Goal: Complete application form: Complete application form

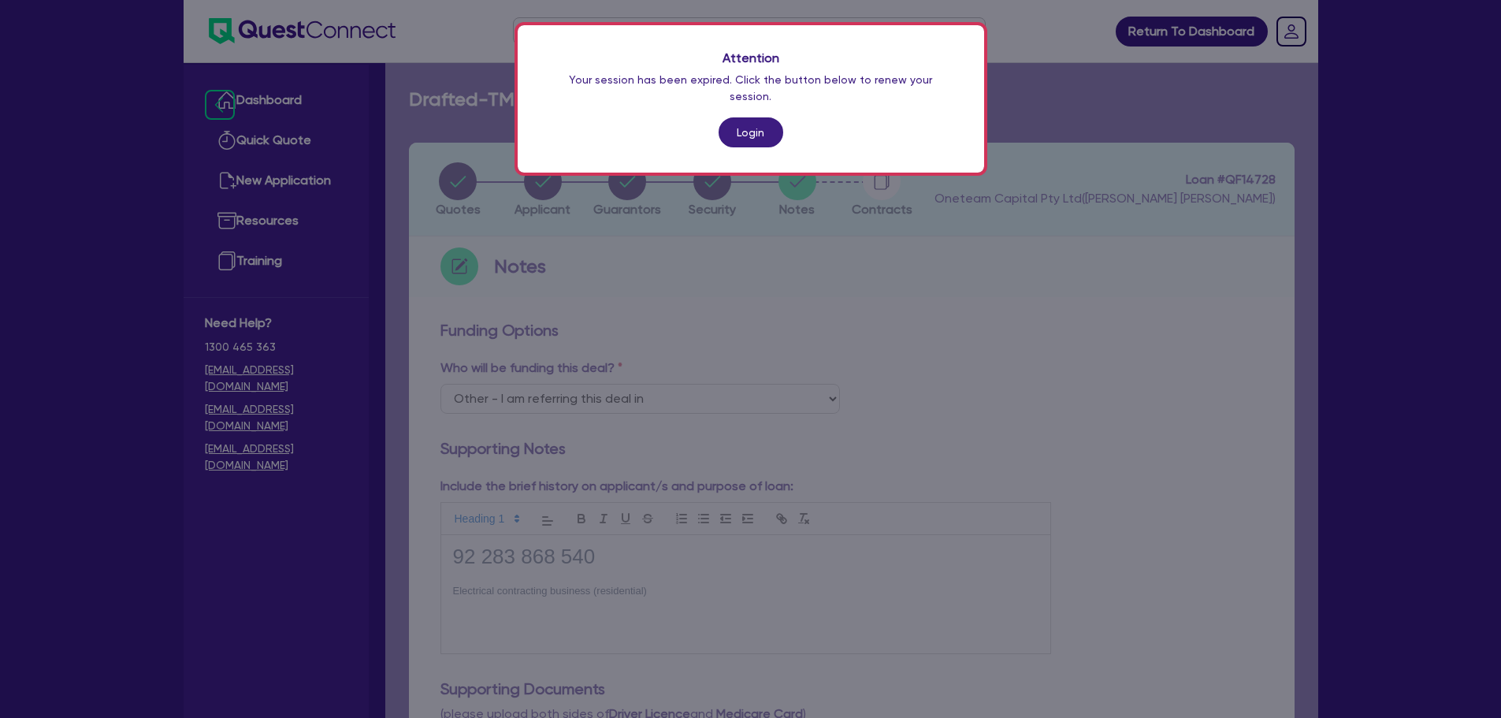
select select "Other"
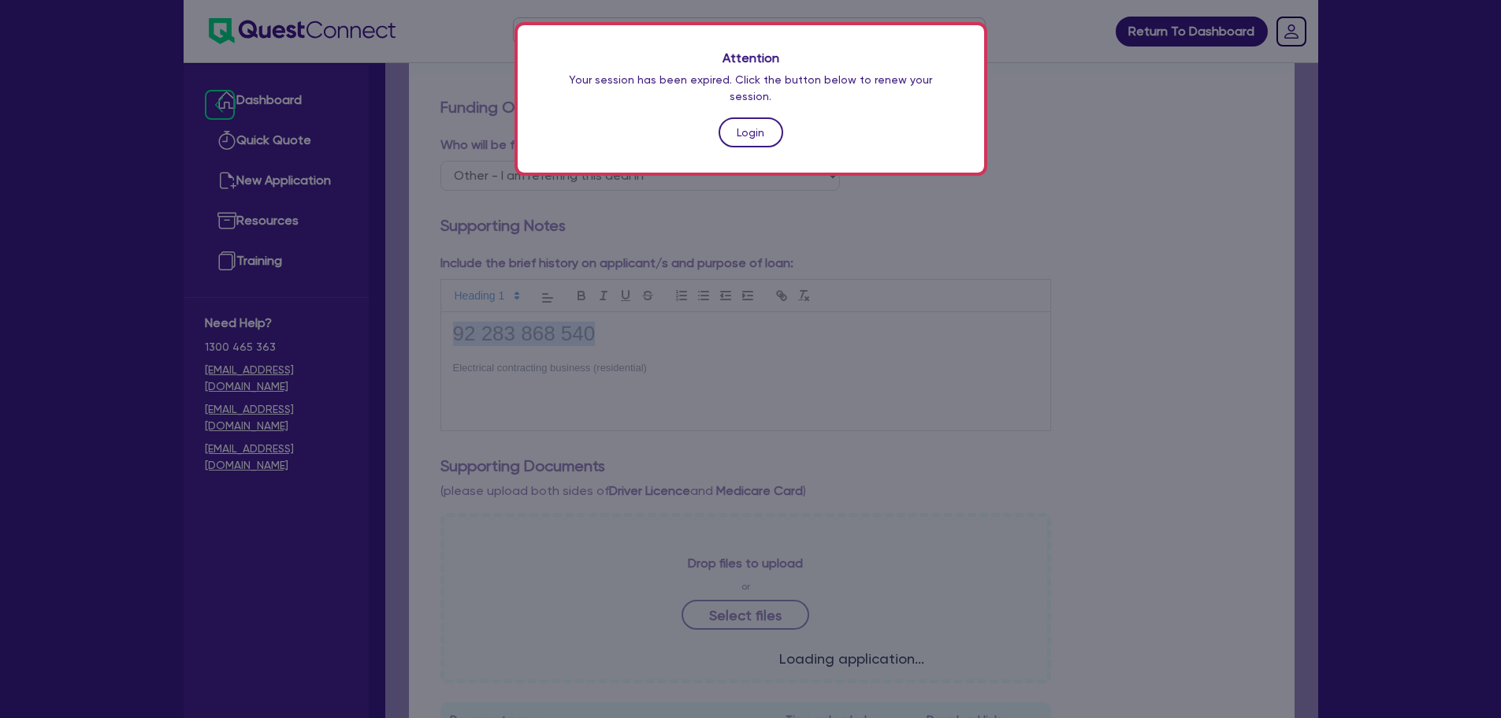
click at [750, 117] on link "Login" at bounding box center [750, 132] width 65 height 30
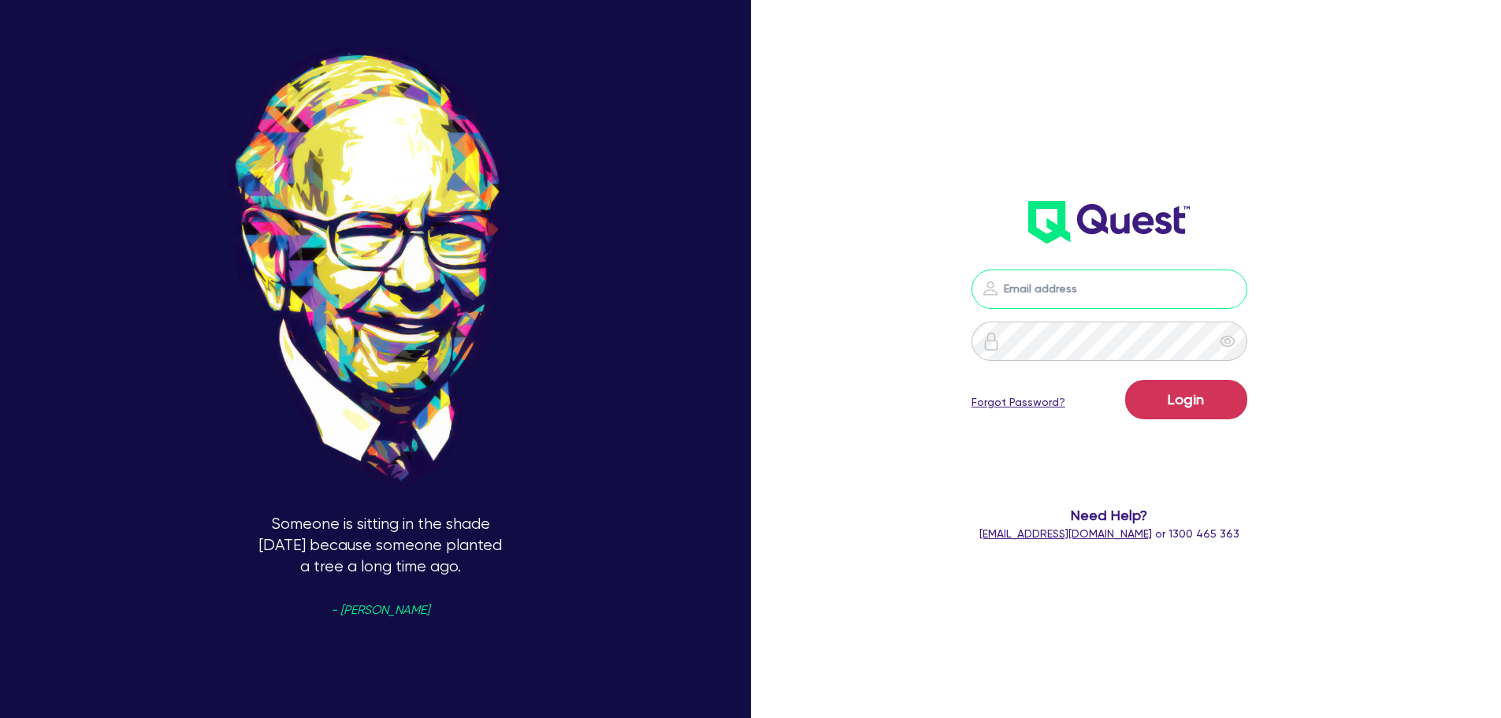
click at [1104, 291] on input "email" at bounding box center [1109, 288] width 276 height 39
type input "[EMAIL_ADDRESS][PERSON_NAME][DOMAIN_NAME]"
click at [1172, 399] on button "Login" at bounding box center [1186, 399] width 122 height 39
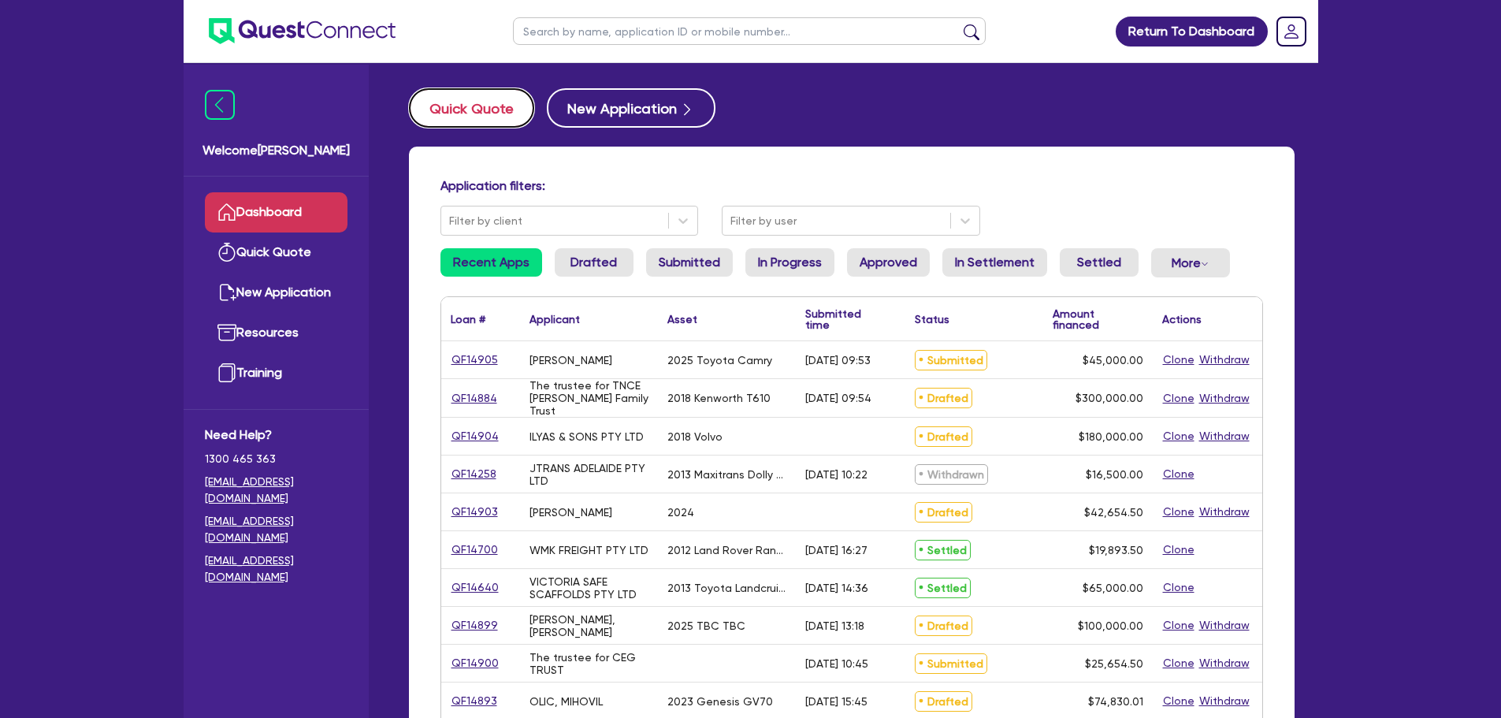
click at [454, 105] on button "Quick Quote" at bounding box center [471, 107] width 125 height 39
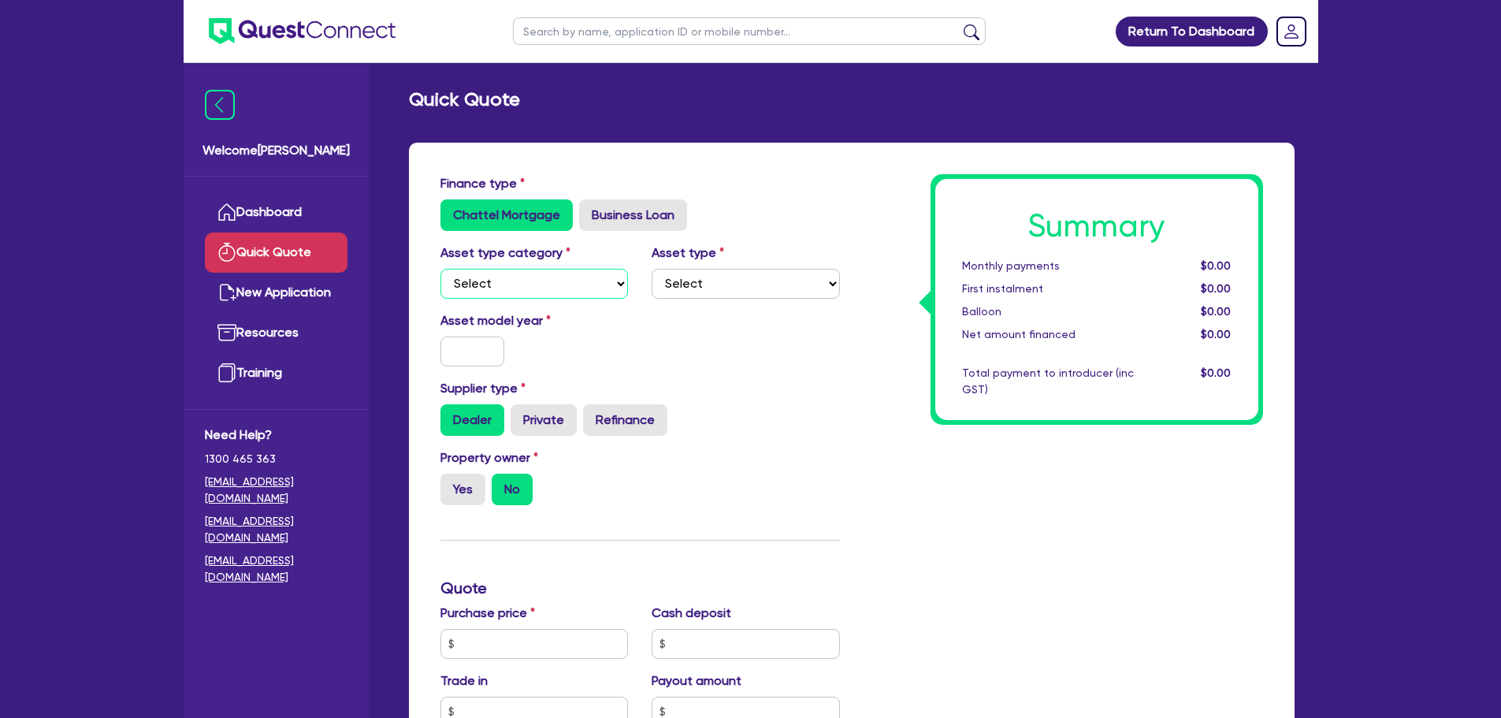
drag, startPoint x: 521, startPoint y: 282, endPoint x: 522, endPoint y: 291, distance: 9.5
click at [521, 282] on select "Select Cars and light trucks Primary assets Secondary assets Tertiary assets" at bounding box center [534, 284] width 188 height 30
select select "PRIMARY_ASSETS"
click at [440, 269] on select "Select Cars and light trucks Primary assets Secondary assets Tertiary assets" at bounding box center [534, 284] width 188 height 30
drag, startPoint x: 704, startPoint y: 285, endPoint x: 704, endPoint y: 298, distance: 12.6
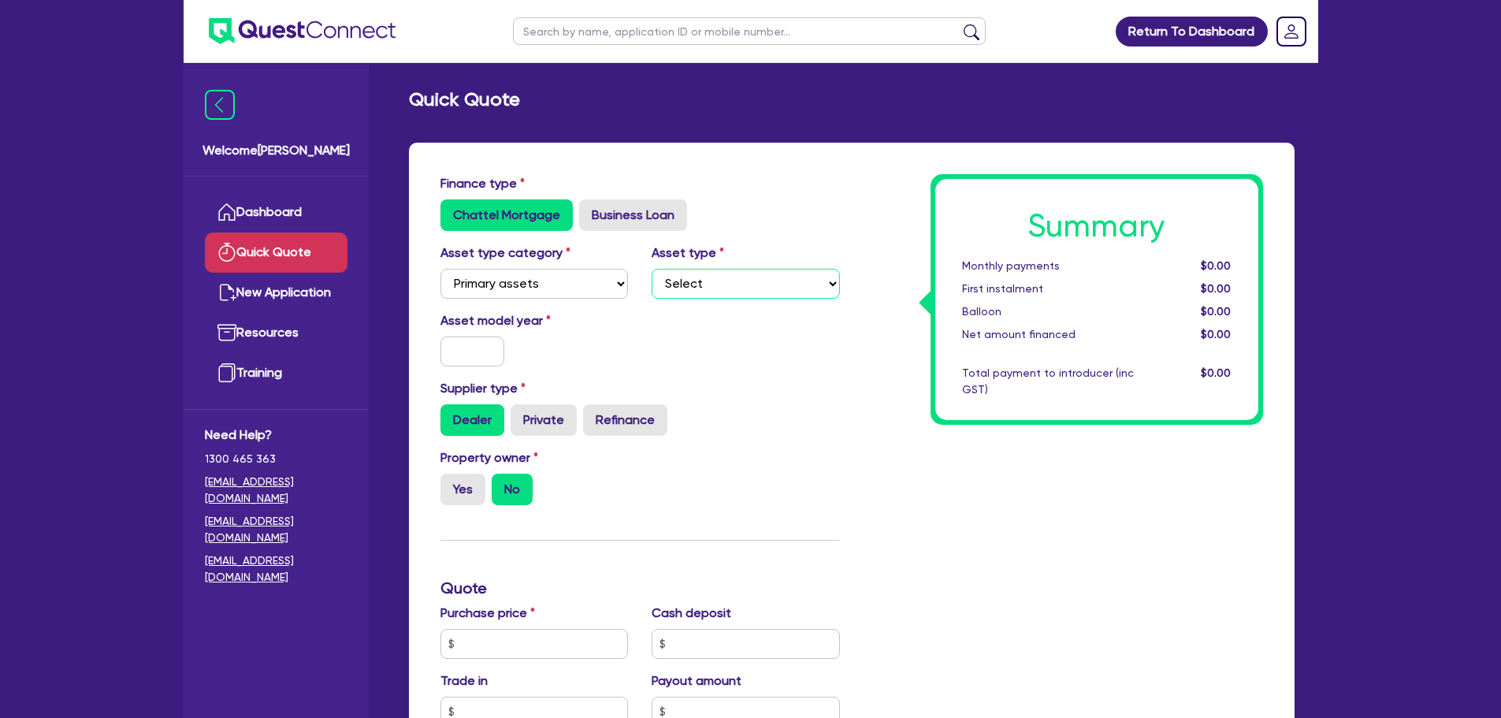
click at [704, 285] on select "Select Heavy trucks over 4.5 tonne Trailers Bus and coaches Yellow goods and ex…" at bounding box center [745, 284] width 188 height 30
select select "TRAILERS"
click at [651, 269] on select "Select Heavy trucks over 4.5 tonne Trailers Bus and coaches Yellow goods and ex…" at bounding box center [745, 284] width 188 height 30
click at [440, 355] on input "text" at bounding box center [472, 351] width 65 height 30
type input "2023"
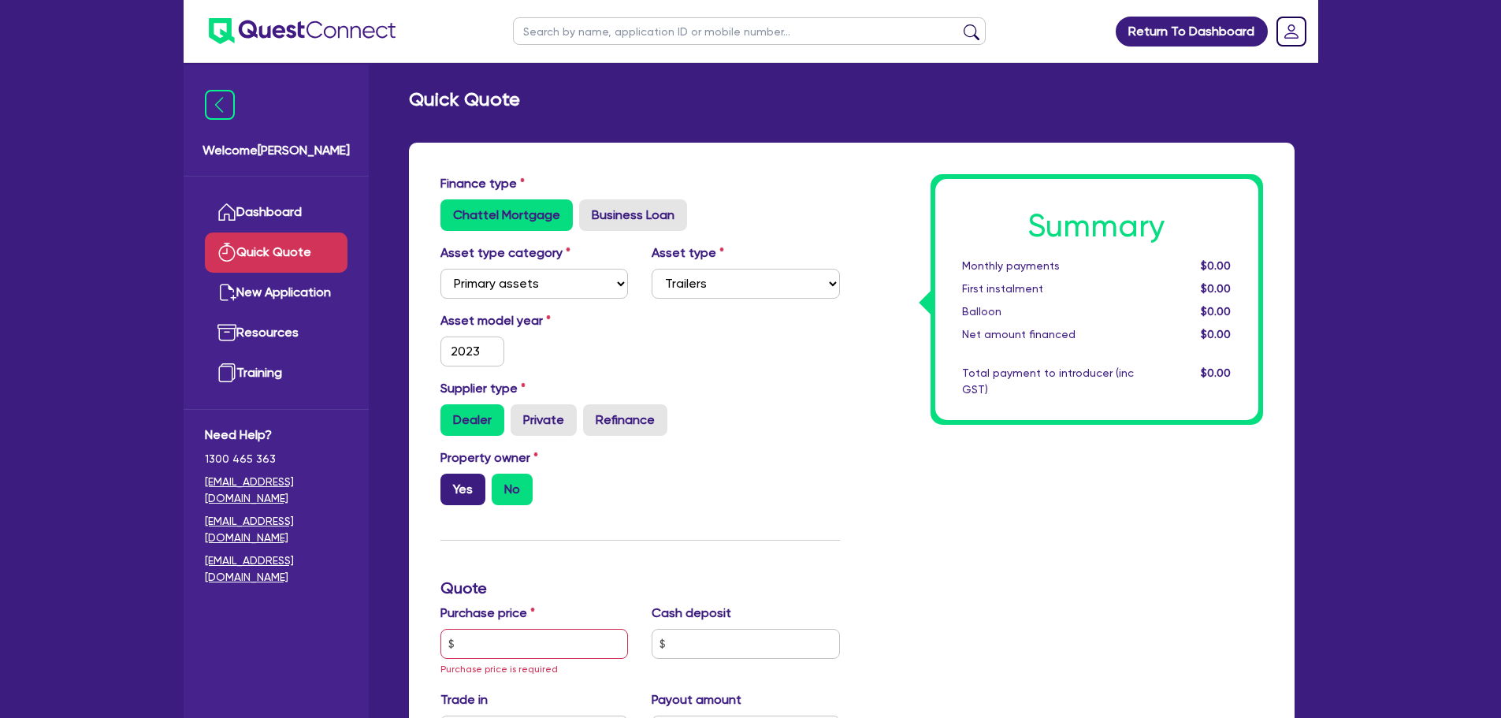
click at [457, 490] on label "Yes" at bounding box center [462, 489] width 45 height 32
click at [451, 484] on input "Yes" at bounding box center [445, 478] width 10 height 10
radio input "true"
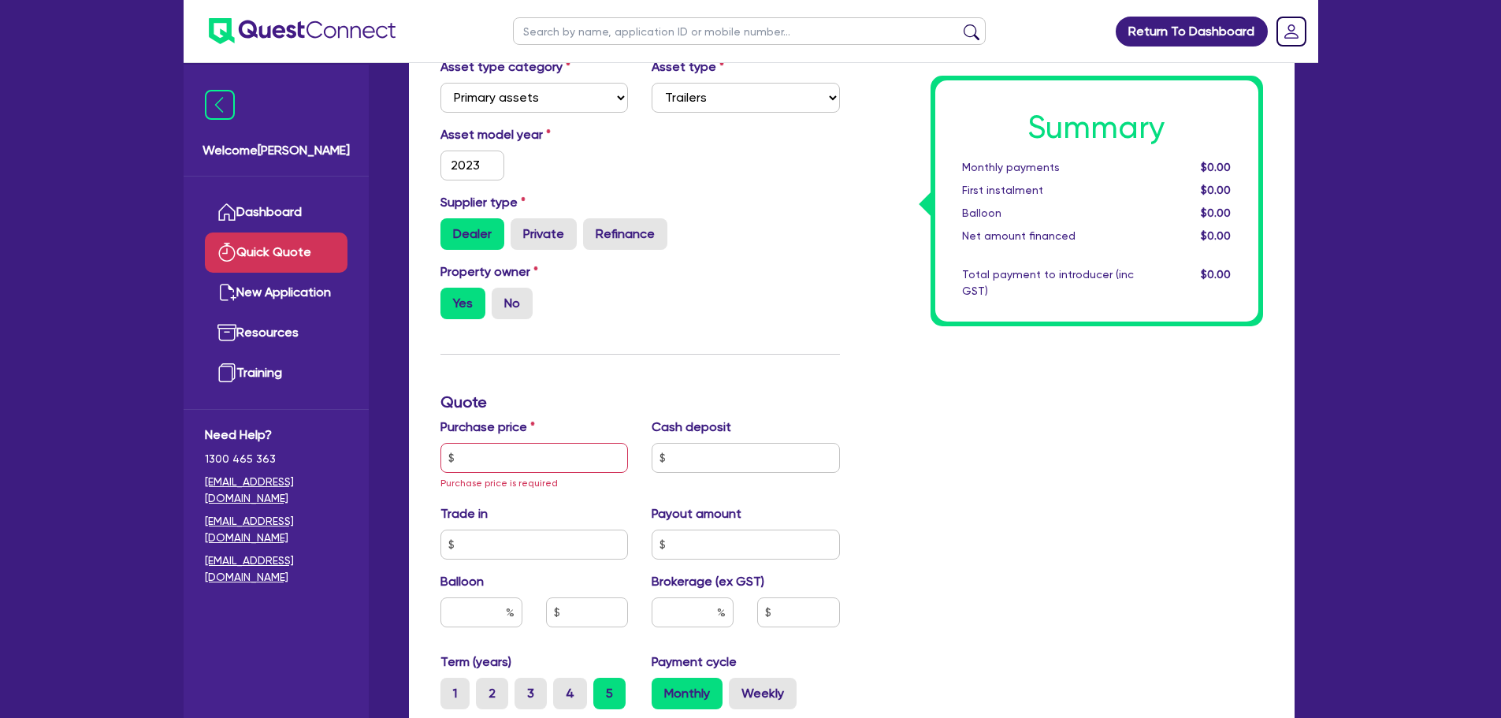
scroll to position [315, 0]
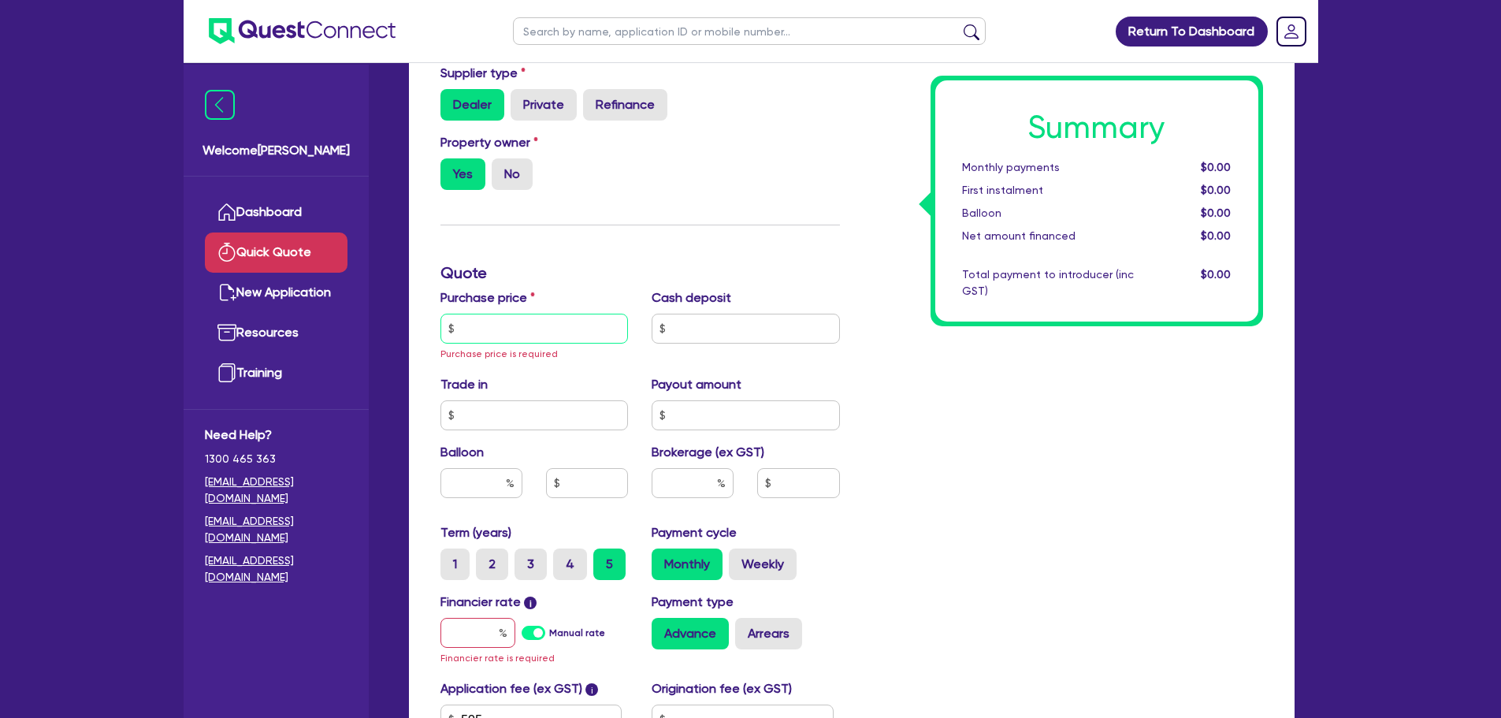
drag, startPoint x: 510, startPoint y: 318, endPoint x: 532, endPoint y: 319, distance: 22.1
click at [510, 318] on input "text" at bounding box center [534, 329] width 188 height 30
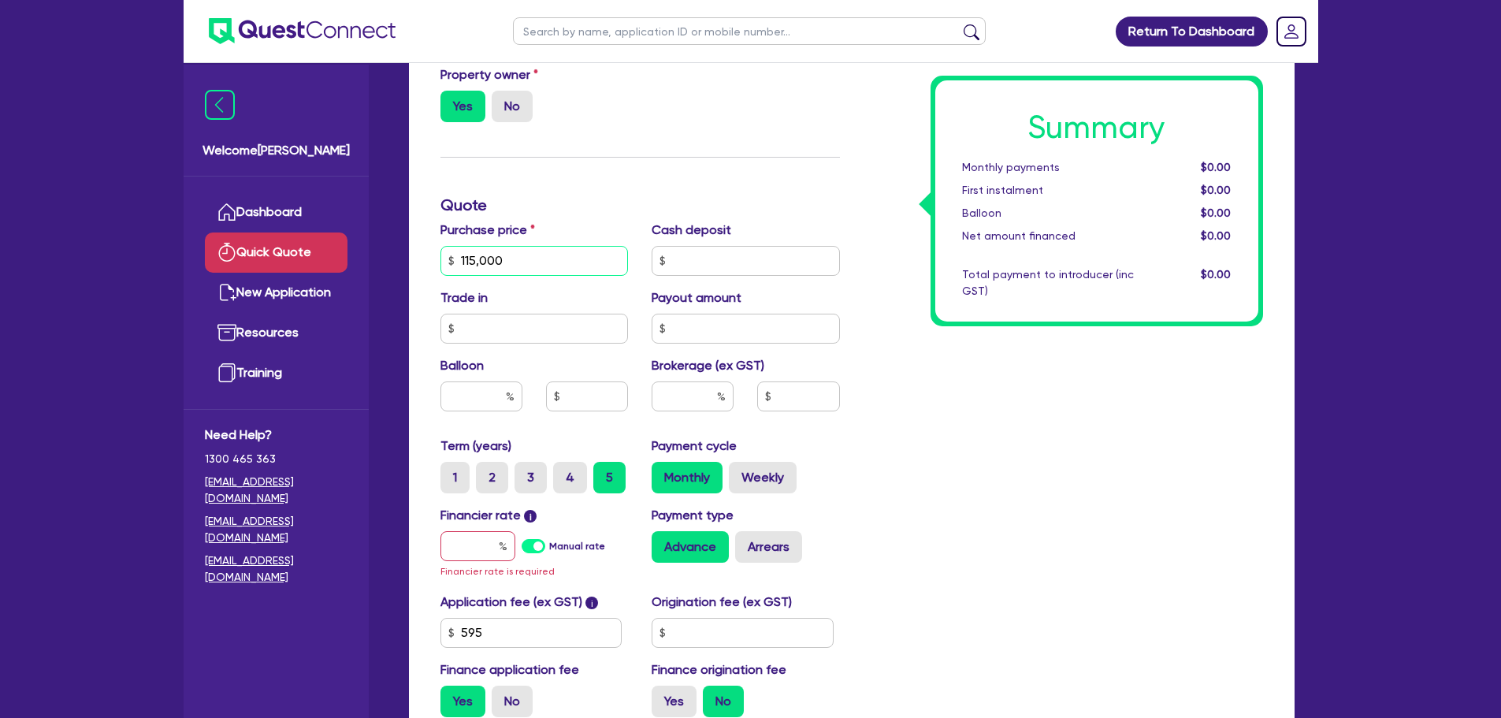
scroll to position [473, 0]
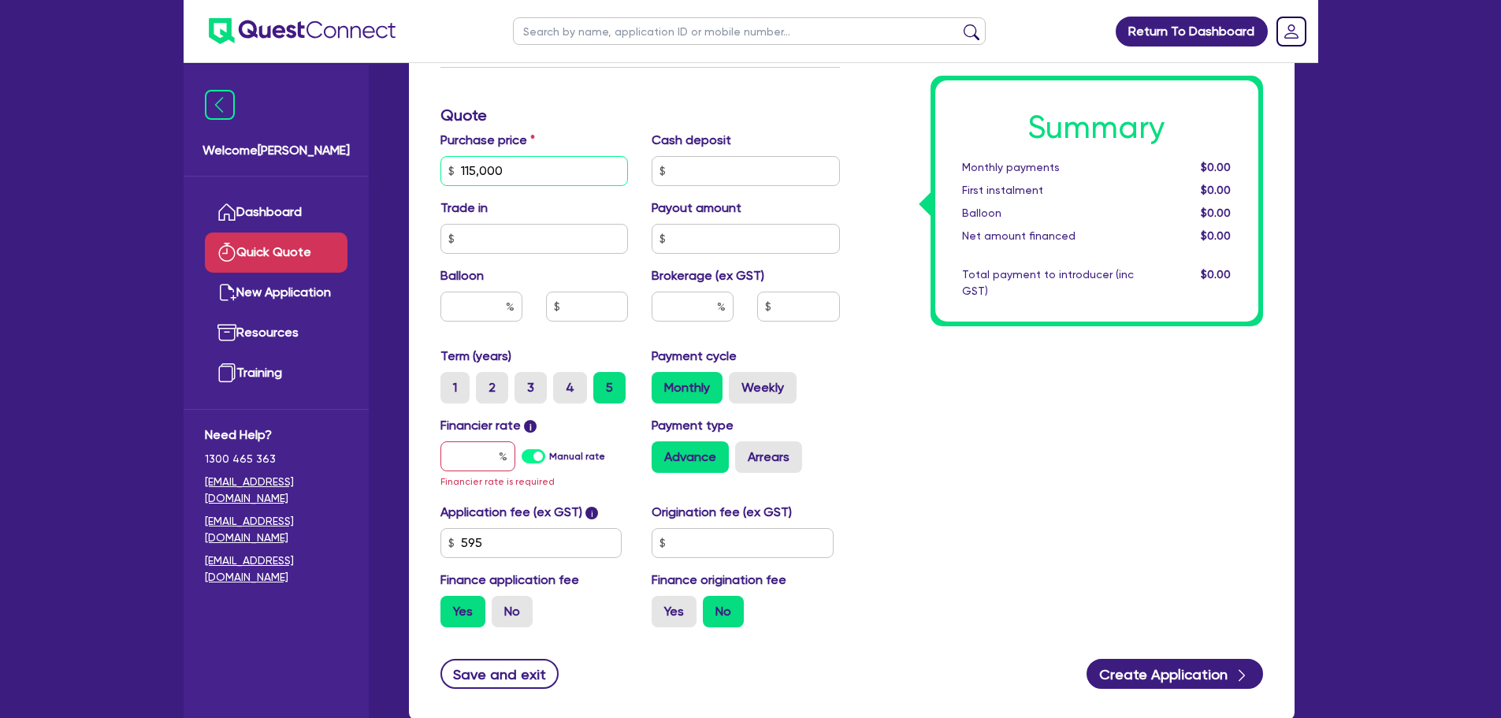
type input "115,000"
click at [478, 452] on input "text" at bounding box center [477, 456] width 75 height 30
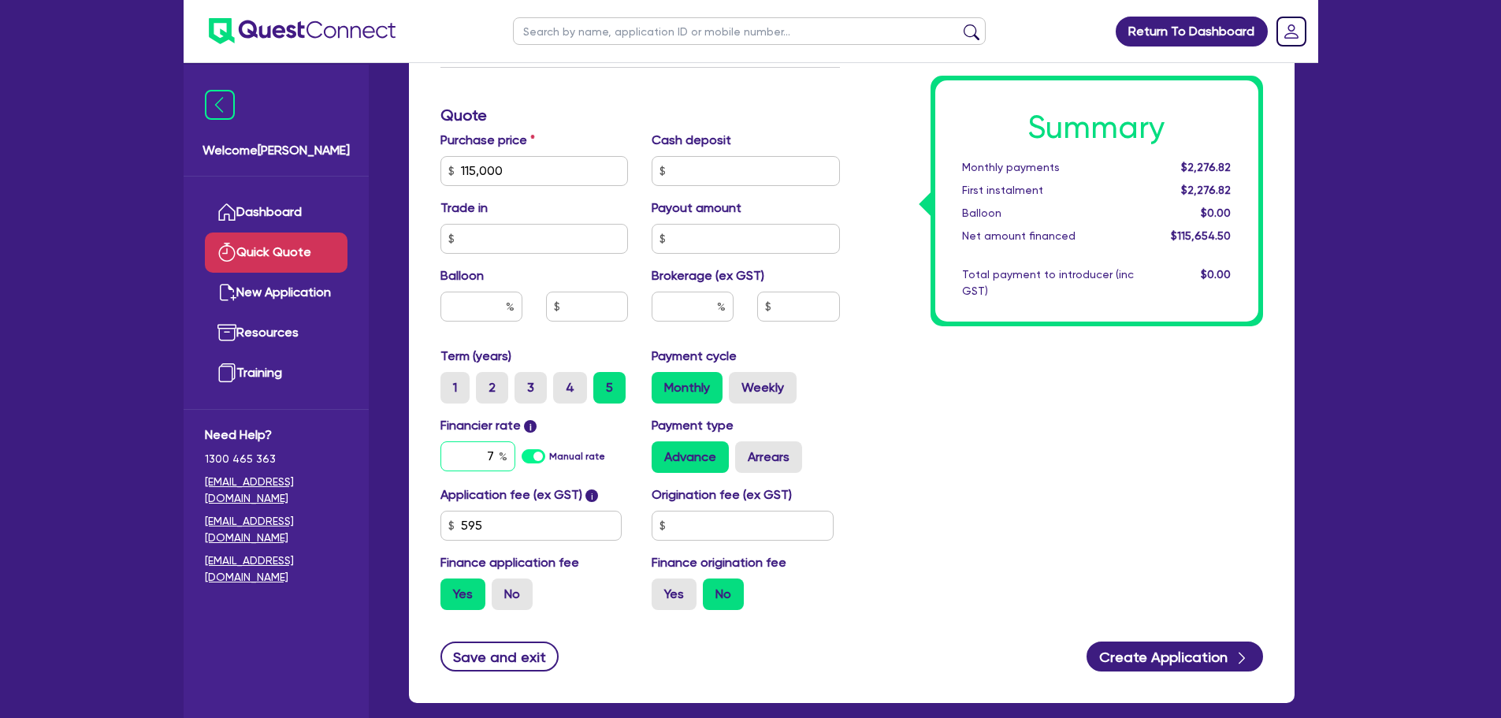
type input "7"
click at [682, 304] on input "text" at bounding box center [692, 306] width 82 height 30
type input "1"
type input "1,156.55"
type input "1.5"
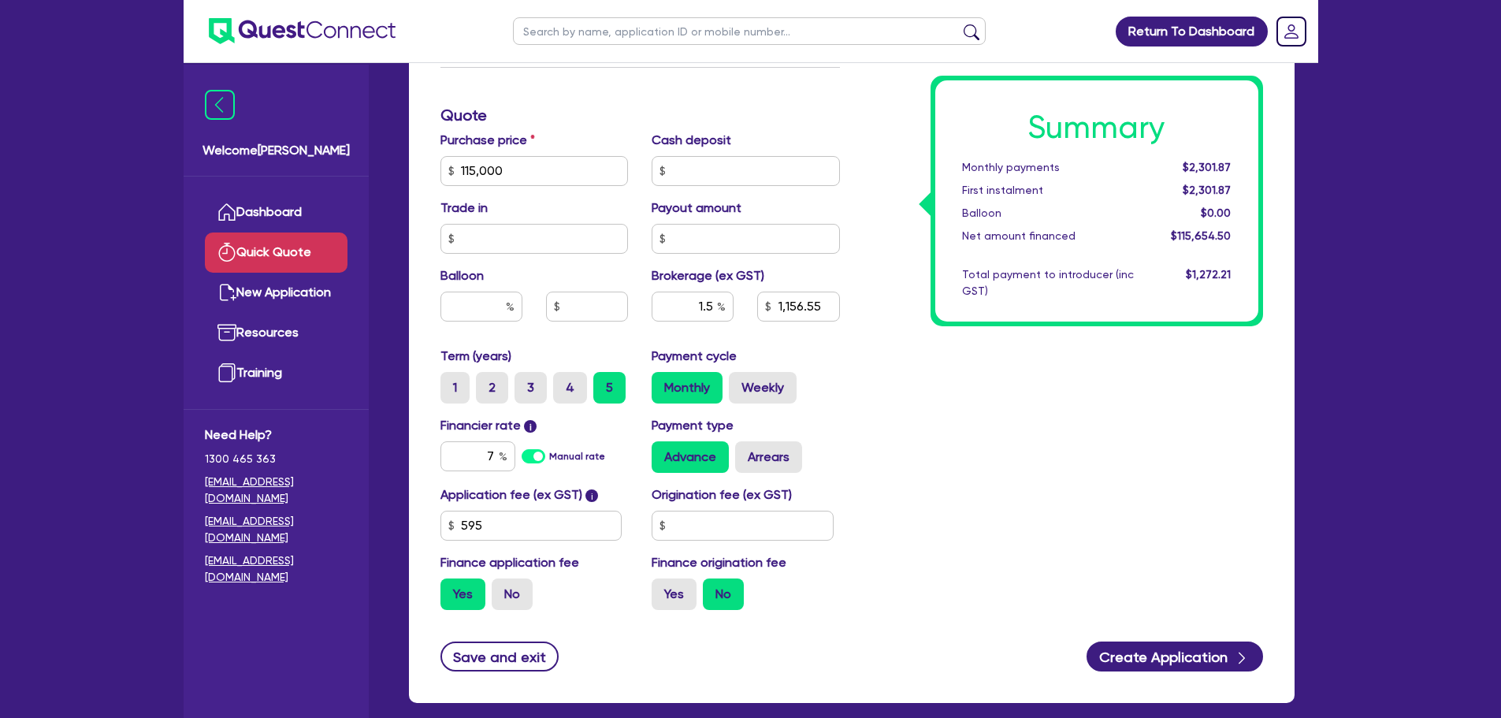
click at [899, 387] on div "Summary Monthly payments $2,301.87 First instalment $2,301.87 Balloon $0.00 Net…" at bounding box center [1063, 161] width 423 height 921
type input "1,734.82"
click at [603, 390] on label "5" at bounding box center [609, 388] width 32 height 32
click at [603, 382] on input "5" at bounding box center [598, 377] width 10 height 10
click at [1029, 402] on div "Summary Monthly payments $2,314.39 First instalment $2,314.39 Balloon $0.00 Net…" at bounding box center [1063, 161] width 423 height 921
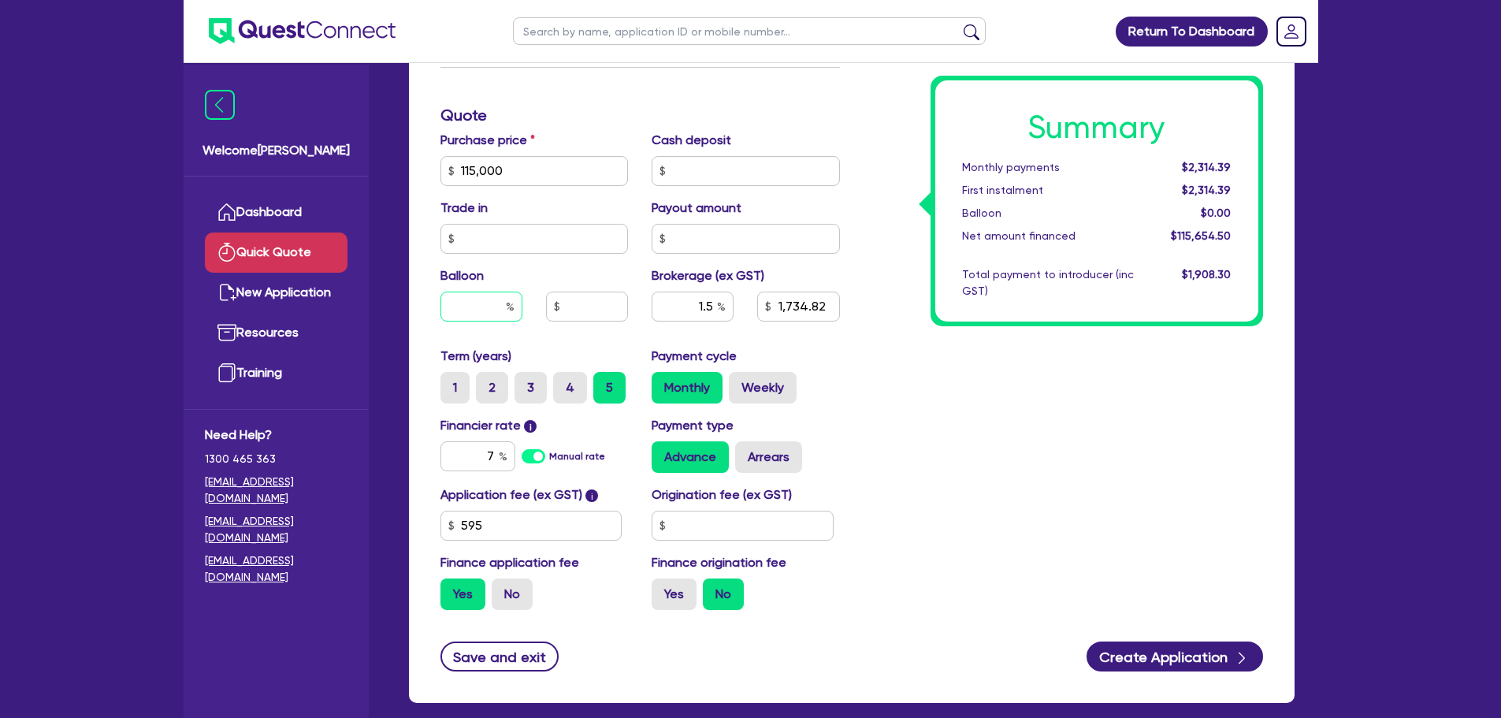
click at [473, 307] on input "text" at bounding box center [481, 306] width 82 height 30
type input "30"
click at [966, 369] on div "Summary Monthly payments $2,314.39 First instalment $2,314.39 Balloon $0.00 Net…" at bounding box center [1063, 161] width 423 height 921
type input "1,734.82"
type input "34,500"
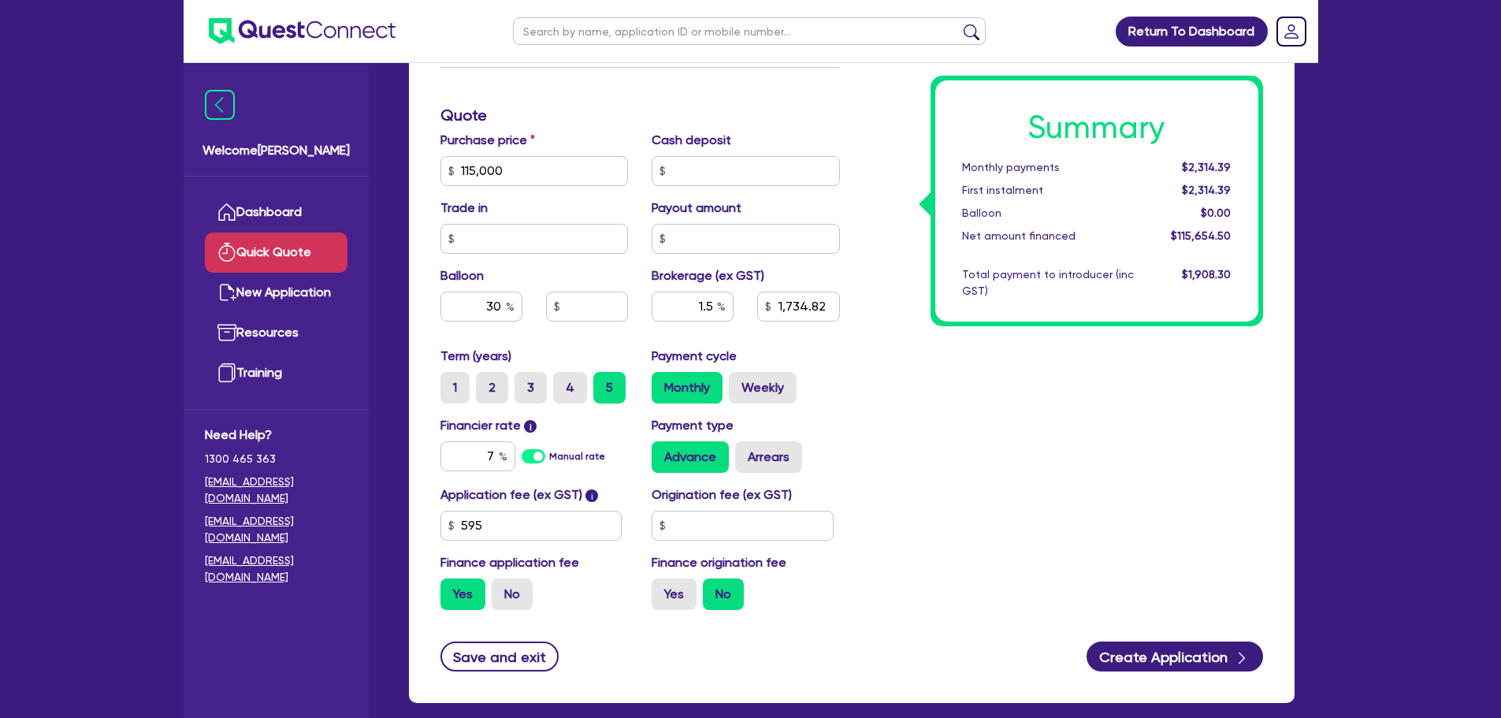
type input "1,734.82"
drag, startPoint x: 715, startPoint y: 303, endPoint x: 674, endPoint y: 310, distance: 42.2
click at [674, 310] on input "1.5" at bounding box center [692, 306] width 82 height 30
type input "0"
type input "34,500"
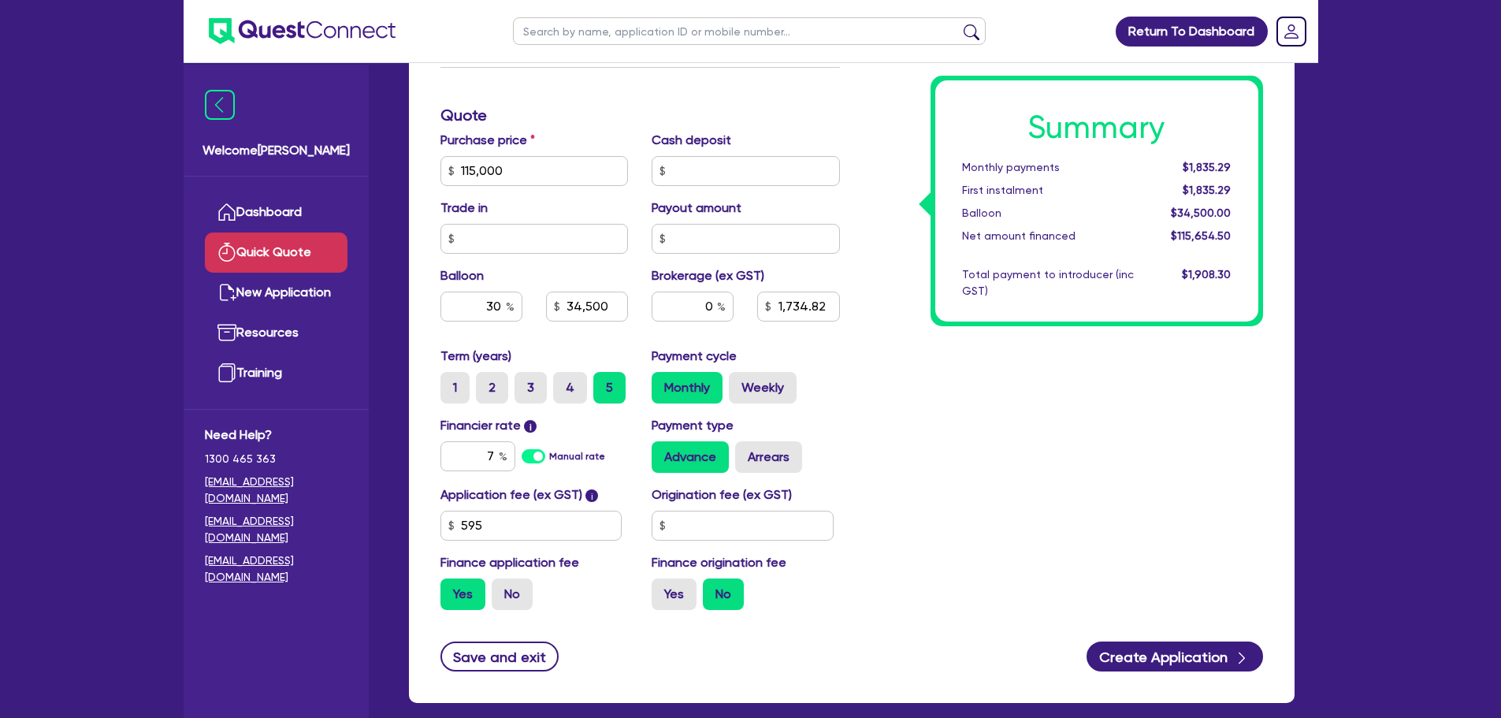
type input "1,734.82"
click at [976, 398] on div "Summary Monthly payments $1,835.29 First instalment $1,835.29 Balloon $34,500.0…" at bounding box center [1063, 161] width 423 height 921
type input "34,500"
click at [477, 305] on input "30" at bounding box center [481, 306] width 82 height 30
type input "0"
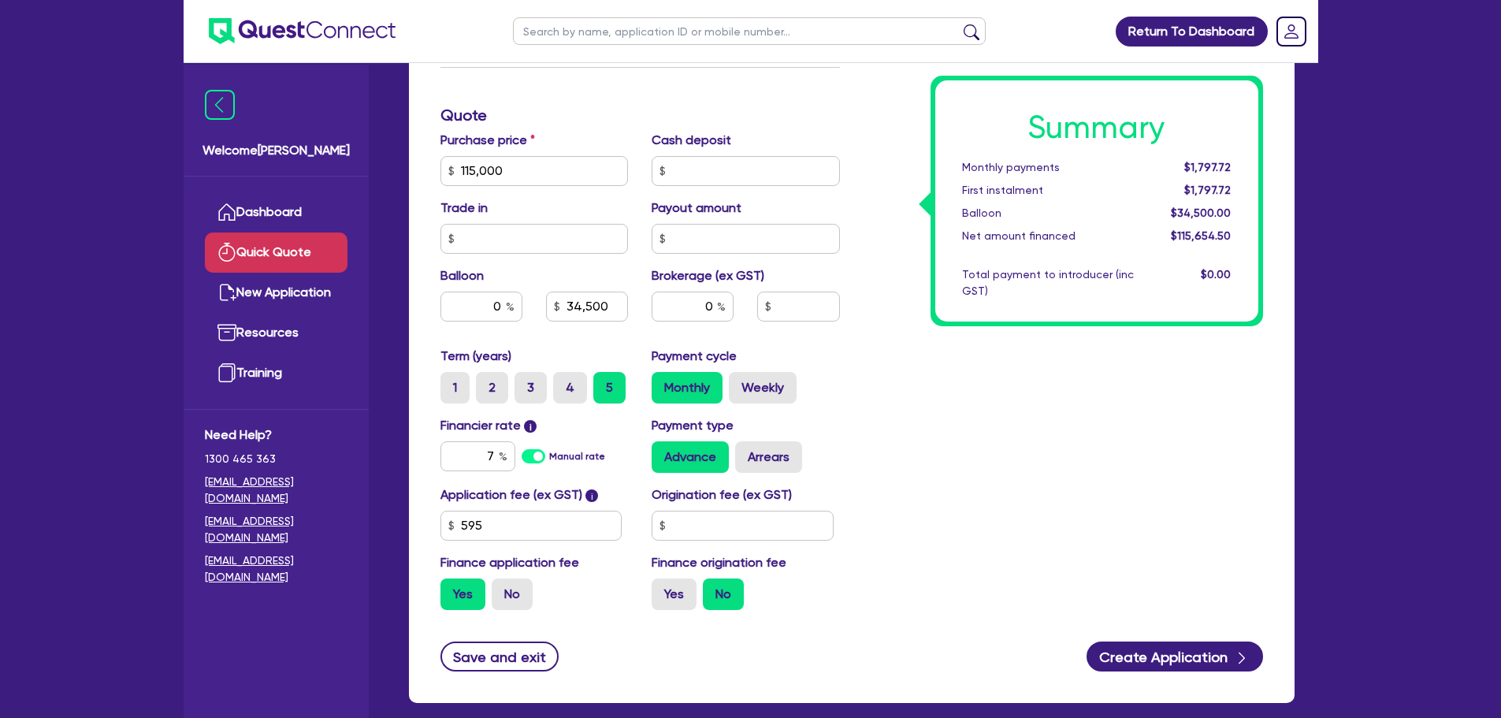
type input "34,500"
click at [1015, 447] on div "Summary Monthly payments $1,797.72 First instalment $1,797.72 Balloon $34,500.0…" at bounding box center [1063, 161] width 423 height 921
click at [492, 456] on input "7" at bounding box center [477, 456] width 75 height 30
type input "6.9"
click at [913, 358] on div "Summary Monthly payments $2,276.82 First instalment $2,276.82 Balloon $0.00 Net…" at bounding box center [1063, 161] width 423 height 921
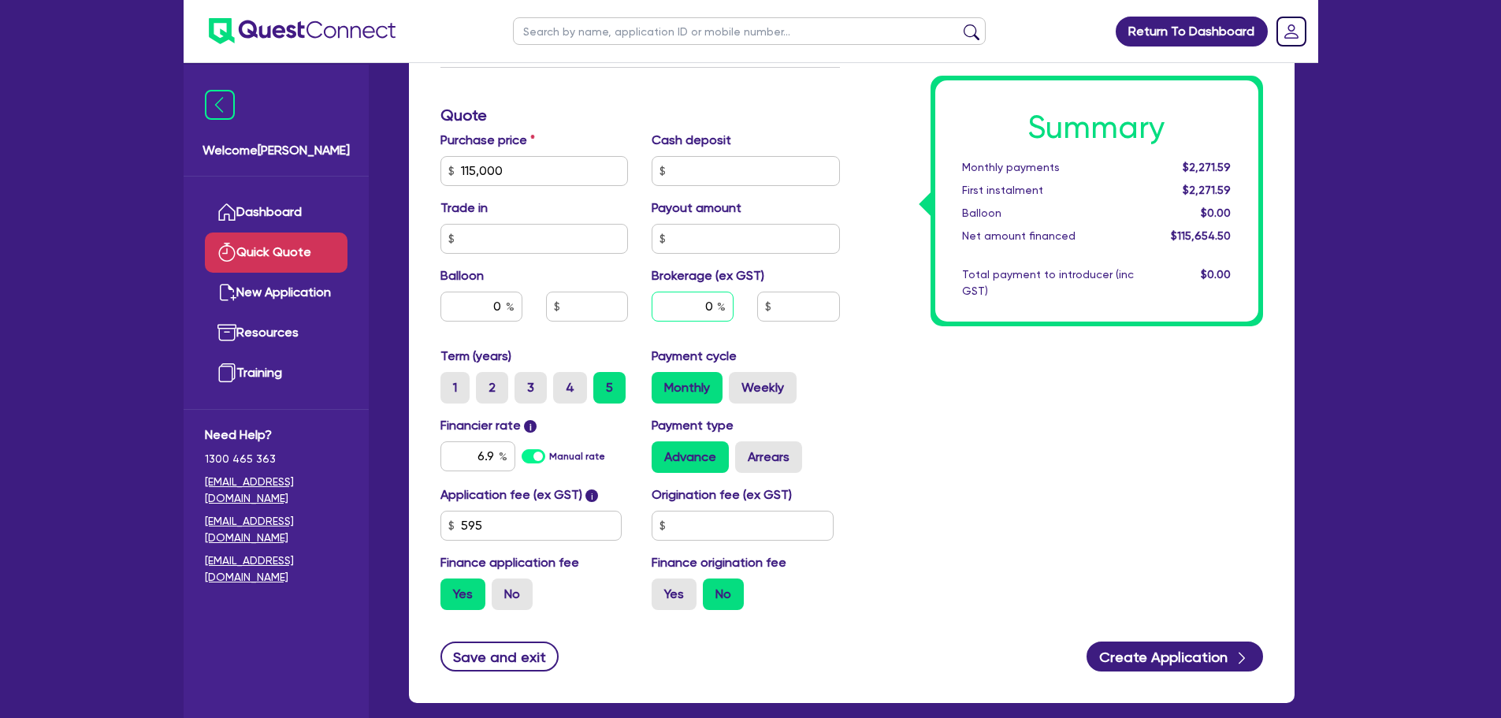
click at [706, 302] on input "0" at bounding box center [692, 306] width 82 height 30
click at [714, 306] on input "0" at bounding box center [692, 306] width 82 height 30
type input "2"
click at [904, 296] on div "Summary Monthly payments $2,271.59 First instalment $2,271.59 Balloon $0.00 Net…" at bounding box center [1063, 161] width 423 height 921
type input "2,313.09"
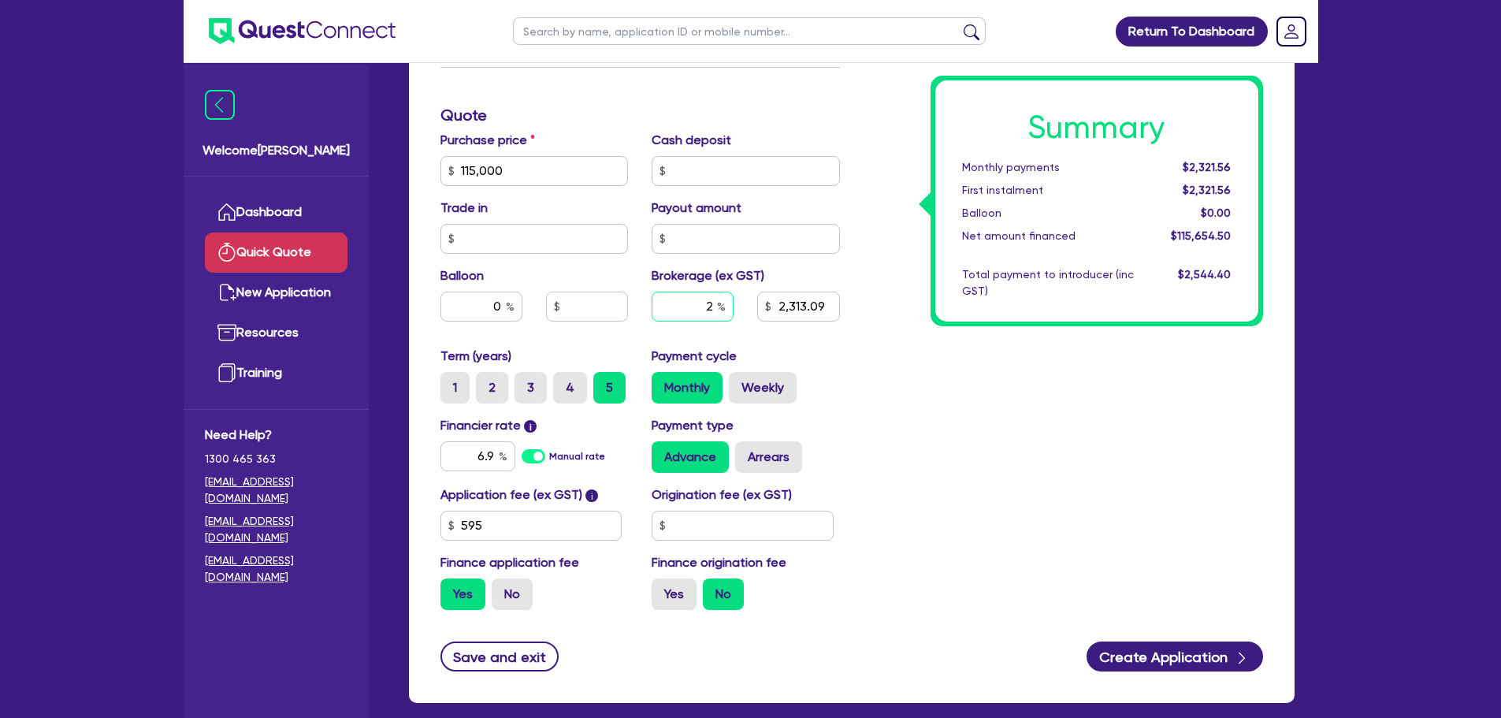
click at [703, 306] on input "2" at bounding box center [692, 306] width 82 height 30
type input "0"
type input "2,313.09"
click at [494, 458] on input "6.9" at bounding box center [477, 456] width 75 height 30
type input "6"
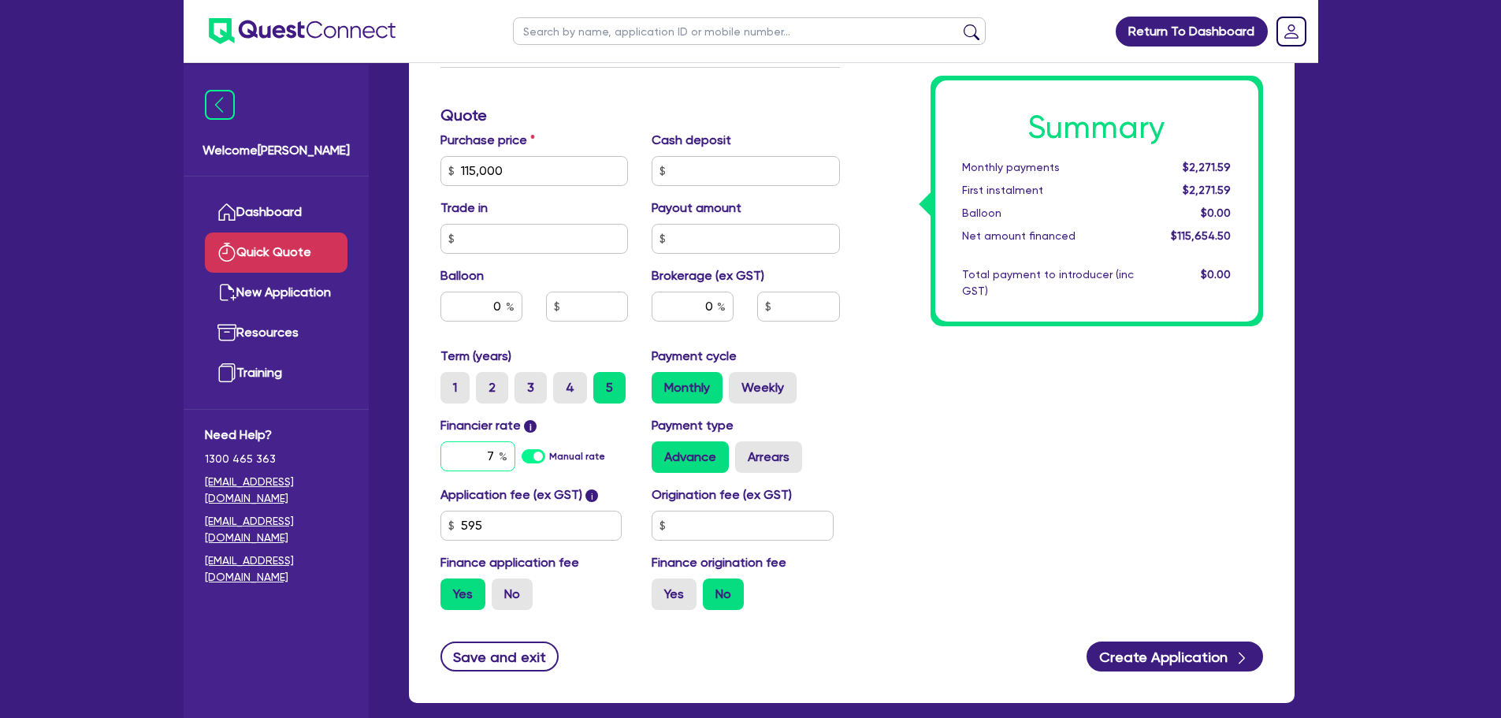
type input "7"
click at [919, 435] on div "Summary Monthly payments $2,271.59 First instalment $2,271.59 Balloon $0.00 Net…" at bounding box center [1063, 161] width 423 height 921
click at [719, 304] on div "0" at bounding box center [692, 306] width 82 height 30
type input "1"
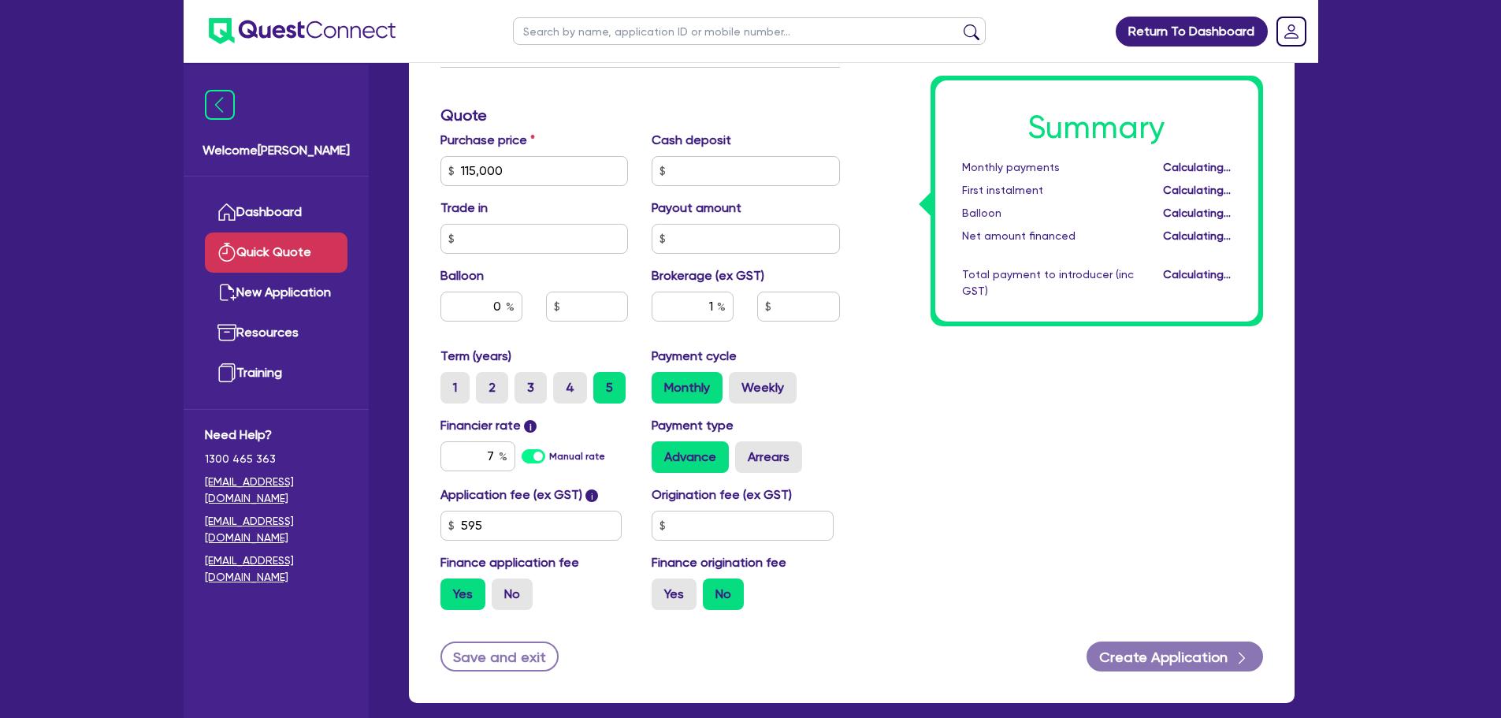
click at [885, 387] on div "Summary Monthly payments Calculating... First instalment Calculating... Balloon…" at bounding box center [1063, 161] width 423 height 921
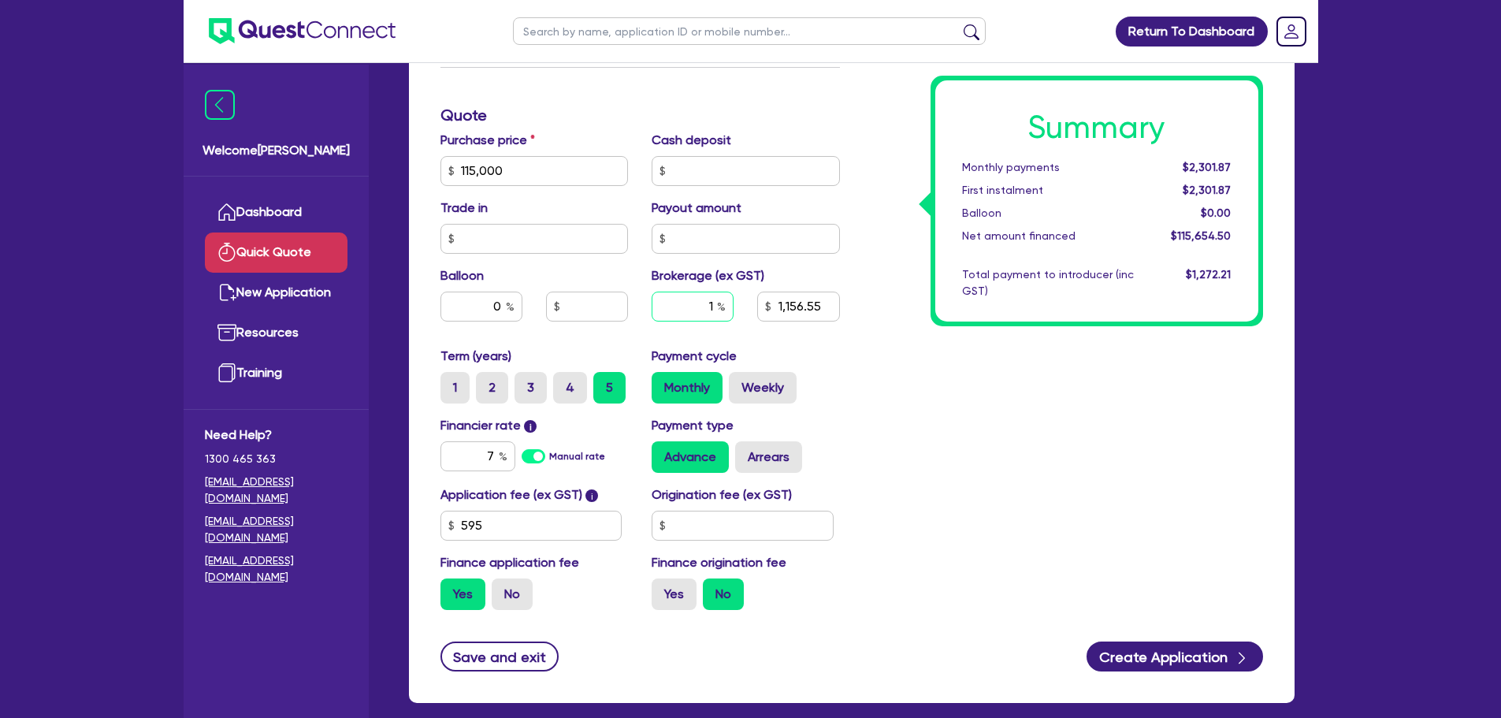
click at [696, 302] on input "1" at bounding box center [692, 306] width 82 height 30
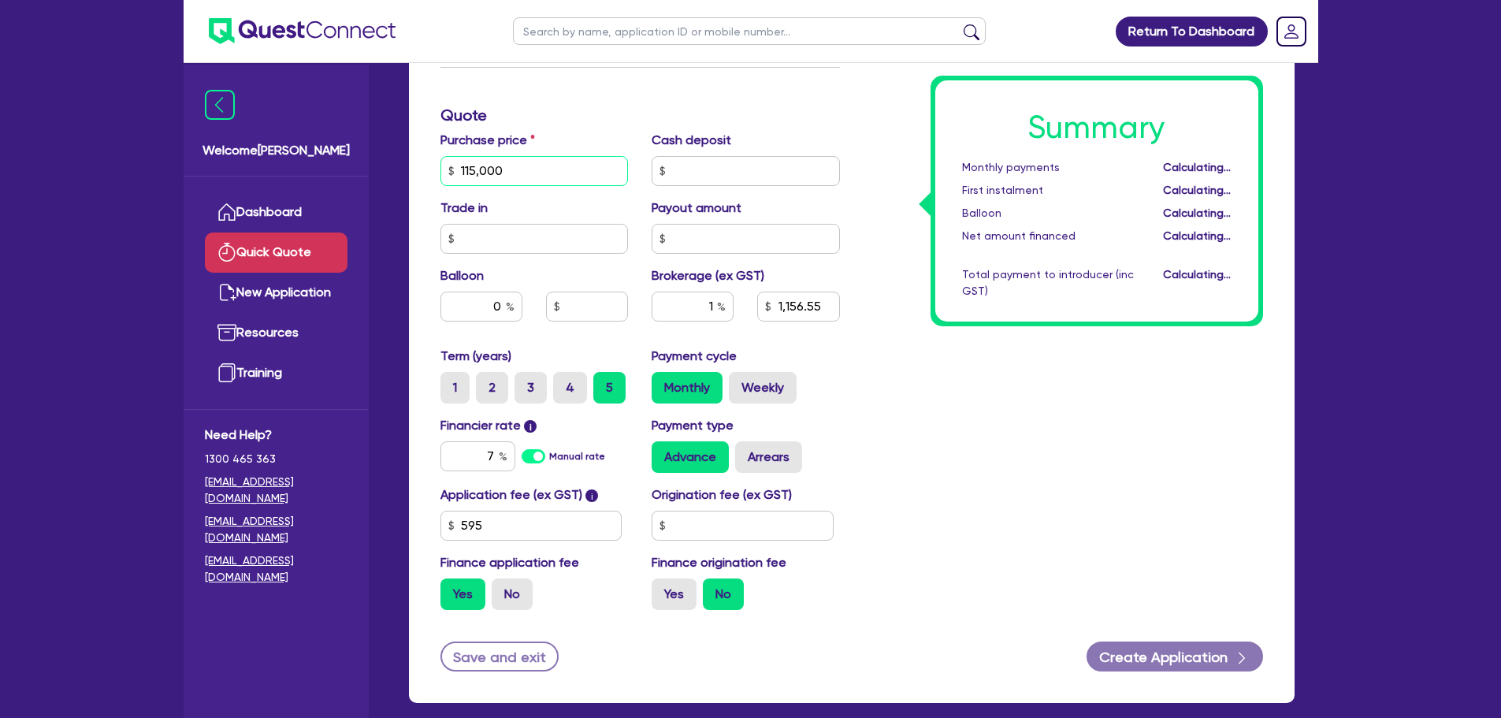
click at [531, 181] on input "115,000" at bounding box center [534, 171] width 188 height 30
type input "1,156.55"
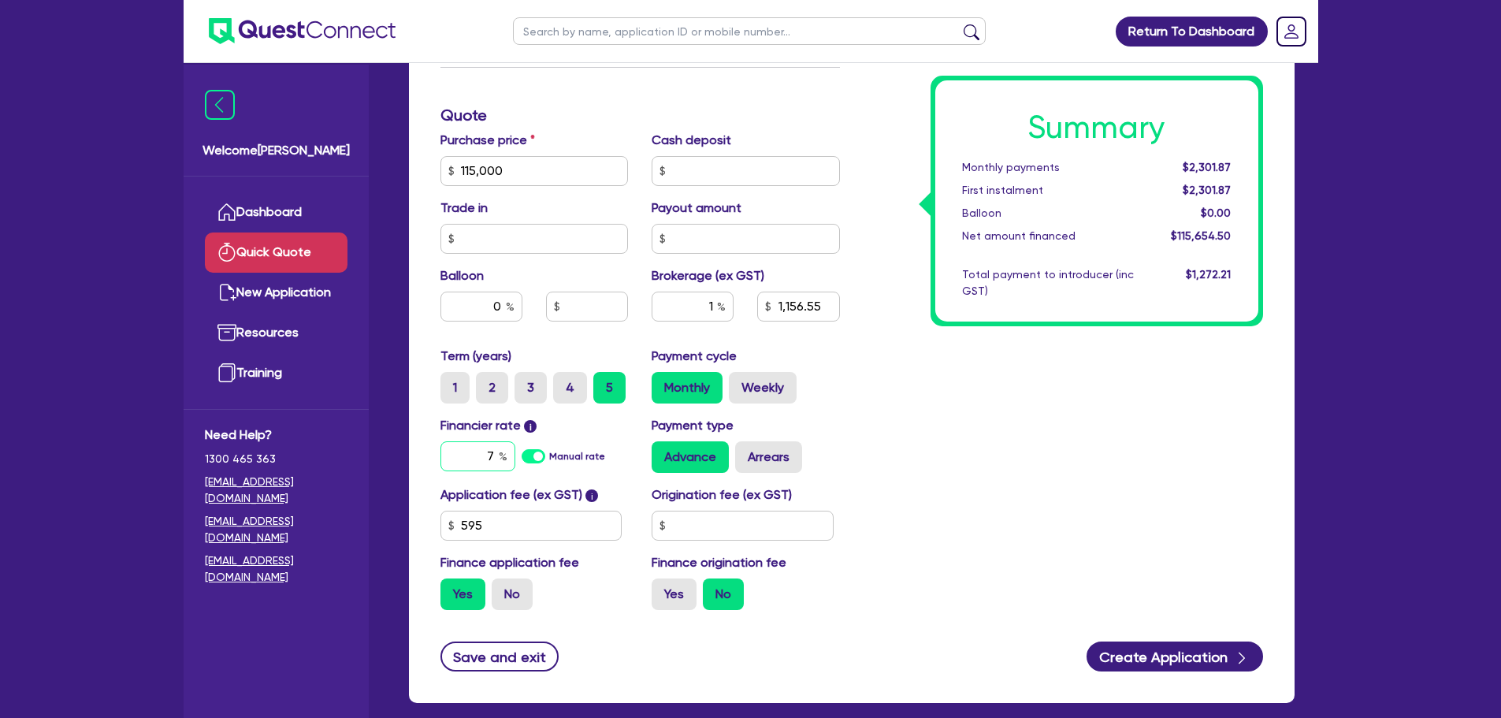
click at [494, 453] on input "7" at bounding box center [477, 456] width 75 height 30
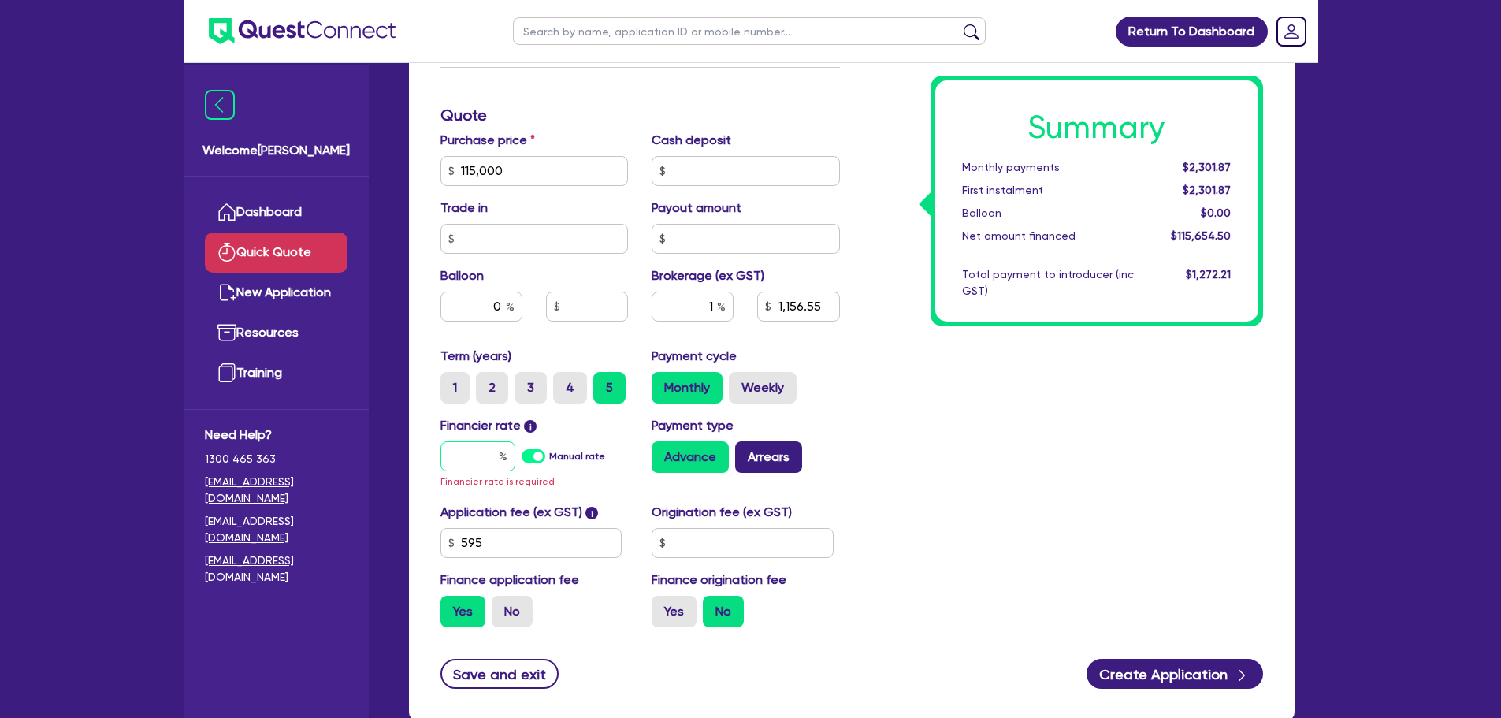
type input "1,156.55"
type input "6"
type input "1,156.55"
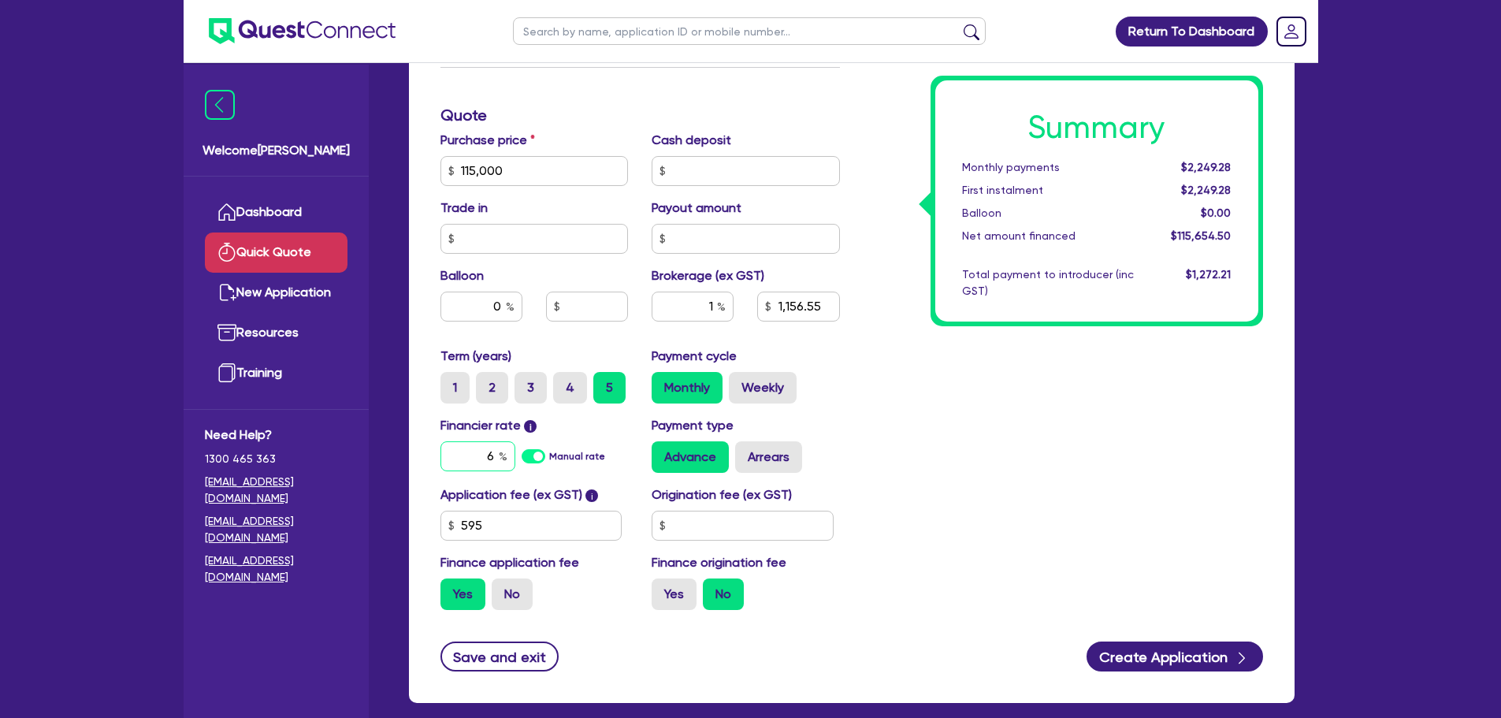
type input "6"
click at [873, 420] on div "Summary Monthly payments $2,249.28 First instalment $2,249.28 Balloon $0.00 Net…" at bounding box center [1063, 161] width 423 height 921
click at [754, 383] on label "Weekly" at bounding box center [763, 388] width 68 height 32
click at [739, 382] on input "Weekly" at bounding box center [734, 377] width 10 height 10
radio input "true"
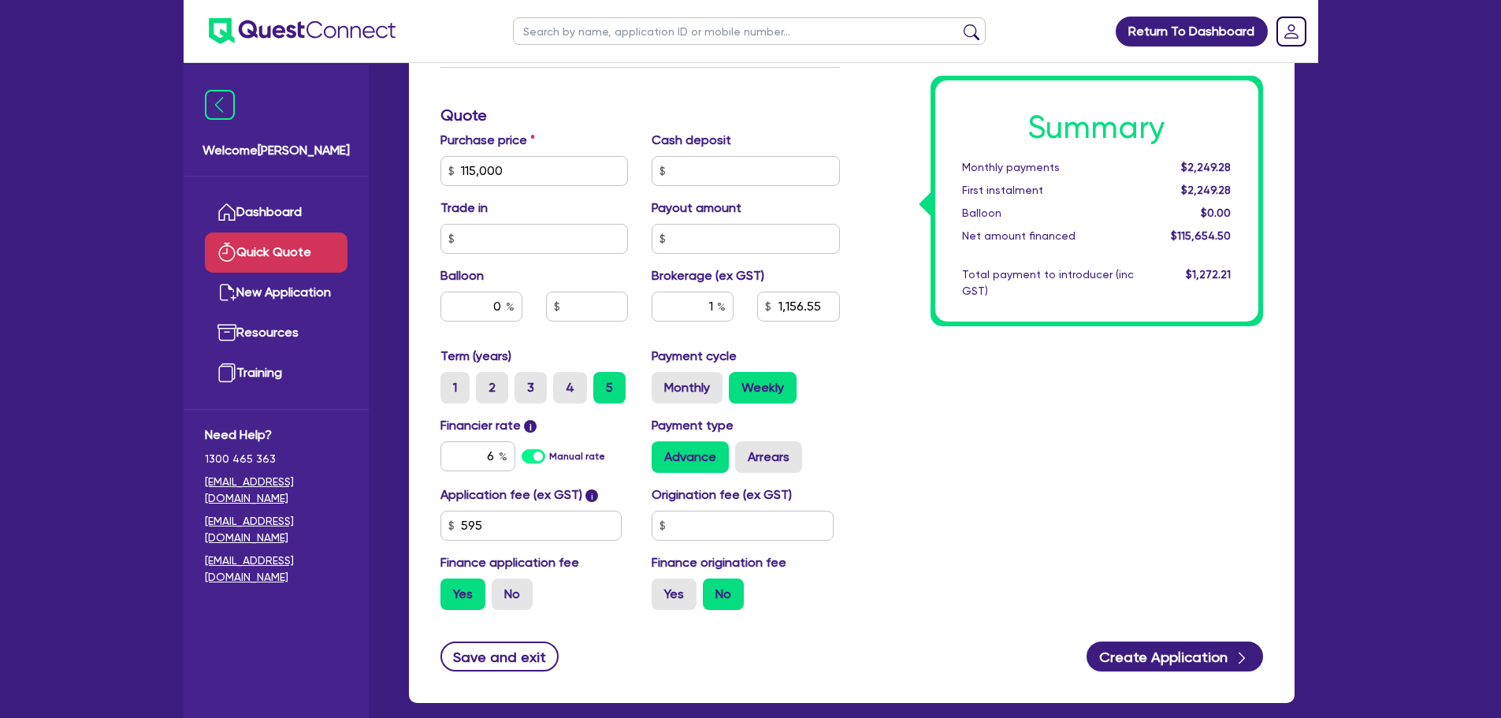
type input "1,156.55"
click at [680, 382] on label "Monthly" at bounding box center [686, 388] width 71 height 32
click at [662, 382] on input "Monthly" at bounding box center [656, 377] width 10 height 10
radio input "true"
type input "1,156.55"
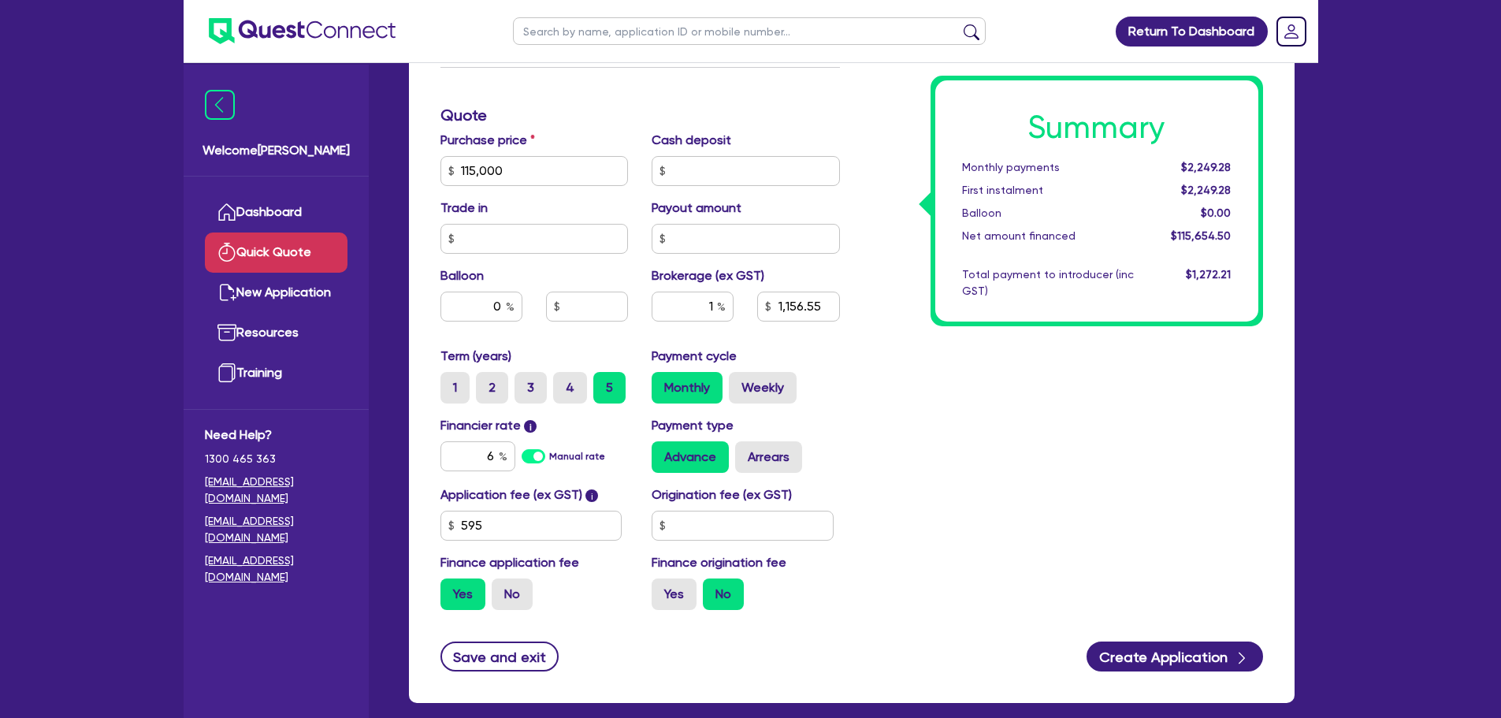
click at [859, 338] on div "Summary Monthly payments $2,249.28 First instalment $2,249.28 Balloon $0.00 Net…" at bounding box center [1063, 161] width 423 height 921
drag, startPoint x: 495, startPoint y: 456, endPoint x: 447, endPoint y: 468, distance: 49.5
click at [444, 468] on input "6" at bounding box center [477, 456] width 75 height 30
click at [1056, 392] on div "Summary Monthly payments $2,249.28 First instalment $2,249.28 Balloon $0.00 Net…" at bounding box center [1063, 161] width 423 height 921
drag, startPoint x: 495, startPoint y: 454, endPoint x: 348, endPoint y: 474, distance: 148.7
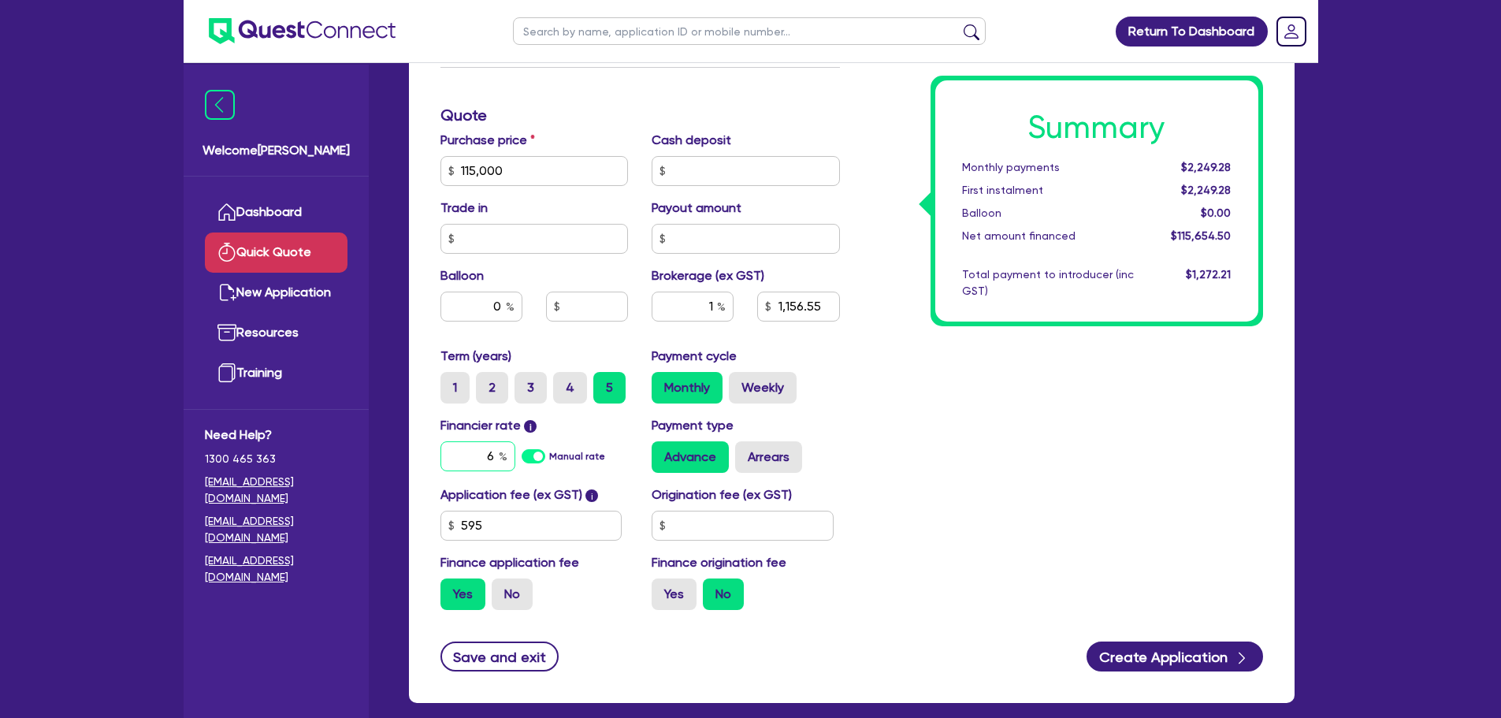
click at [334, 481] on div "Welcome [PERSON_NAME] Quick Quote New Application Ref Company Ref Salesperson R…" at bounding box center [751, 162] width 1134 height 1271
click at [1057, 419] on div "Summary Monthly payments $2,249.28 First instalment $2,249.28 Balloon $0.00 Net…" at bounding box center [1063, 161] width 423 height 921
click at [436, 456] on div "Financier rate i 6 Manual rate" at bounding box center [535, 444] width 212 height 57
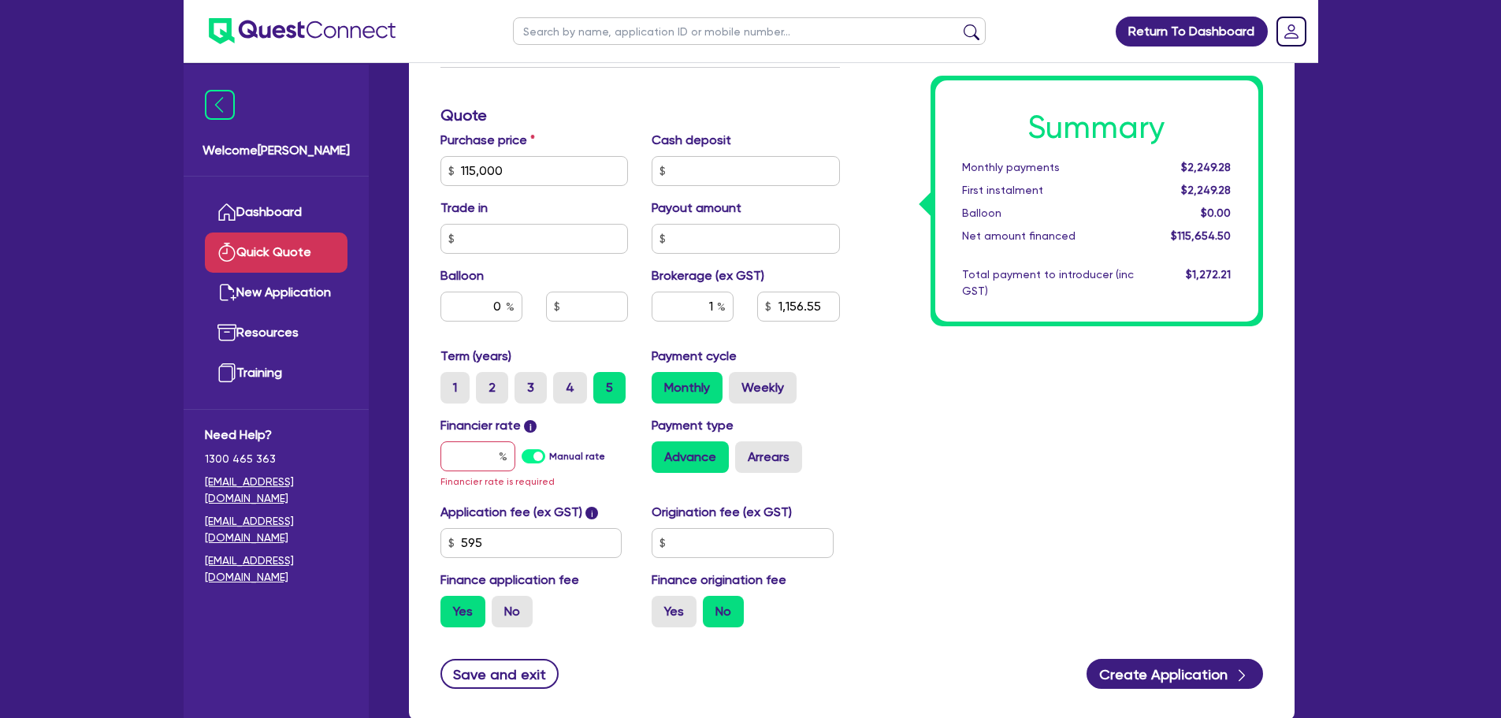
drag, startPoint x: 1082, startPoint y: 426, endPoint x: 919, endPoint y: 469, distance: 167.8
click at [1081, 425] on div "Summary Monthly payments $2,249.28 First instalment $2,249.28 Balloon $0.00 Net…" at bounding box center [1063, 170] width 423 height 938
click at [494, 454] on input "text" at bounding box center [477, 456] width 75 height 30
type input "1,156.55"
type input "7"
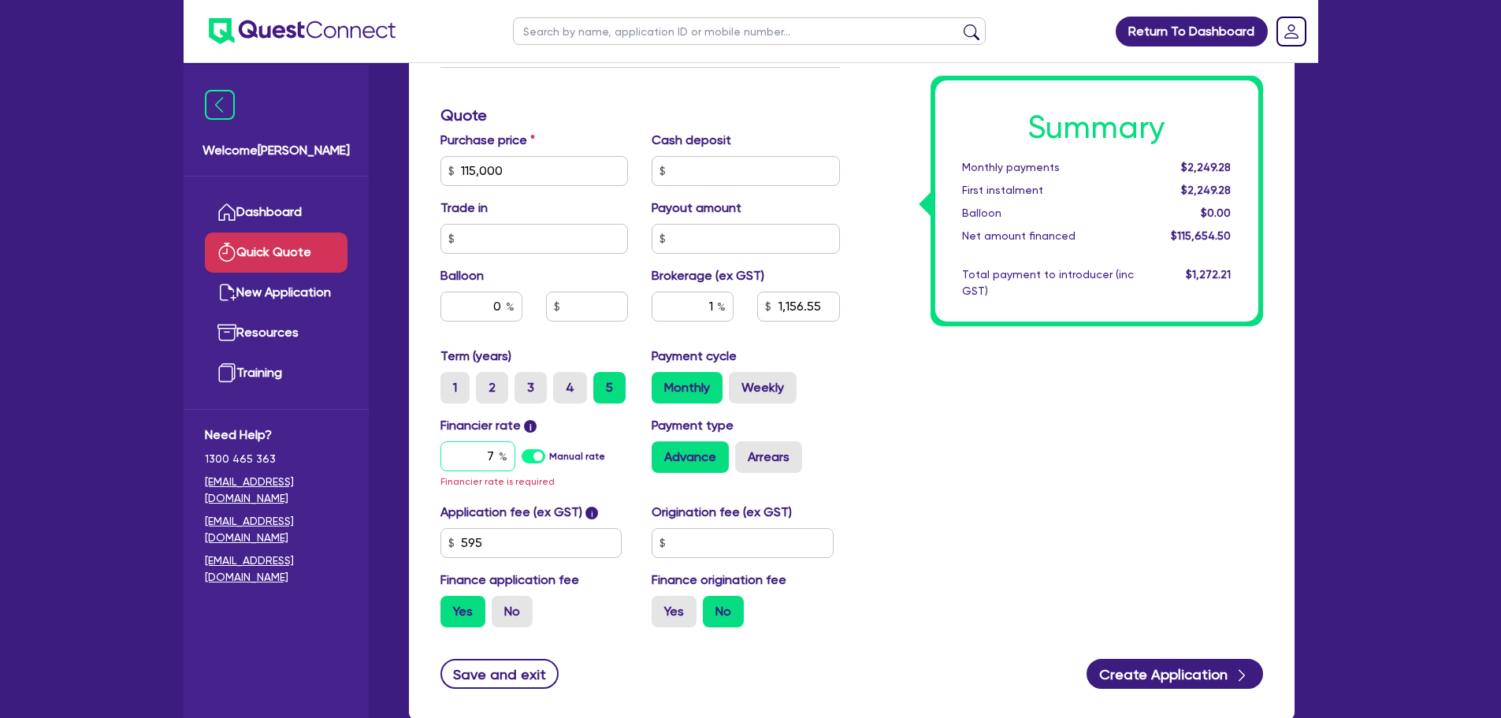
type input "1,156.55"
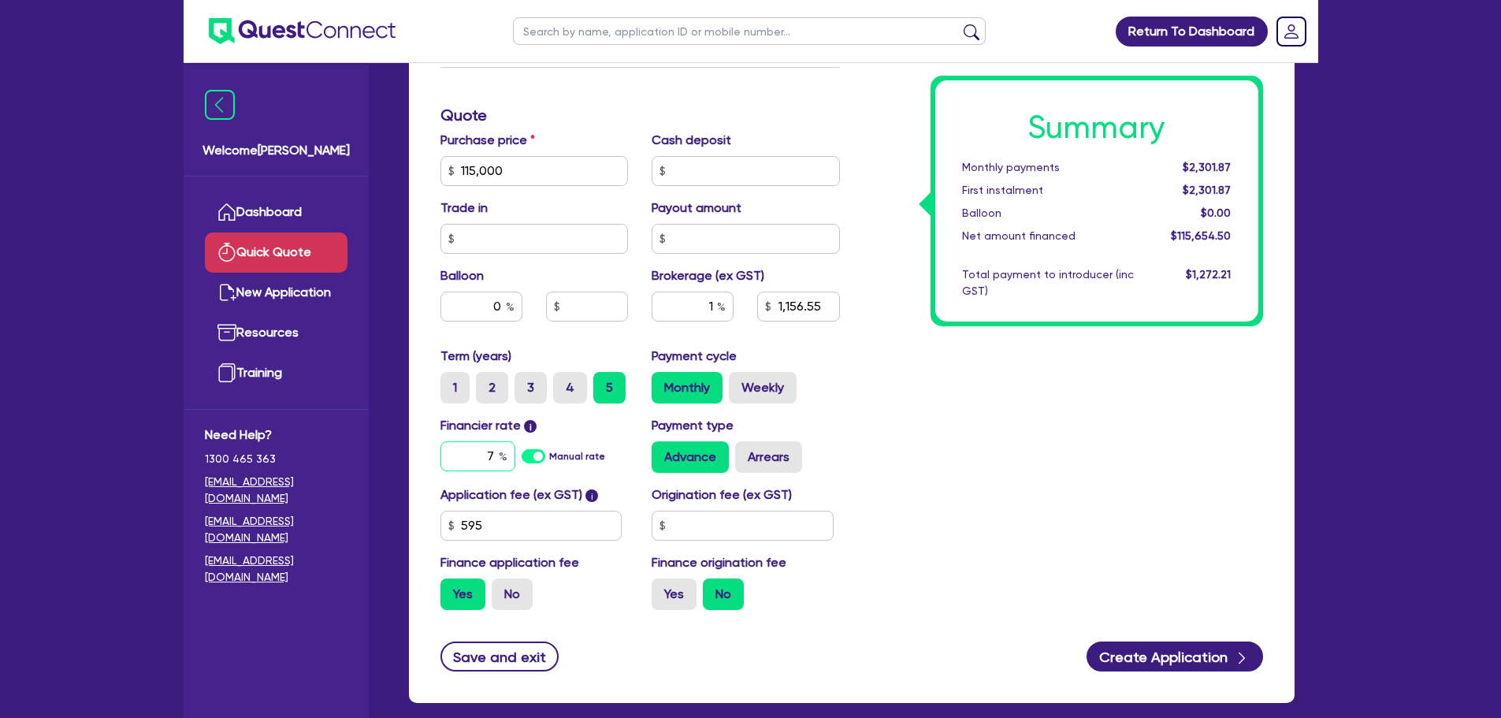
type input "7"
click at [961, 433] on div "Summary Monthly payments $2,301.87 First instalment $2,301.87 Balloon $0.00 Net…" at bounding box center [1063, 161] width 423 height 921
click at [715, 303] on input "1" at bounding box center [692, 306] width 82 height 30
type input "1,156.55"
type input "2"
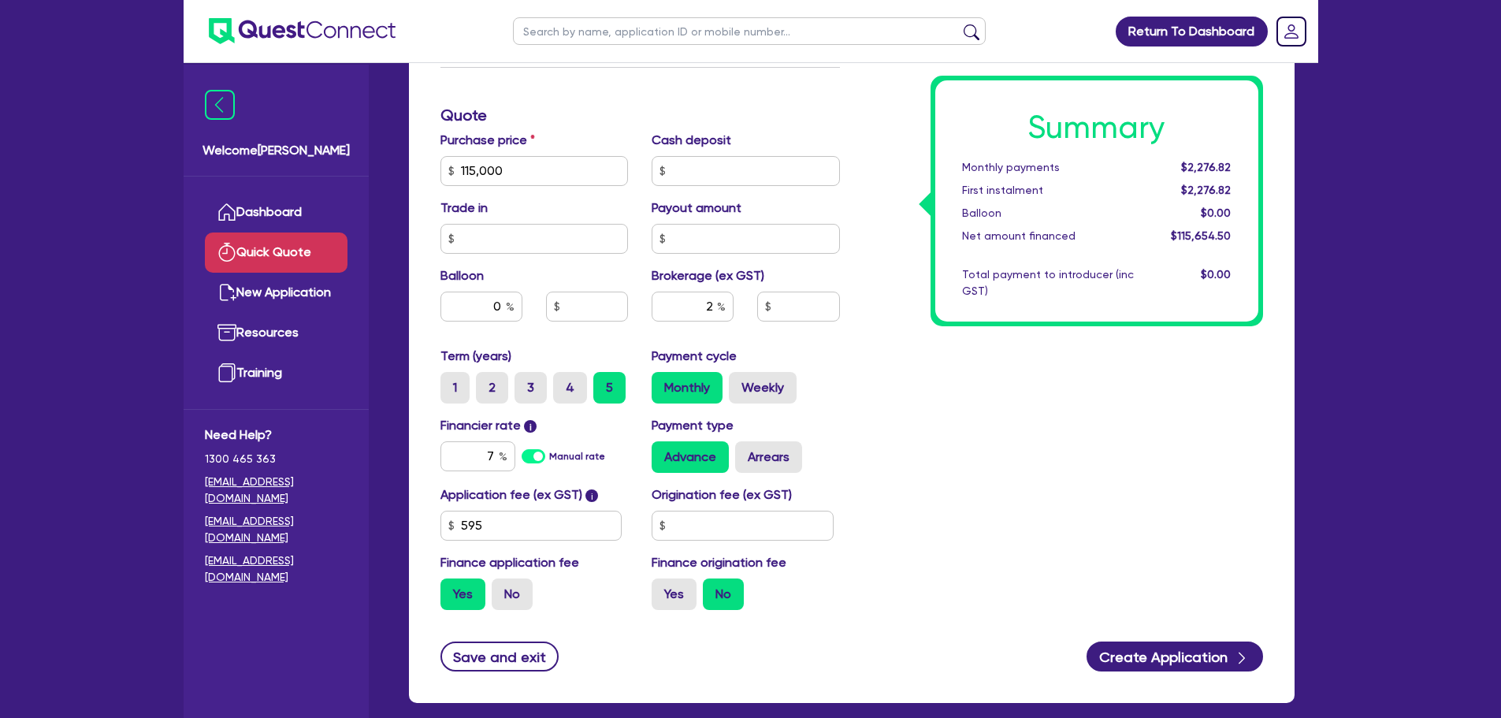
click at [938, 404] on div "Summary Monthly payments $2,276.82 First instalment $2,276.82 Balloon $0.00 Net…" at bounding box center [1063, 161] width 423 height 921
type input "2,313.09"
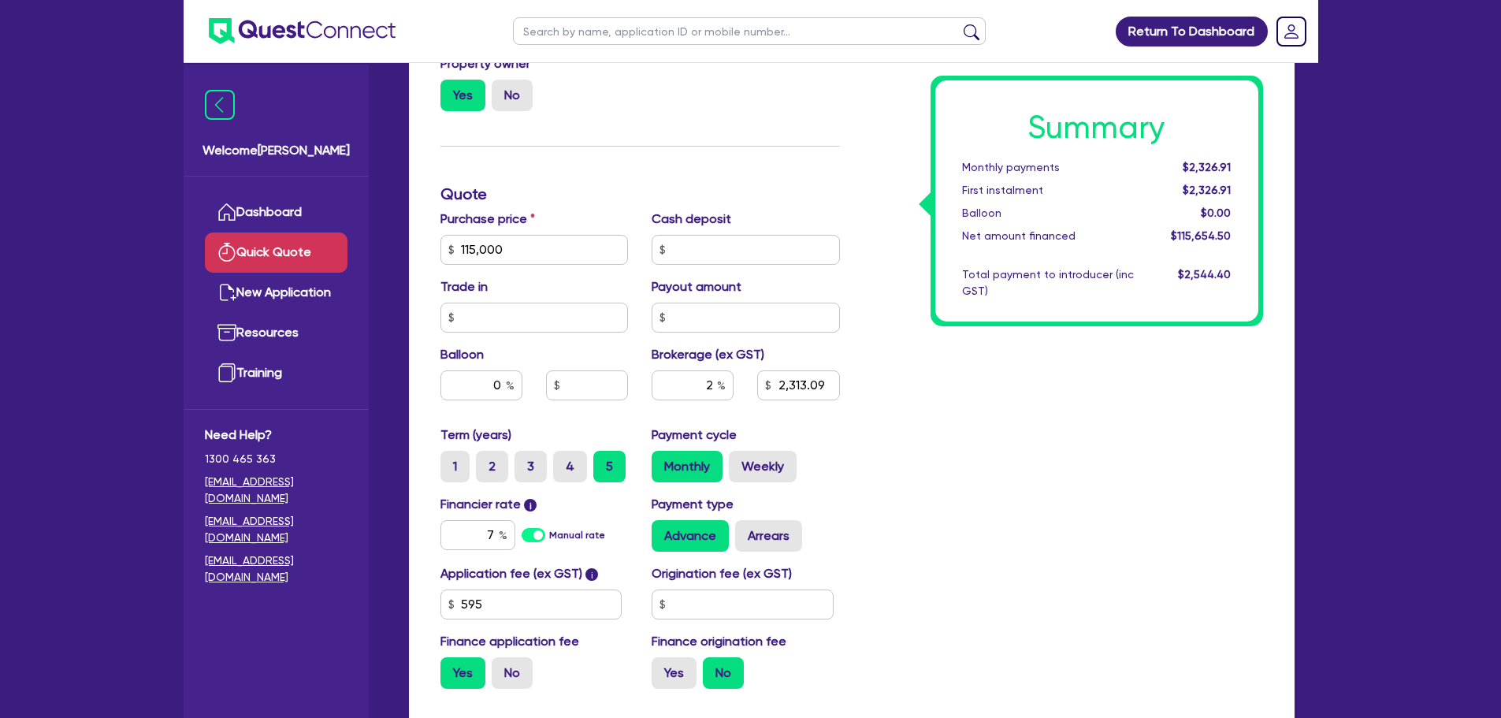
scroll to position [554, 0]
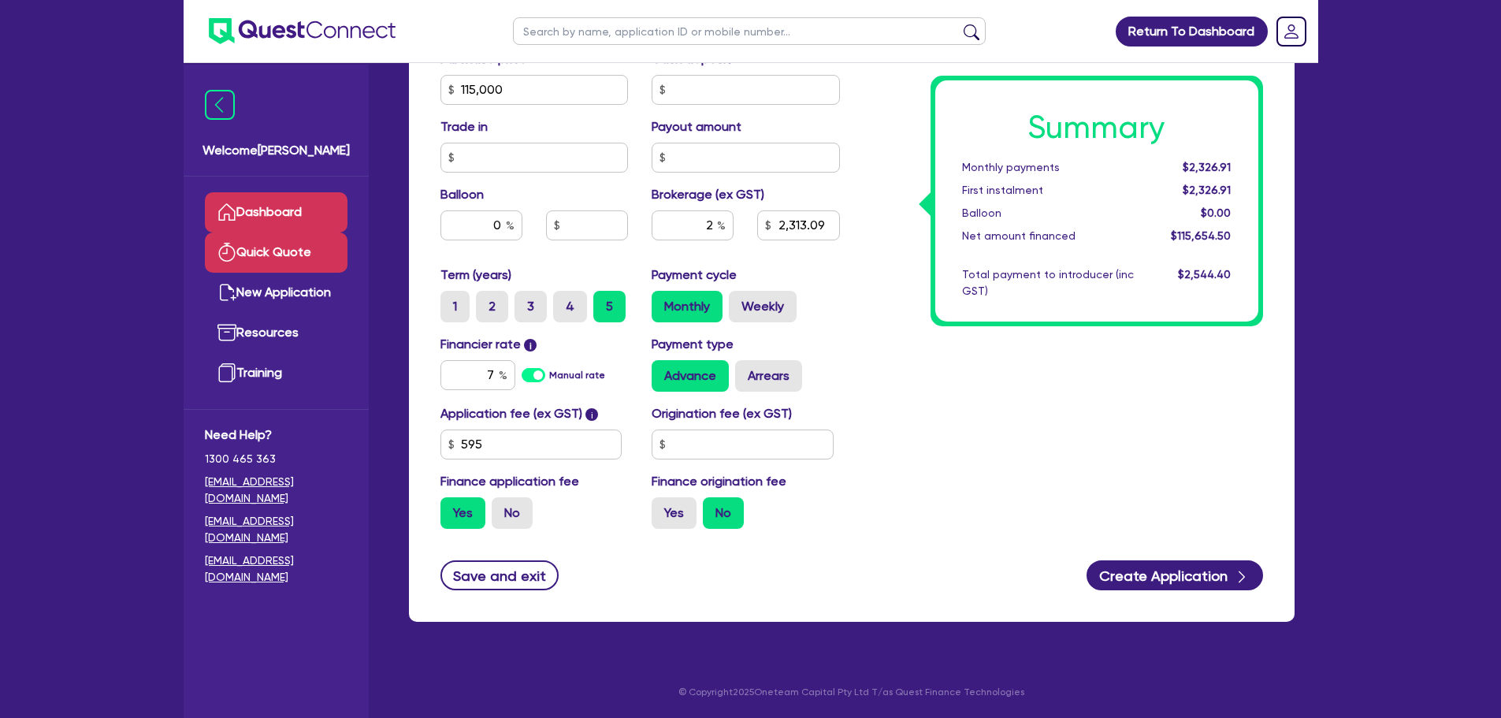
click at [289, 215] on link "Dashboard" at bounding box center [276, 212] width 143 height 40
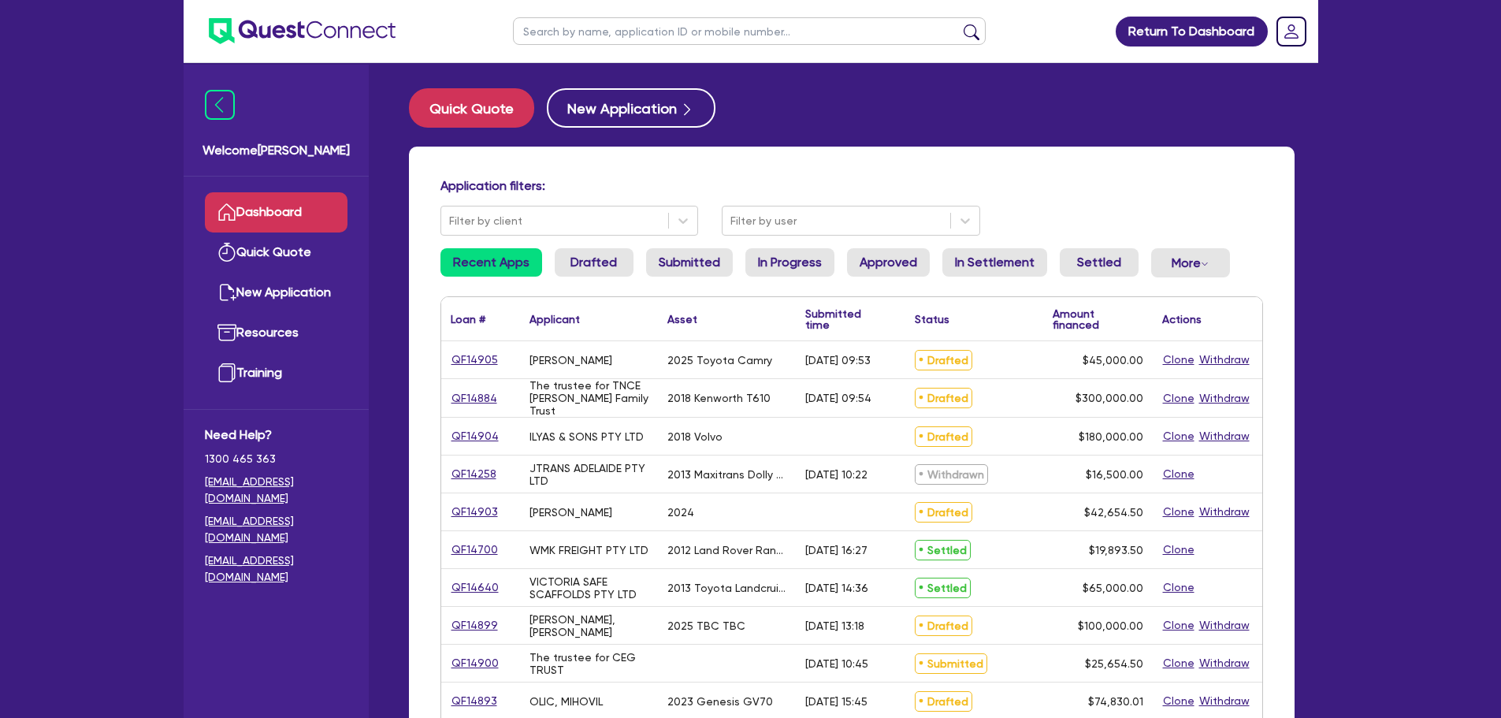
click at [630, 37] on input "text" at bounding box center [749, 31] width 473 height 28
type input "[GEOGRAPHIC_DATA]"
click at [959, 24] on button "submit" at bounding box center [971, 35] width 25 height 22
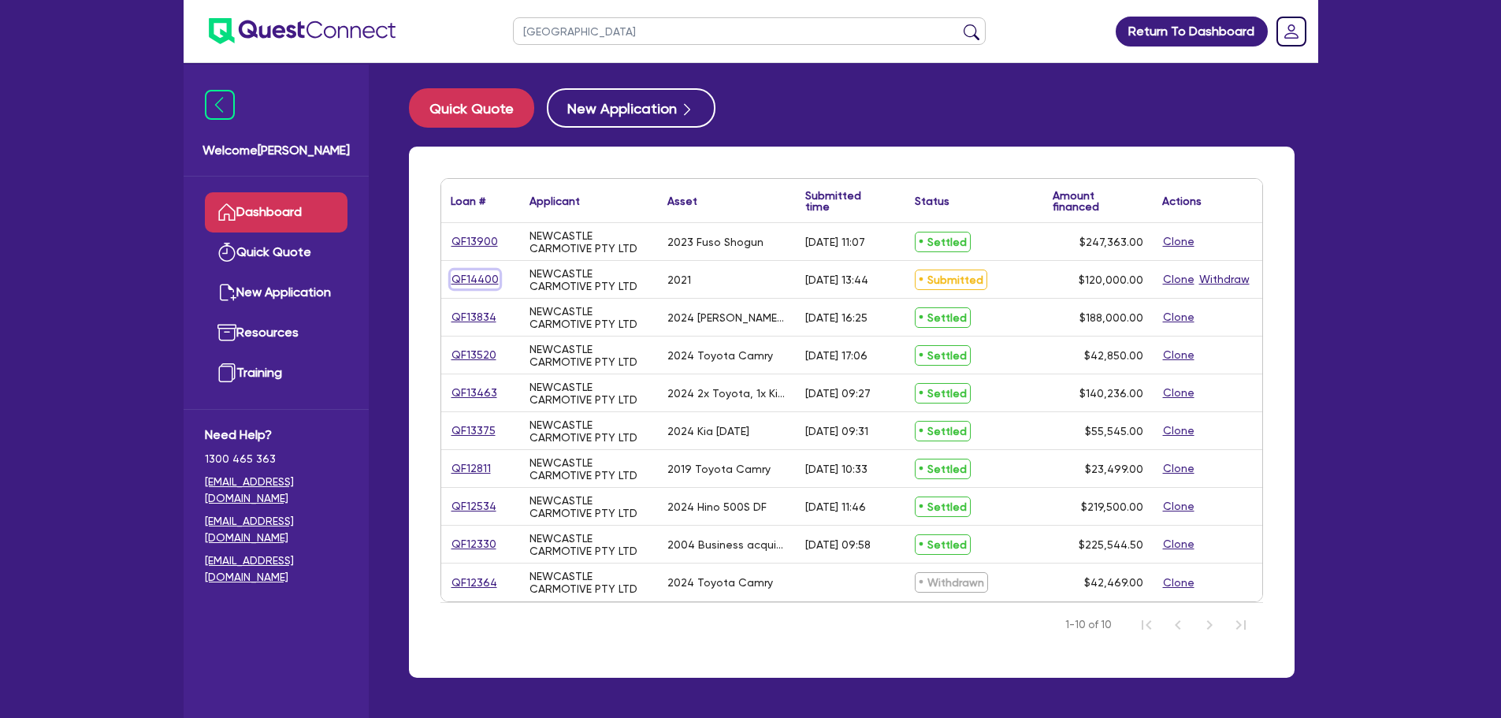
click at [470, 280] on link "QF14400" at bounding box center [475, 279] width 49 height 18
select select "PRIMARY_ASSETS"
select select "HEAVY_TRUCKS"
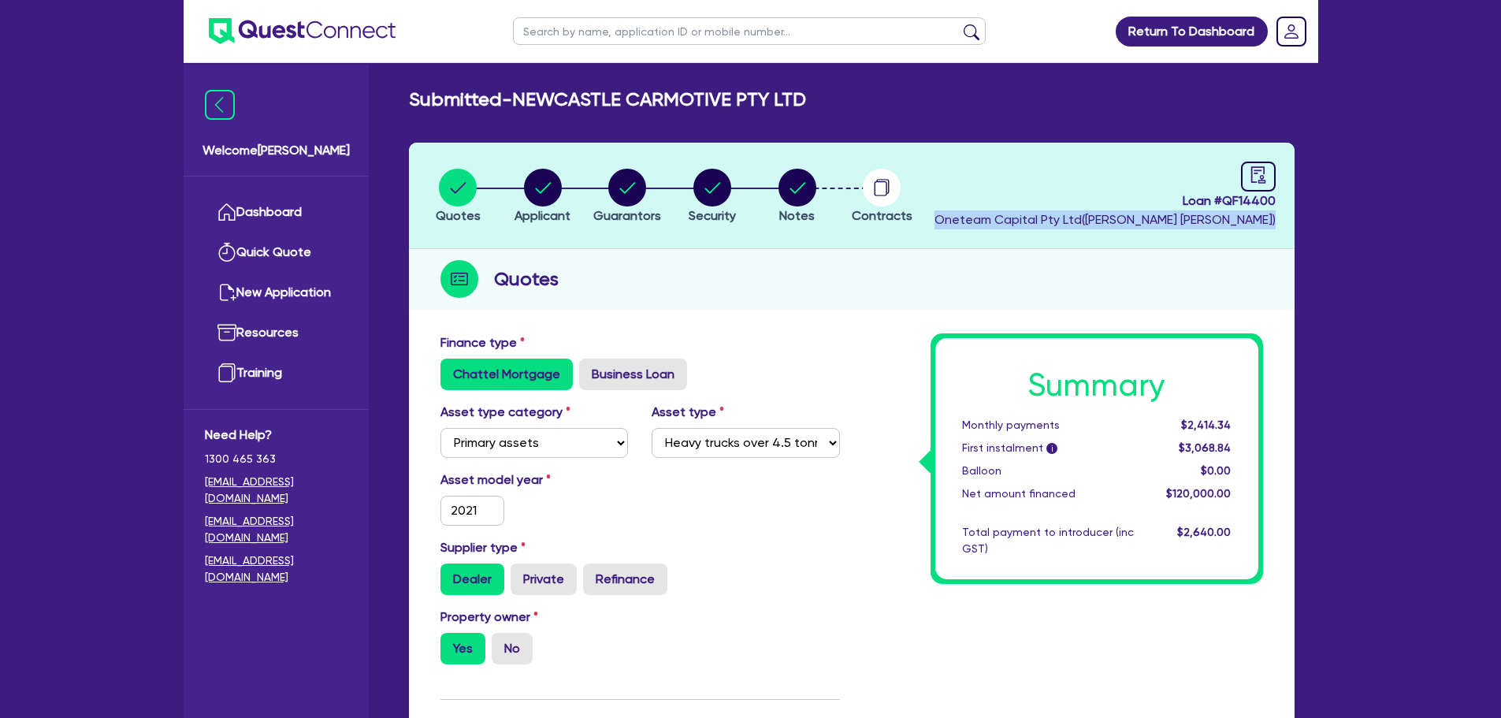
drag, startPoint x: 1037, startPoint y: 221, endPoint x: 1327, endPoint y: 239, distance: 290.5
click at [1327, 239] on div "Return To Dashboard Edit Profile Logout Welcome [PERSON_NAME] Quick Quote New A…" at bounding box center [751, 715] width 1158 height 1431
click at [1277, 293] on div "Quotes" at bounding box center [851, 279] width 885 height 61
drag, startPoint x: 1030, startPoint y: 217, endPoint x: 1278, endPoint y: 213, distance: 247.4
click at [1278, 213] on header "Quotes Applicant [GEOGRAPHIC_DATA] Security Notes Contracts Loan # QF14400 Onet…" at bounding box center [851, 196] width 885 height 106
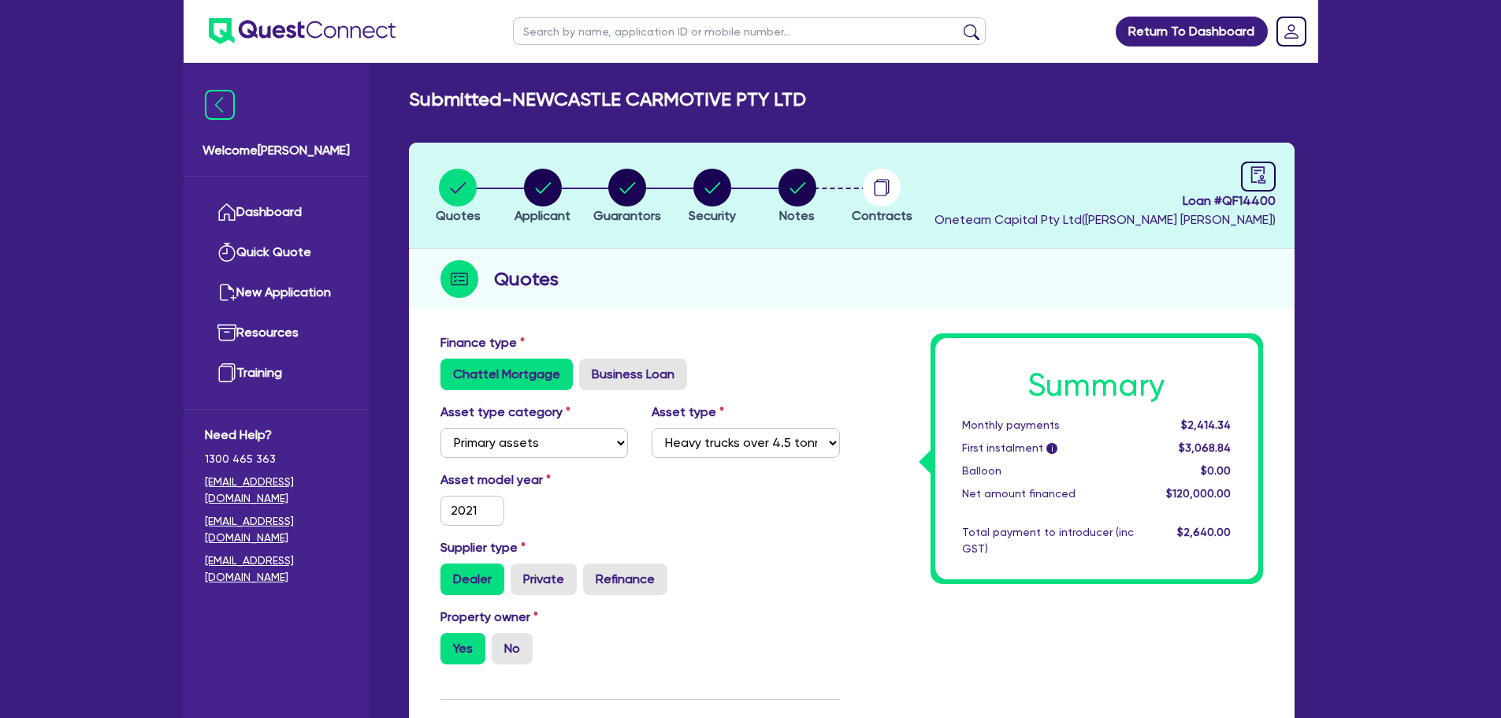
click at [1203, 277] on div "Quotes" at bounding box center [851, 279] width 885 height 61
drag, startPoint x: 1034, startPoint y: 223, endPoint x: 1300, endPoint y: 239, distance: 266.0
click at [1136, 268] on div "Quotes" at bounding box center [851, 279] width 885 height 61
drag, startPoint x: 1038, startPoint y: 218, endPoint x: 1304, endPoint y: 221, distance: 265.5
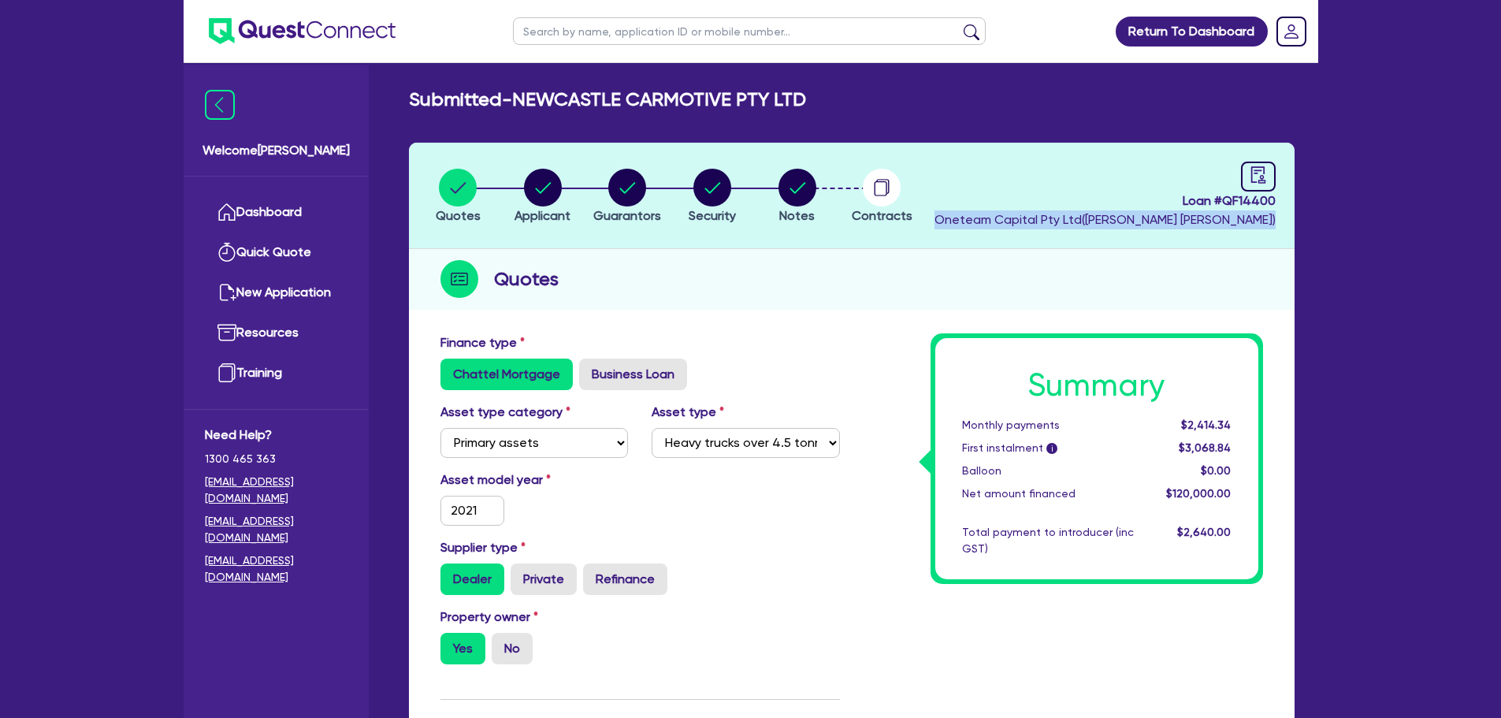
click at [1107, 267] on div "Quotes" at bounding box center [851, 279] width 885 height 61
click at [793, 306] on div "Quotes" at bounding box center [851, 279] width 885 height 61
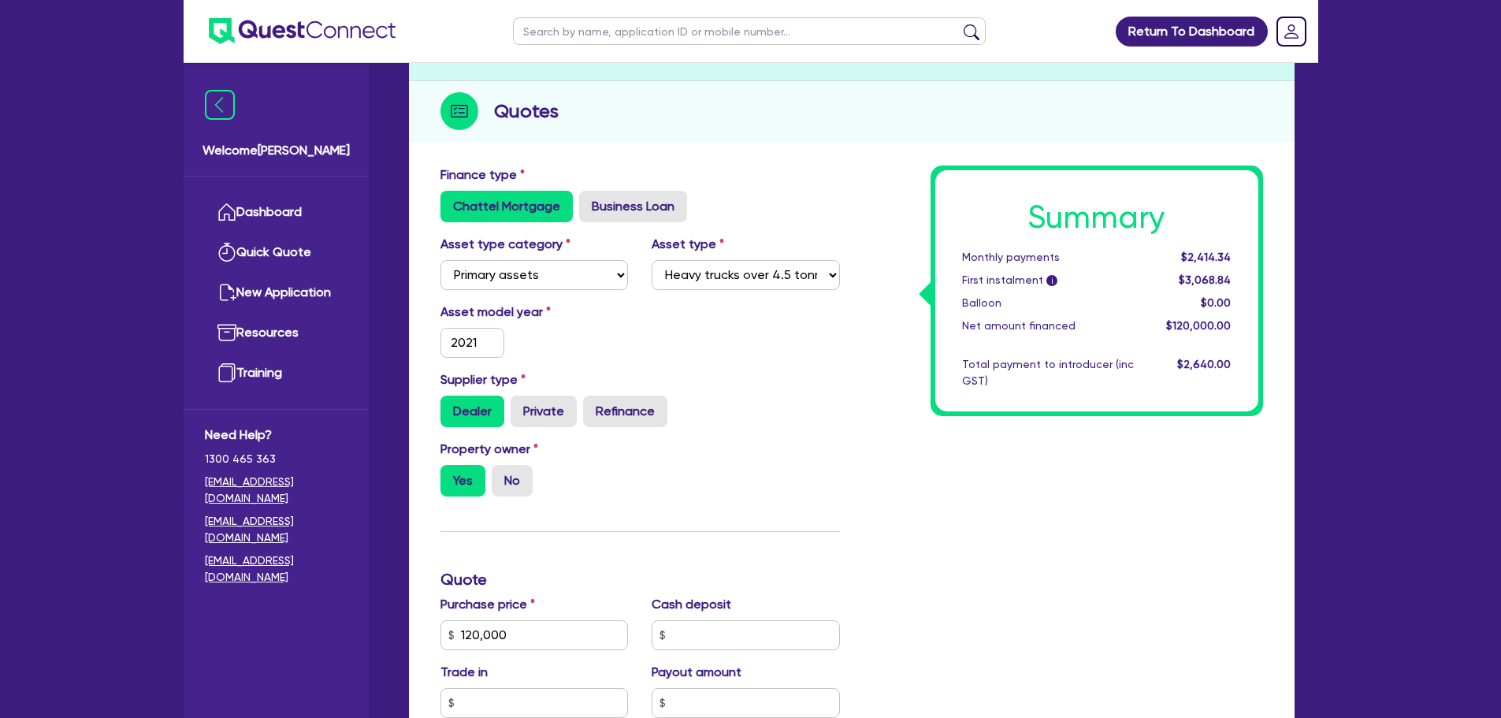
scroll to position [315, 0]
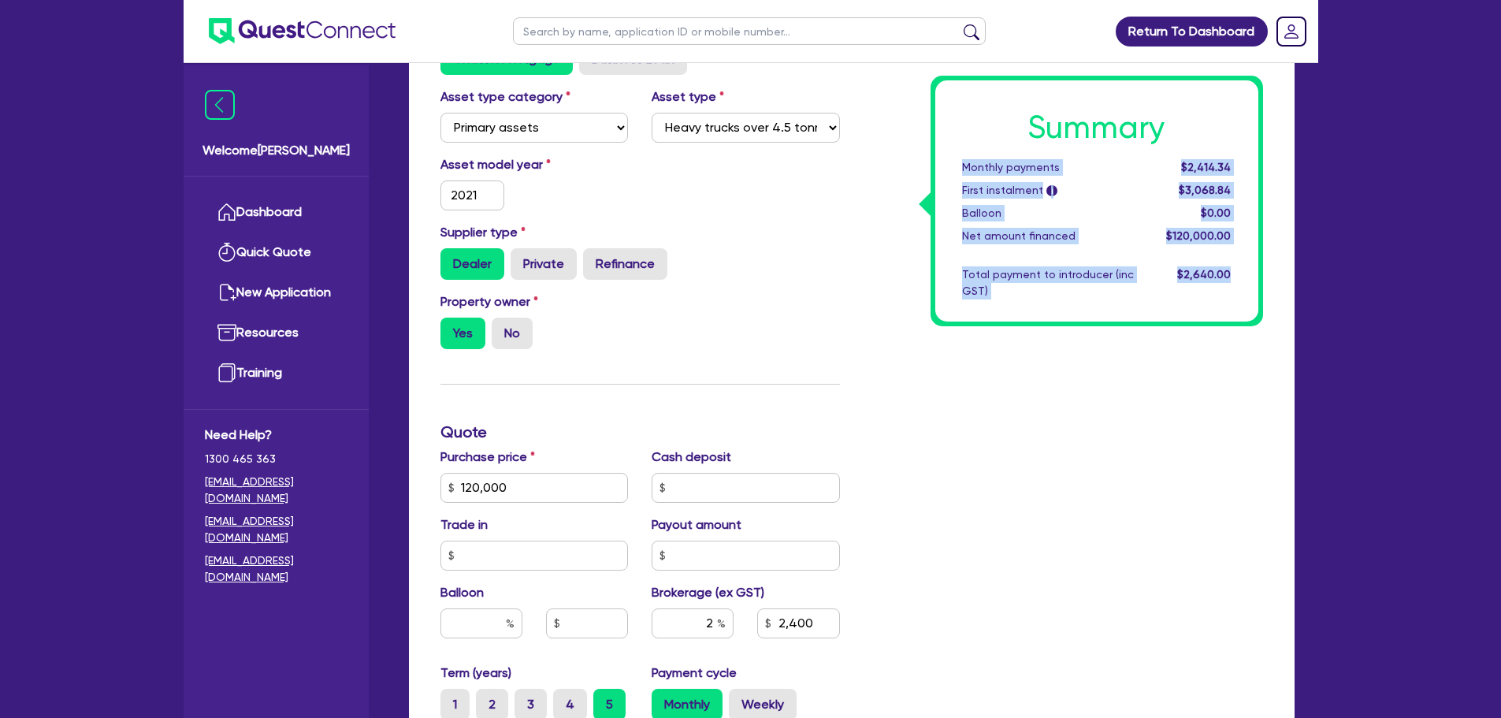
drag, startPoint x: 1237, startPoint y: 274, endPoint x: 950, endPoint y: 157, distance: 309.8
click at [950, 157] on div "Summary Monthly payments $2,414.34 First instalment i $3,068.84 Balloon $0.00 N…" at bounding box center [1096, 200] width 323 height 241
click at [904, 205] on div "Summary Monthly payments $2,414.34 First instalment i $3,068.84 Balloon $0.00 N…" at bounding box center [1063, 478] width 423 height 921
click at [892, 269] on div "Summary Monthly payments $2,414.34 First instalment i $3,068.84 Balloon $0.00 N…" at bounding box center [1063, 478] width 423 height 921
click at [922, 173] on div "Summary Monthly payments $2,414.34 First instalment i $3,068.84 Balloon $0.00 N…" at bounding box center [1063, 478] width 423 height 921
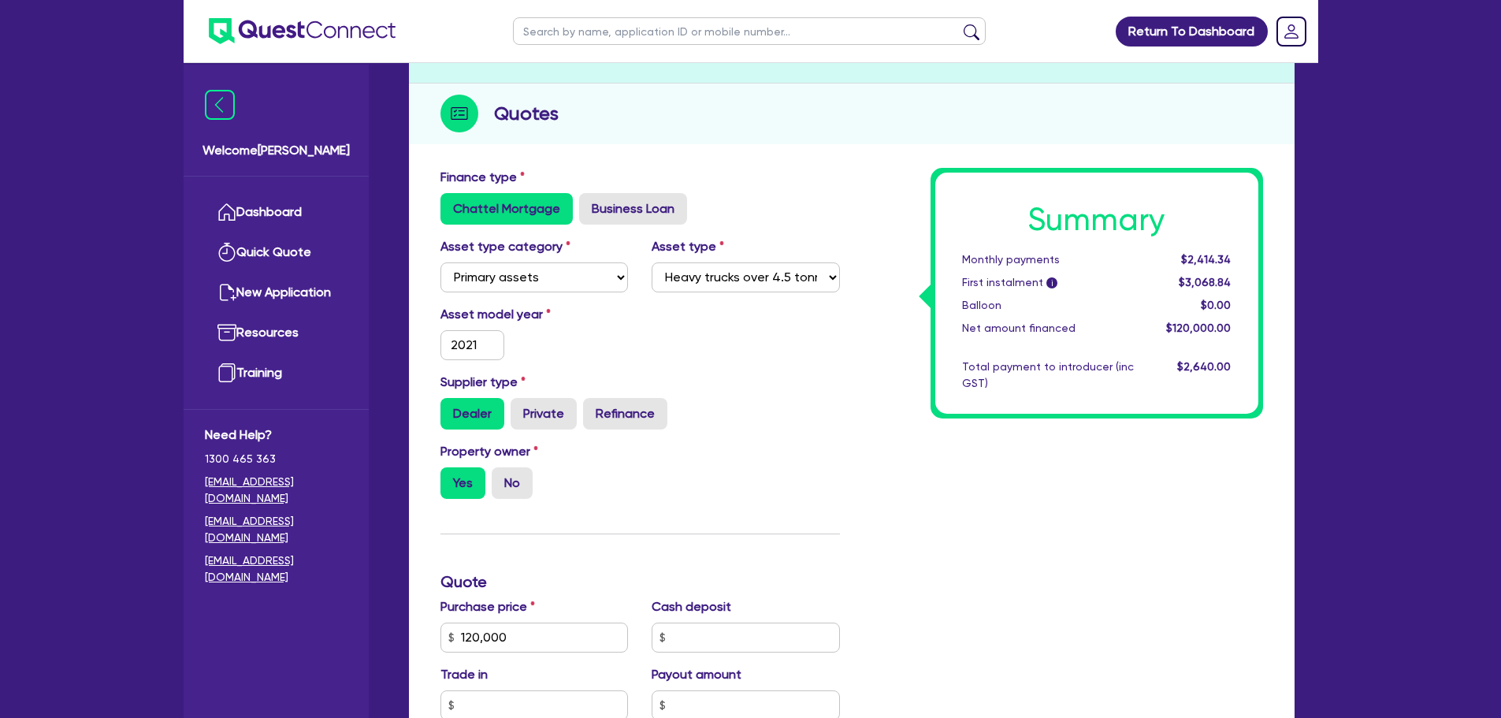
scroll to position [0, 0]
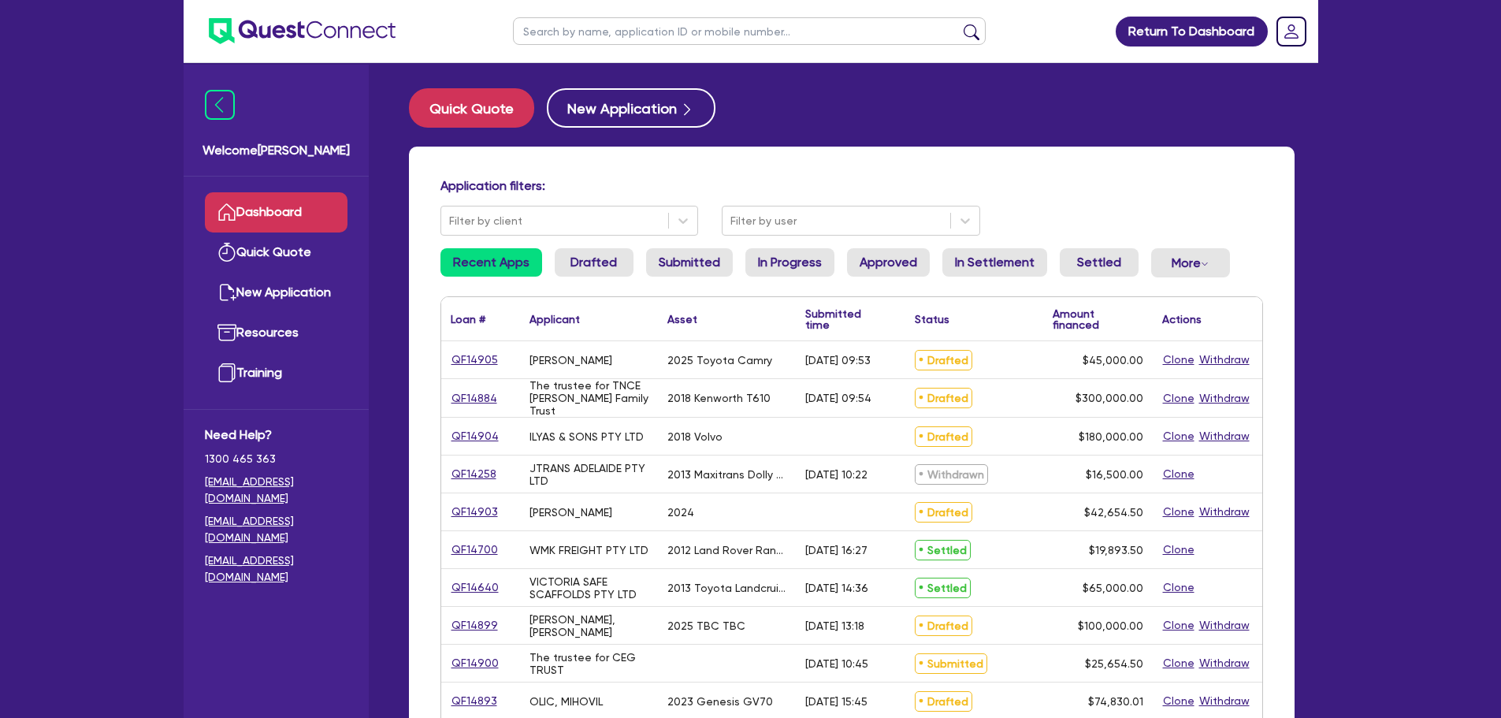
click at [565, 24] on input "text" at bounding box center [749, 31] width 473 height 28
type input "shirilee"
click at [959, 24] on button "submit" at bounding box center [971, 35] width 25 height 22
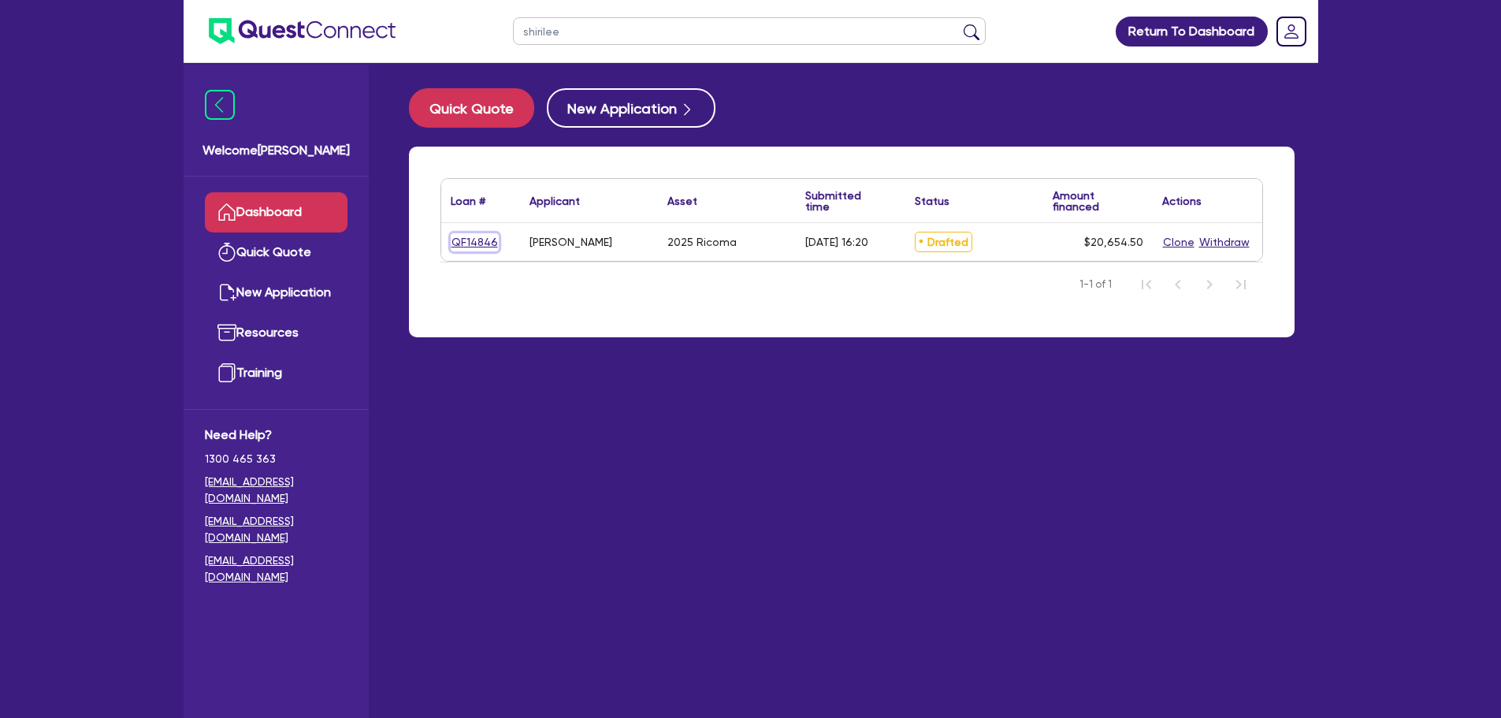
click at [454, 243] on link "QF14846" at bounding box center [475, 242] width 48 height 18
select select "SECONDARY_ASSETS"
select select "MEDICAL_DENTAL_LABORATORY_EQUIPMENT"
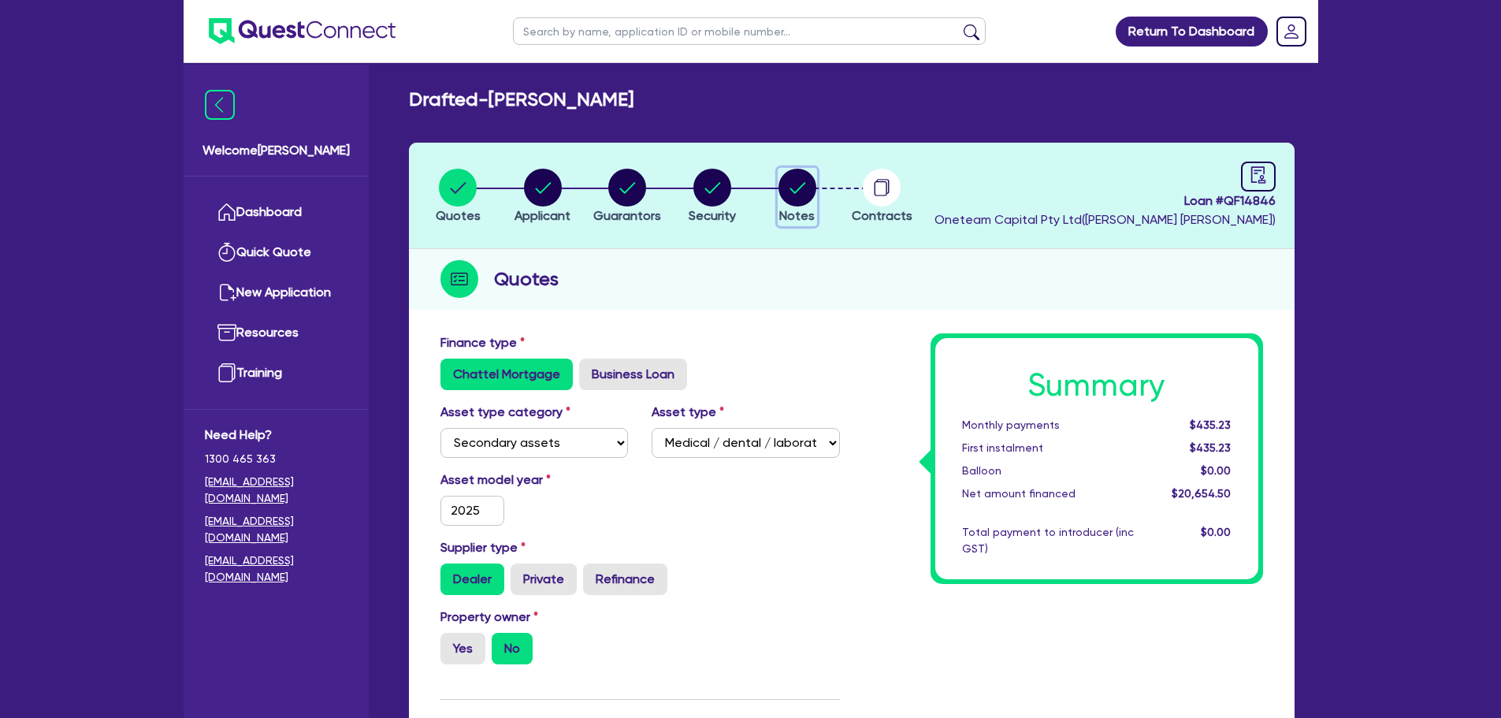
click at [789, 175] on circle "button" at bounding box center [797, 188] width 38 height 38
select select "Other"
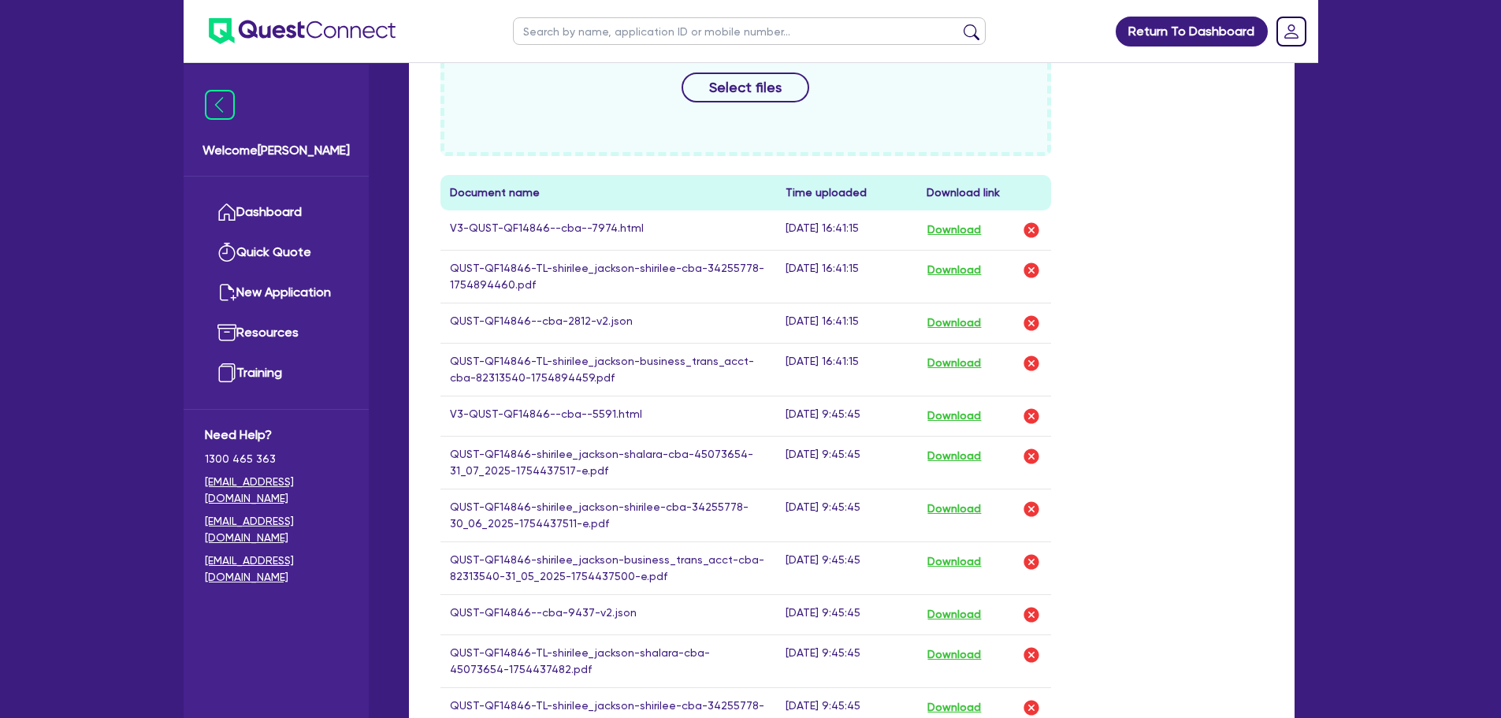
scroll to position [709, 0]
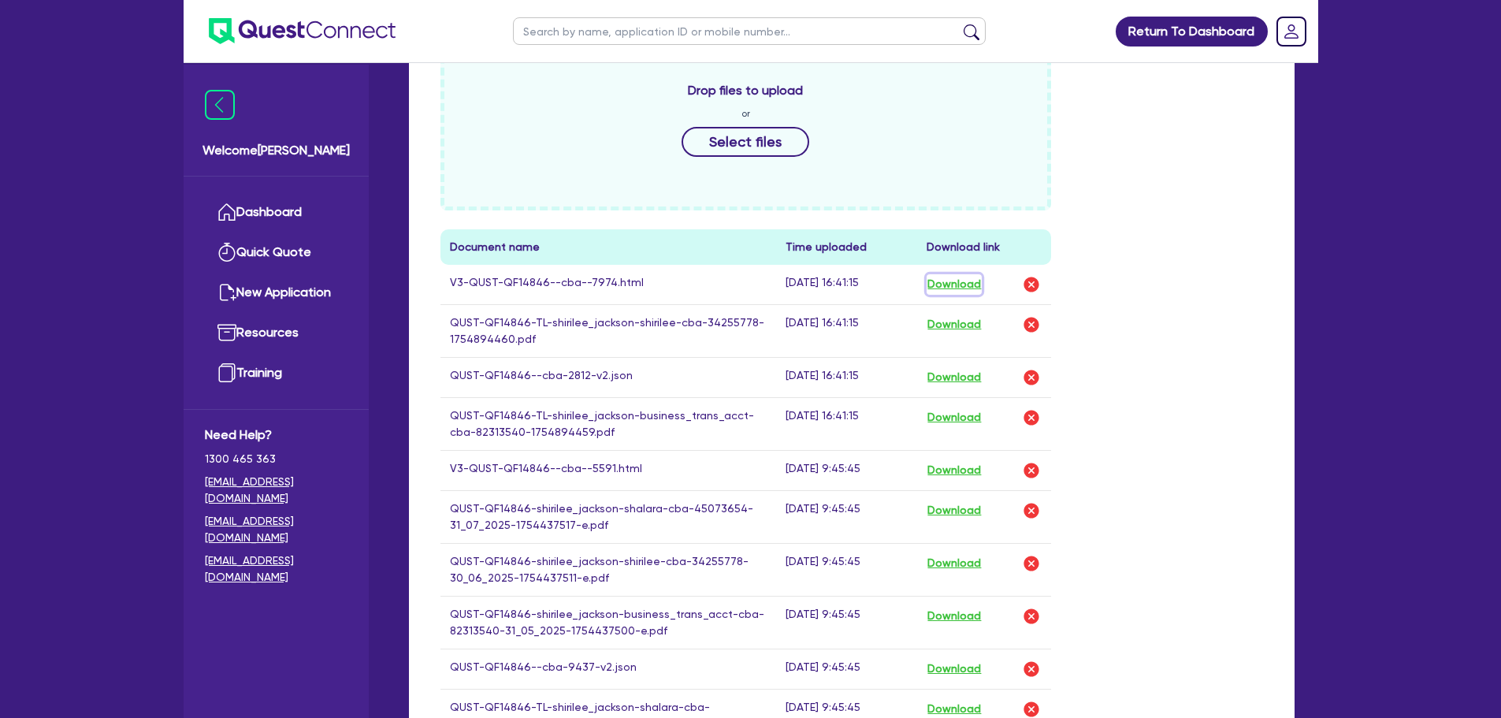
click at [952, 292] on button "Download" at bounding box center [953, 284] width 55 height 20
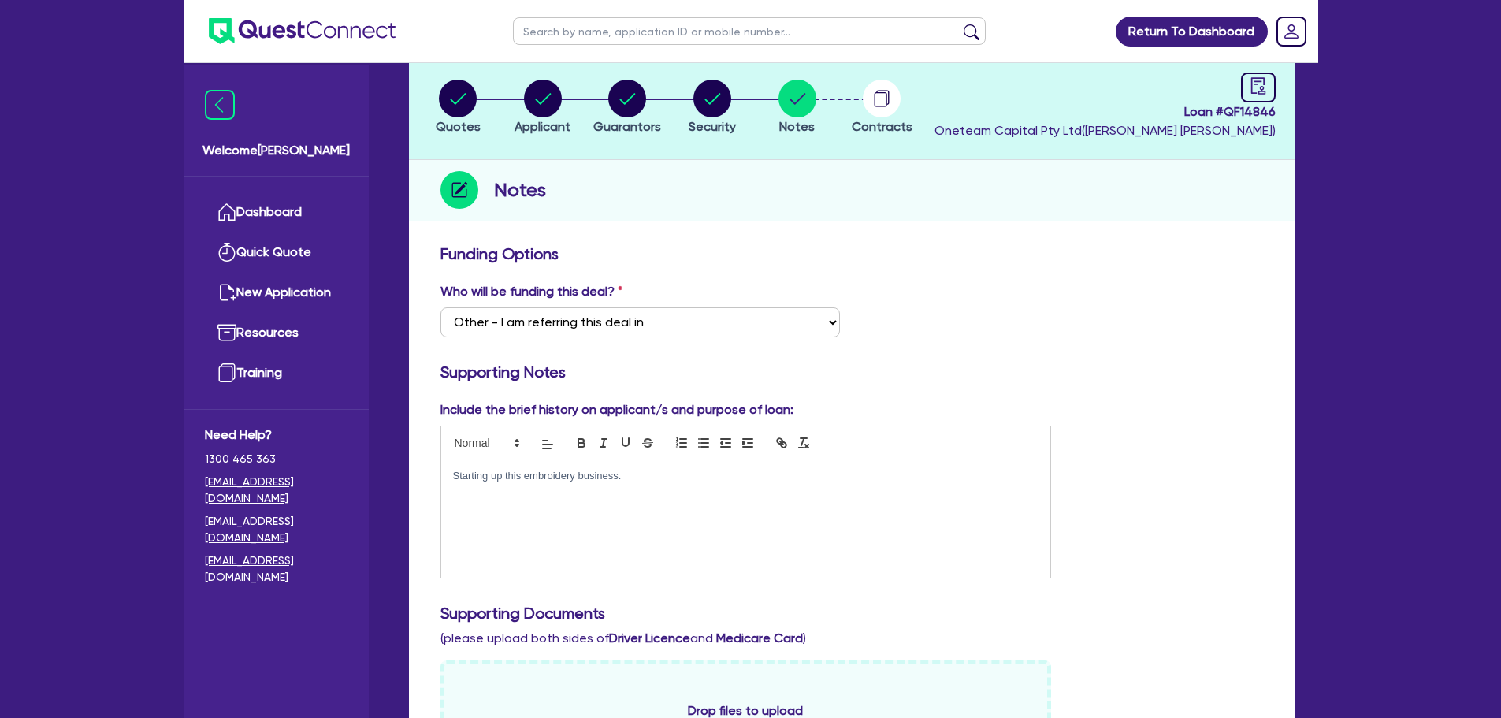
scroll to position [0, 0]
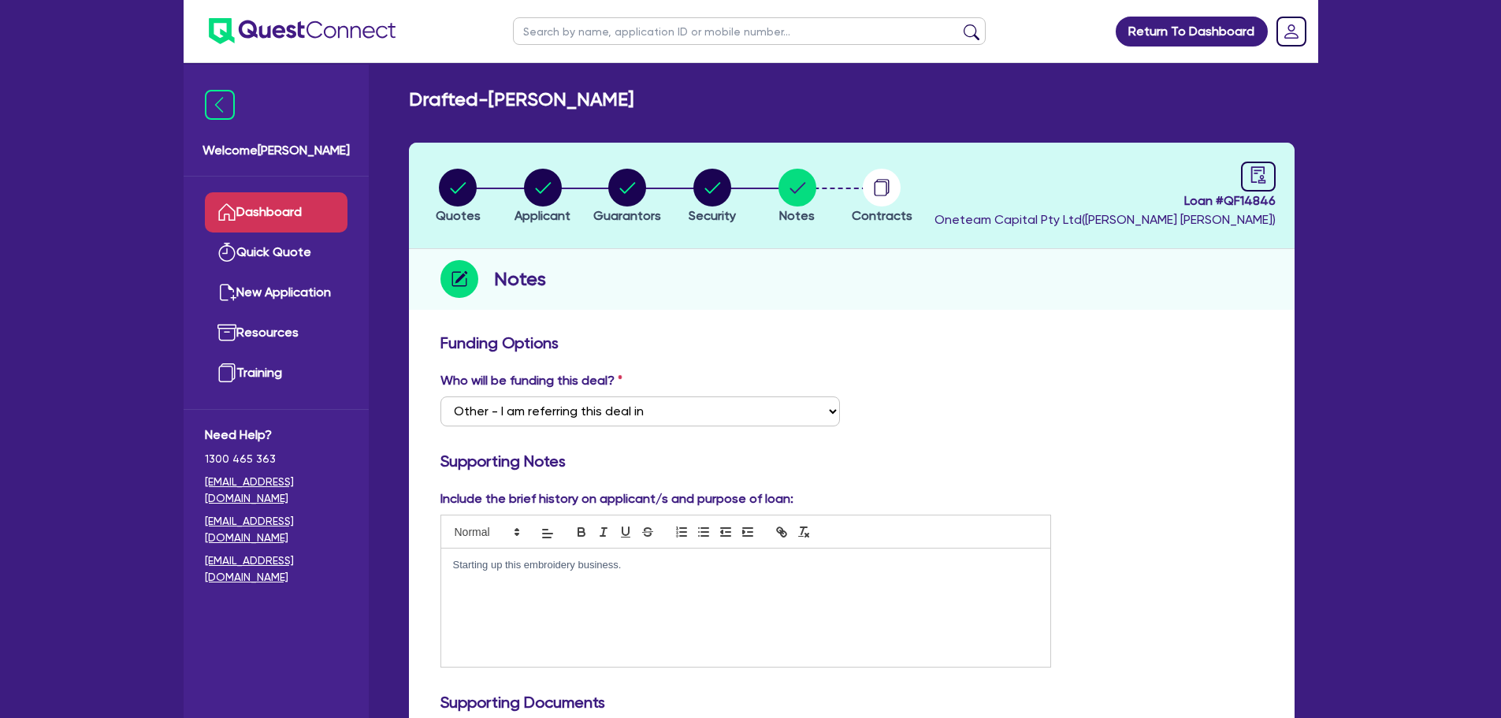
click at [280, 218] on link "Dashboard" at bounding box center [276, 212] width 143 height 40
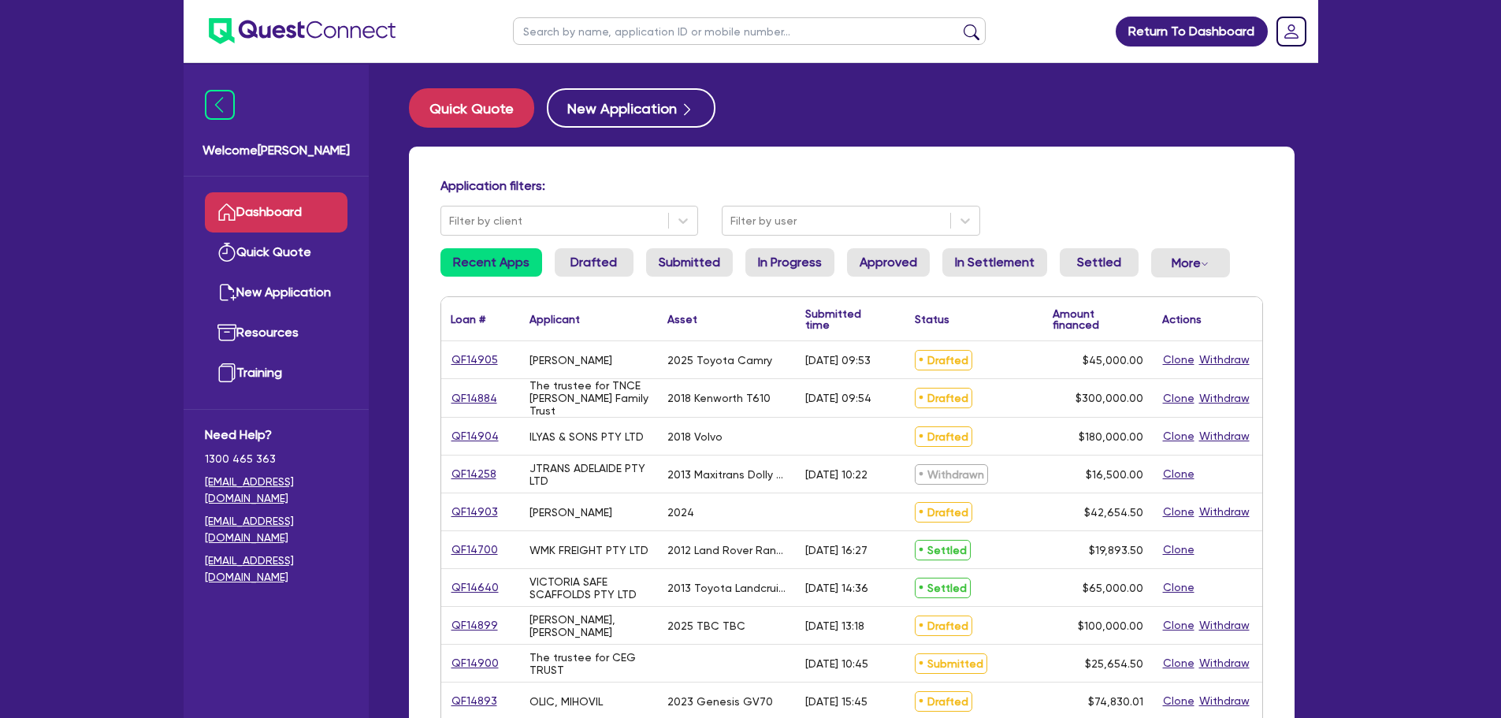
drag, startPoint x: 578, startPoint y: 20, endPoint x: 579, endPoint y: 28, distance: 7.9
click at [579, 28] on input "text" at bounding box center [749, 31] width 473 height 28
type input "dooner"
click at [959, 24] on button "submit" at bounding box center [971, 35] width 25 height 22
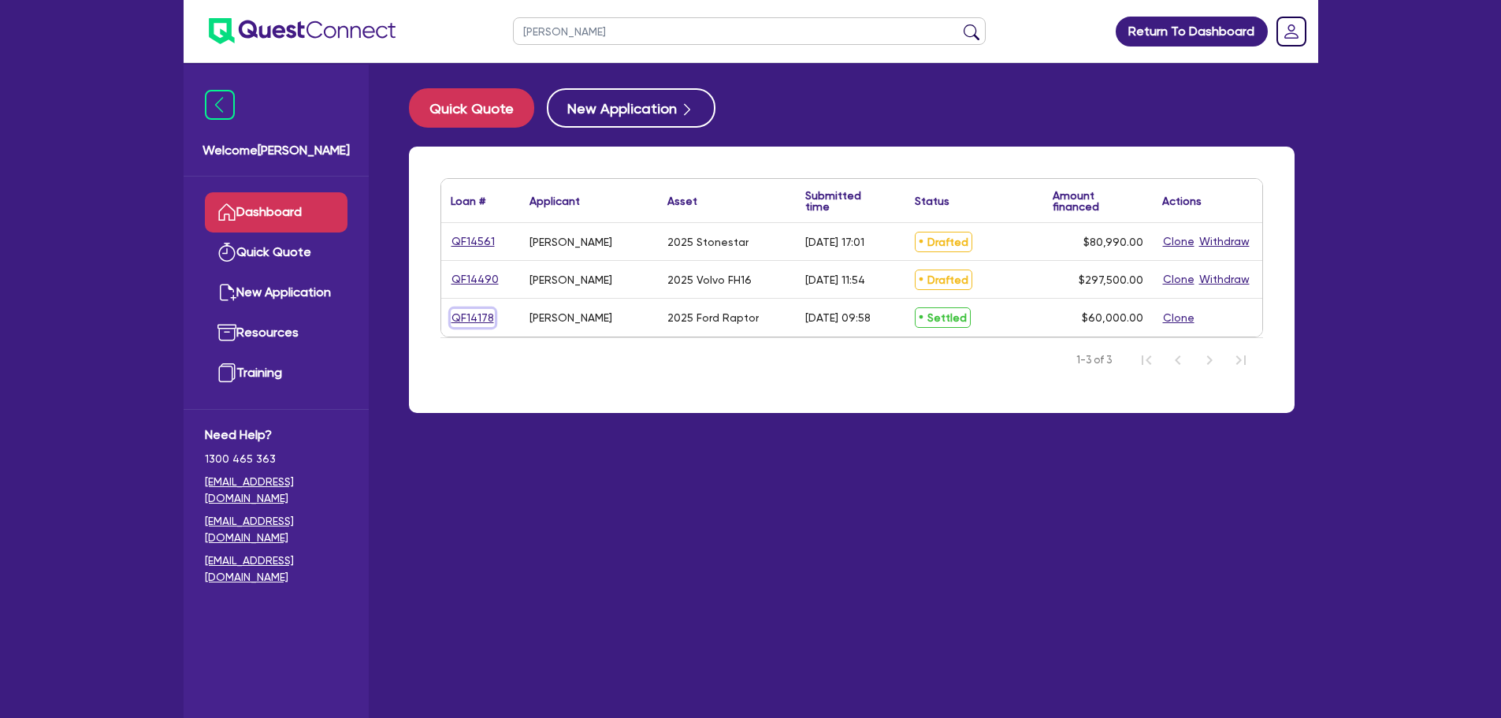
click at [466, 321] on link "QF14178" at bounding box center [473, 318] width 44 height 18
select select "CARS_AND_LIGHT_TRUCKS"
select select "PASSENGER_VEHICLES"
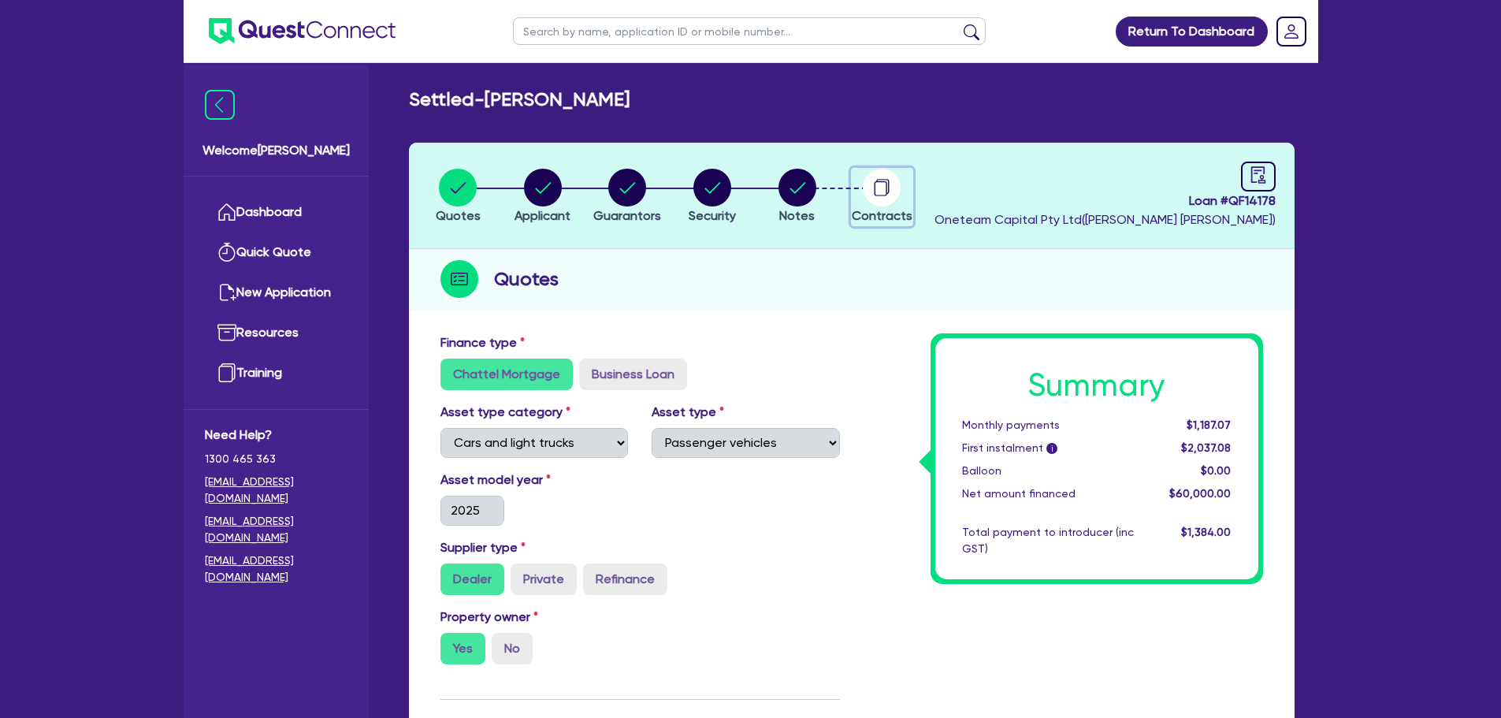
click at [875, 180] on circle "button" at bounding box center [882, 188] width 38 height 38
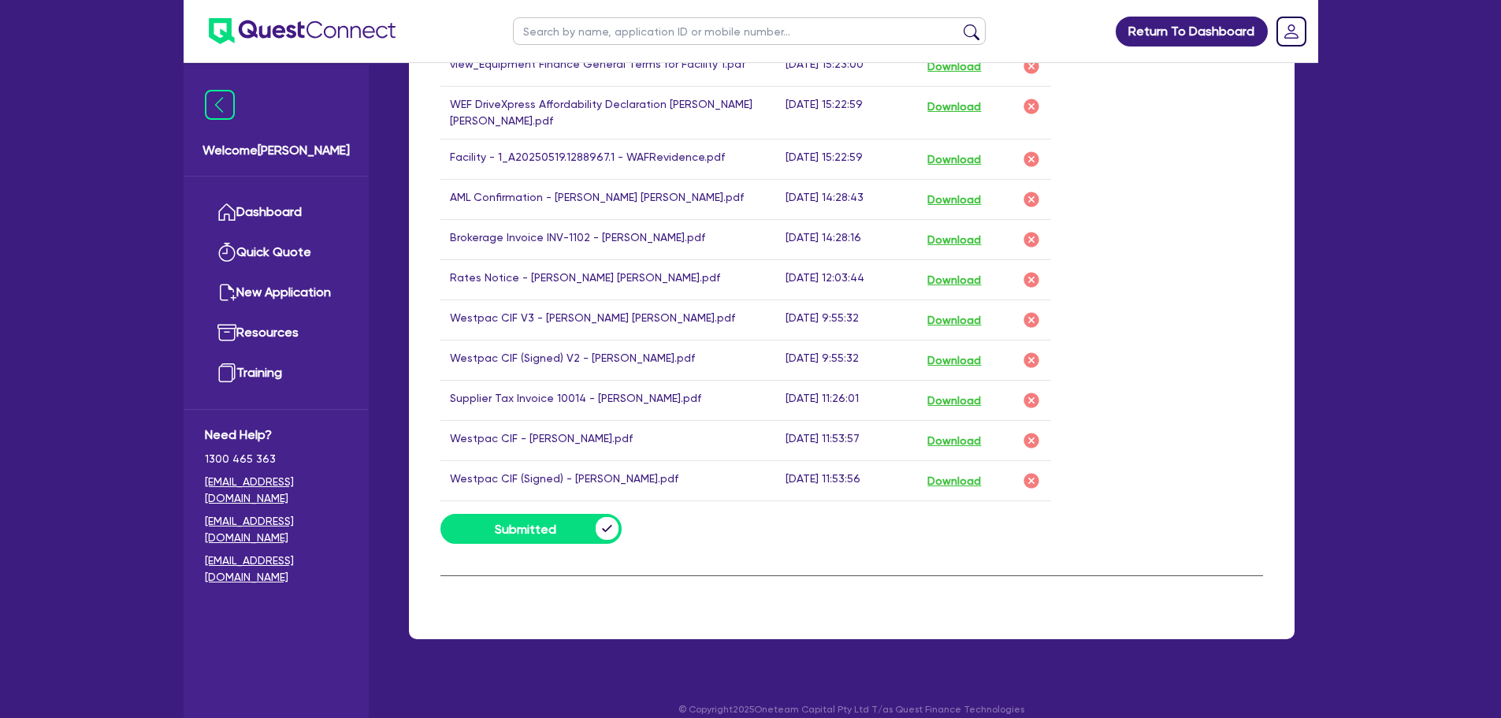
scroll to position [753, 0]
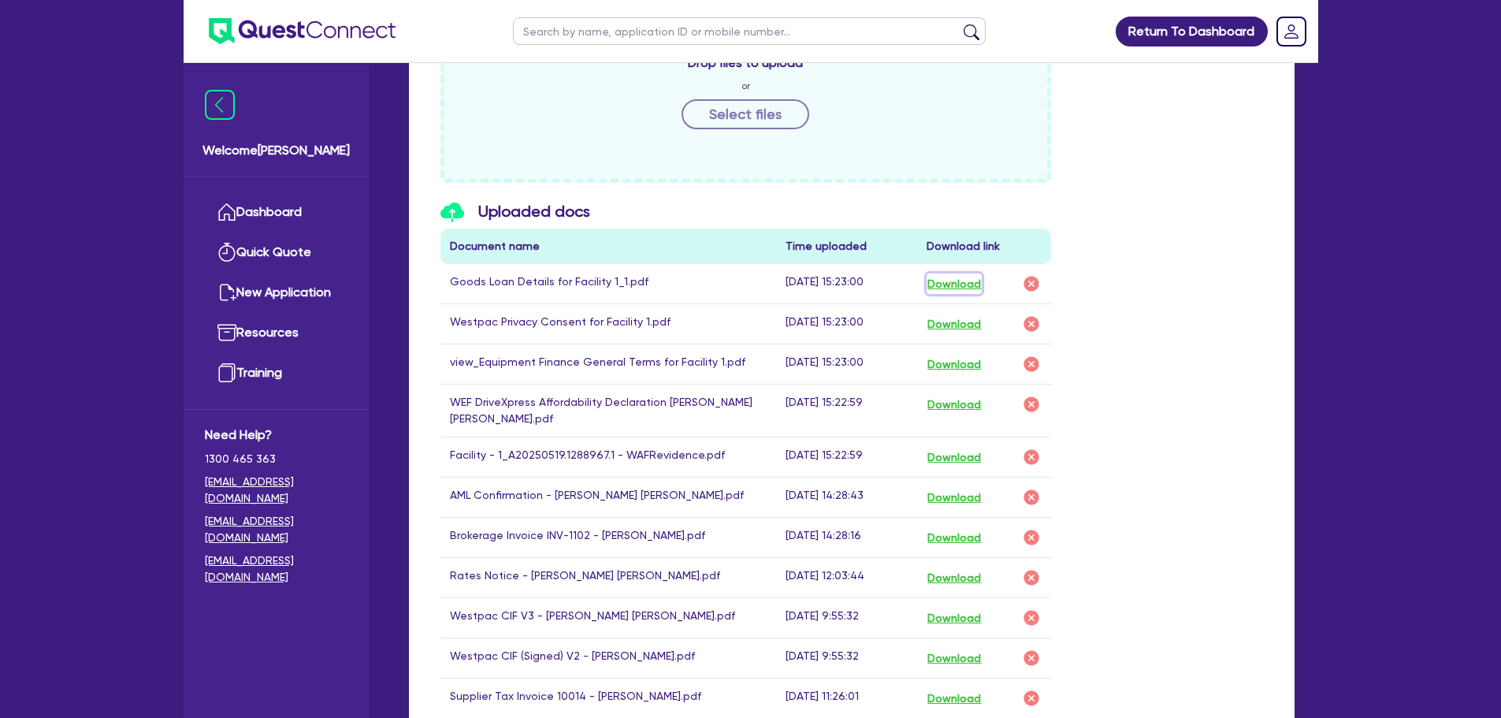
click at [956, 291] on button "Download" at bounding box center [953, 283] width 55 height 20
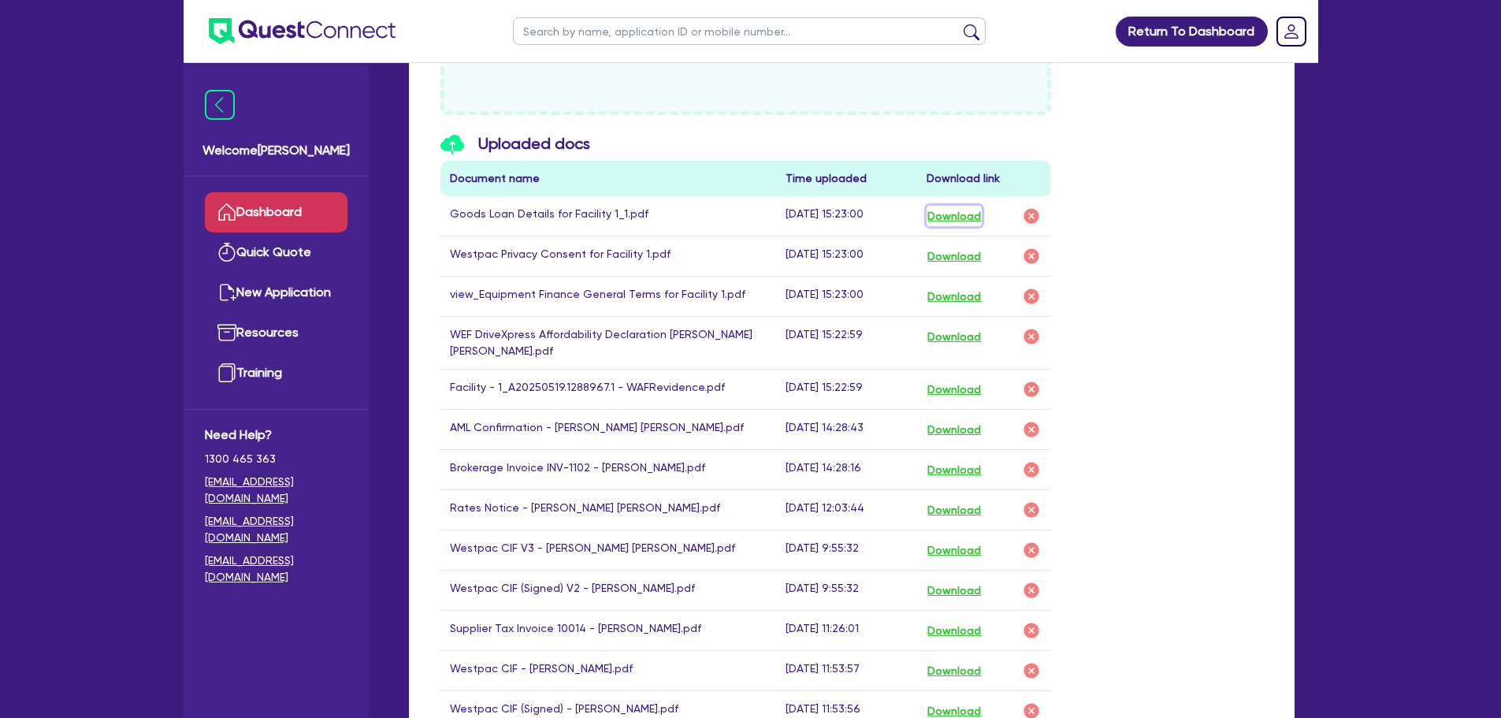
scroll to position [674, 0]
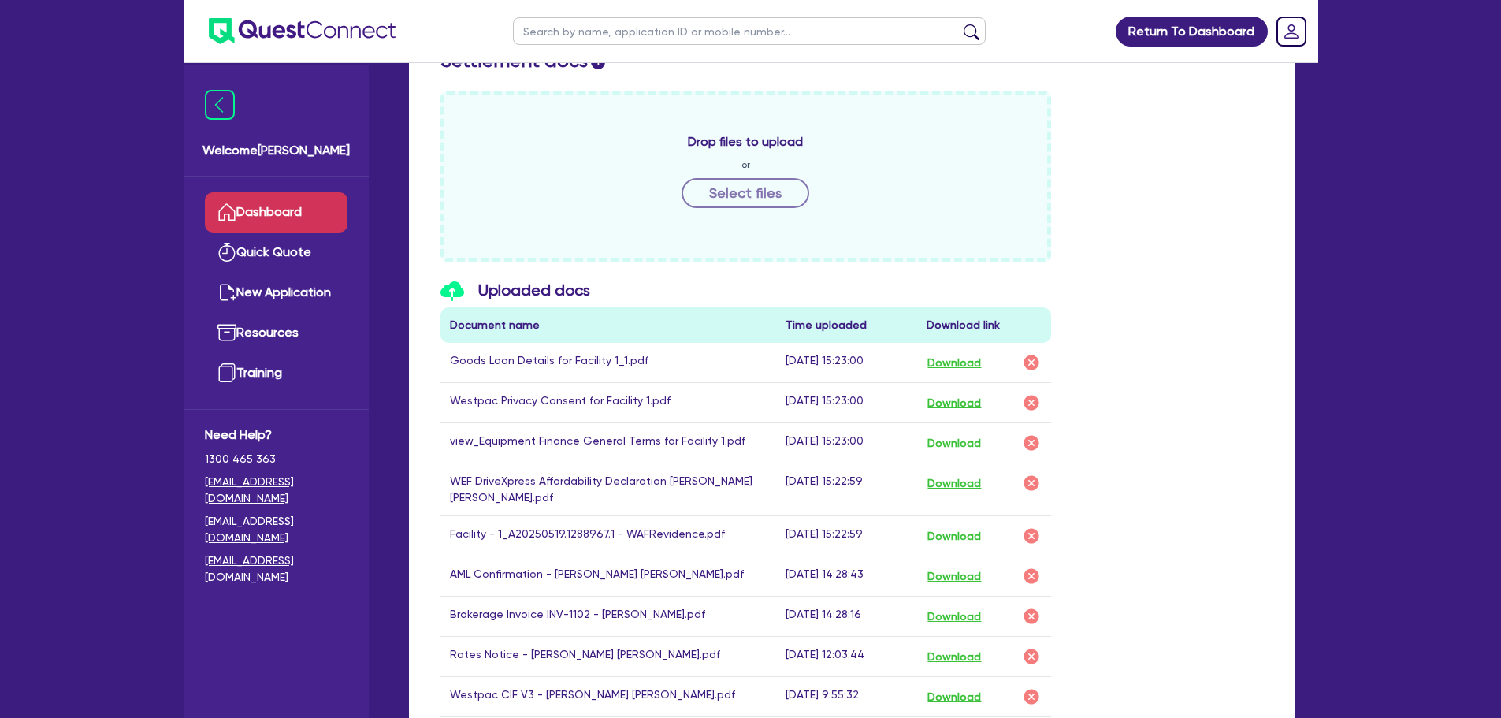
click at [261, 204] on link "Dashboard" at bounding box center [276, 212] width 143 height 40
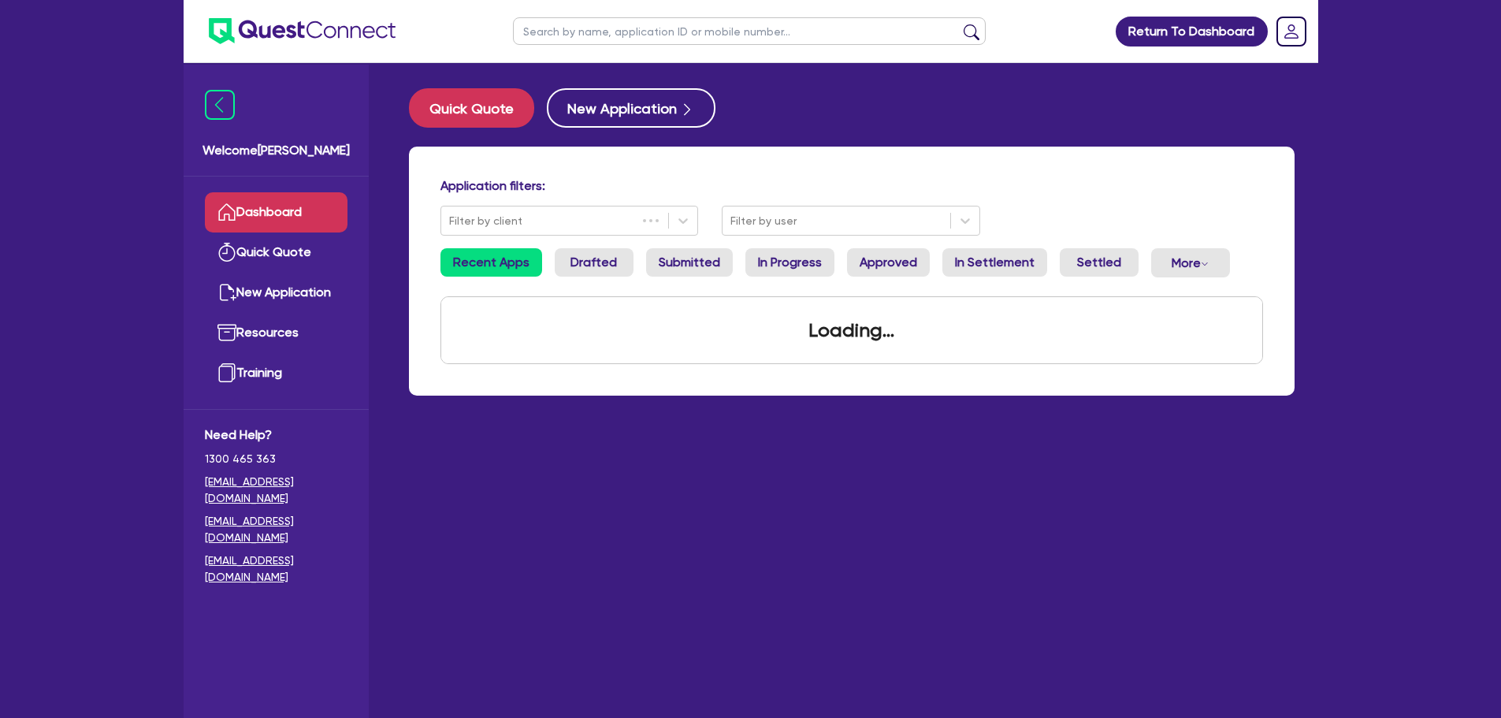
click at [592, 17] on input "text" at bounding box center [749, 31] width 473 height 28
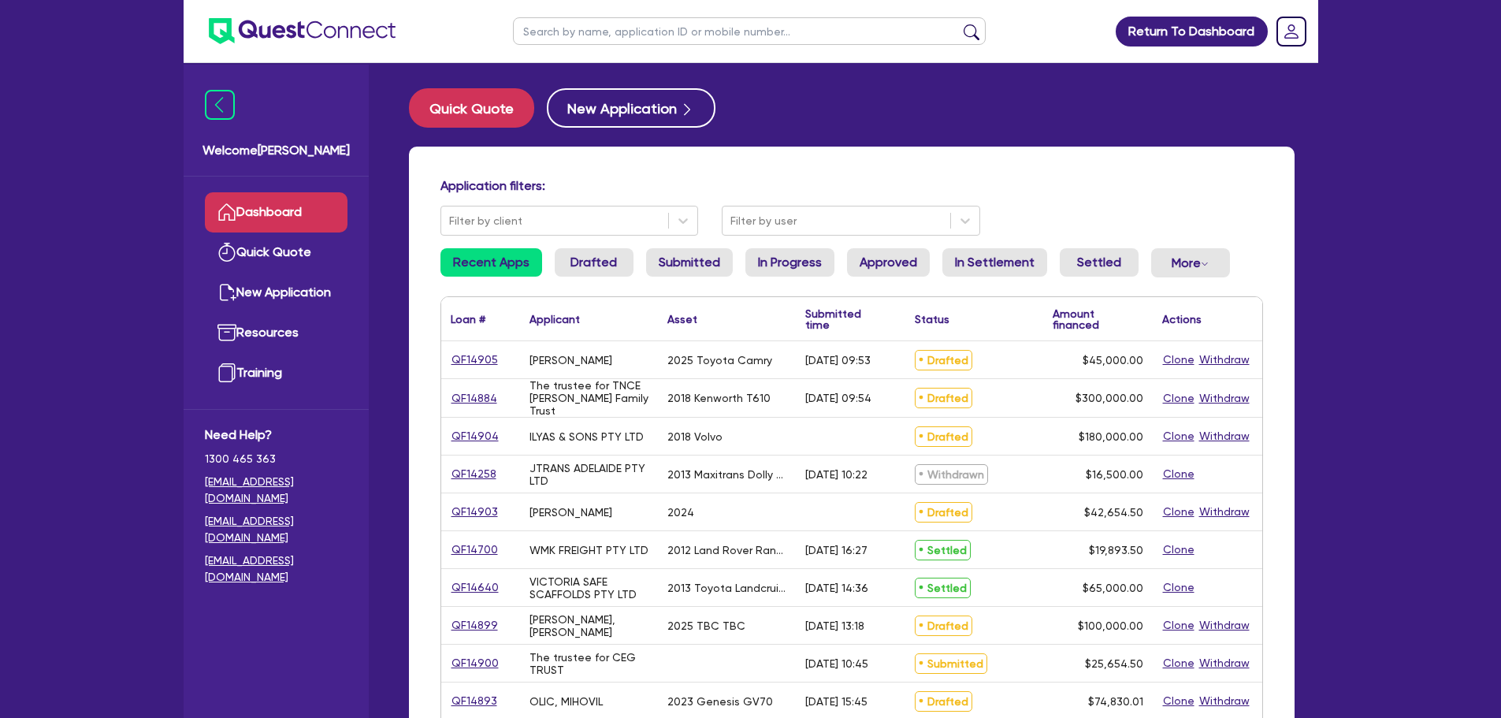
click at [814, 24] on input "text" at bounding box center [749, 31] width 473 height 28
click at [756, 32] on input "text" at bounding box center [749, 31] width 473 height 28
type input "tmc"
click at [959, 24] on button "submit" at bounding box center [971, 35] width 25 height 22
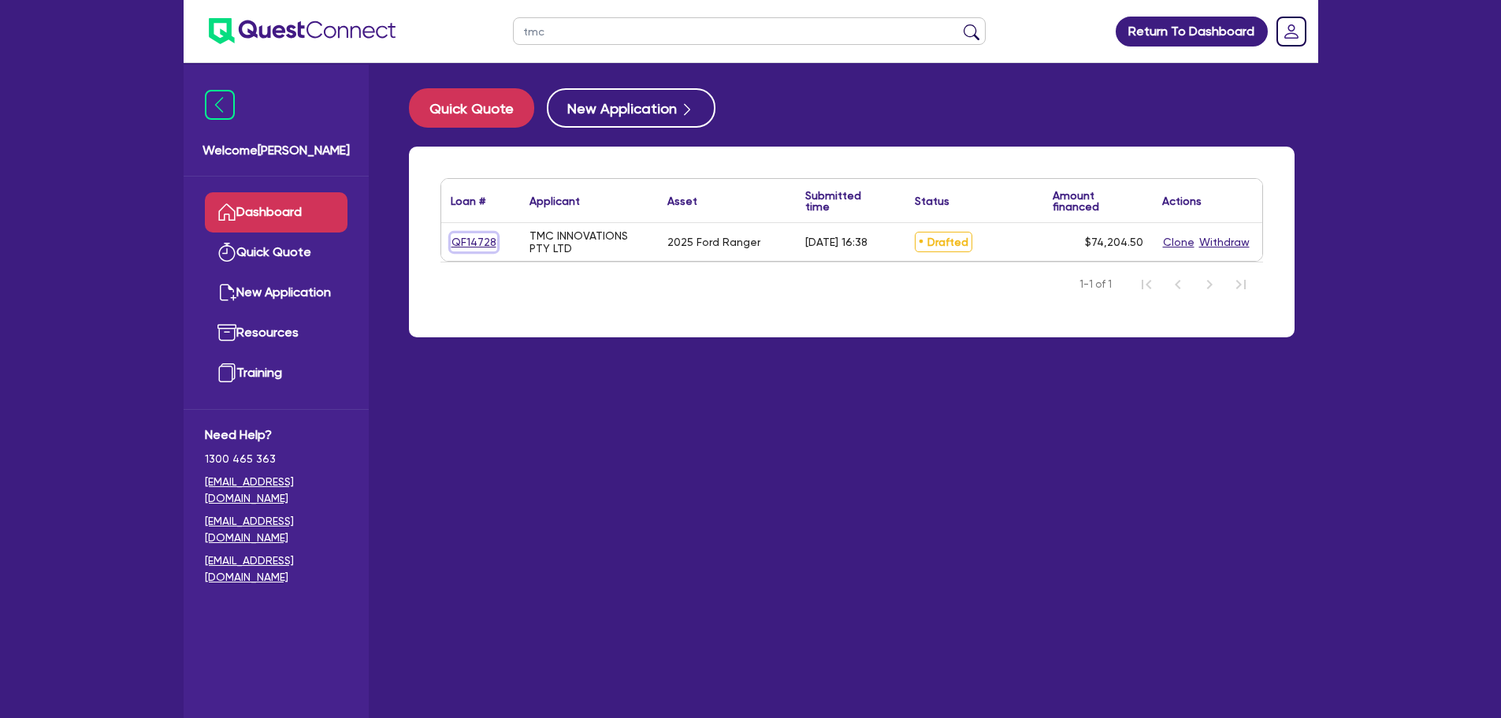
click at [466, 239] on link "QF14728" at bounding box center [474, 242] width 46 height 18
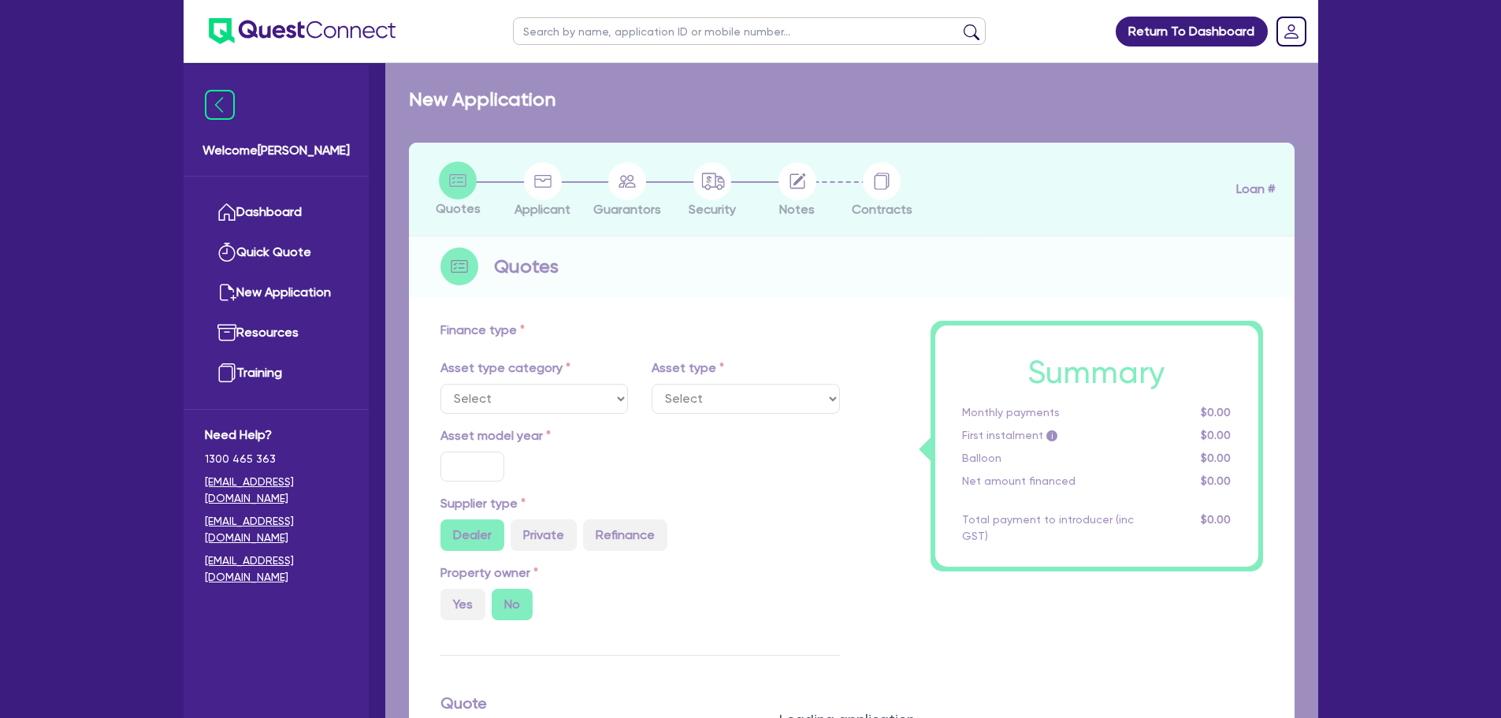
select select "CARS_AND_LIGHT_TRUCKS"
type input "2025"
type input "83,000"
type input "10,000"
type input "5.39"
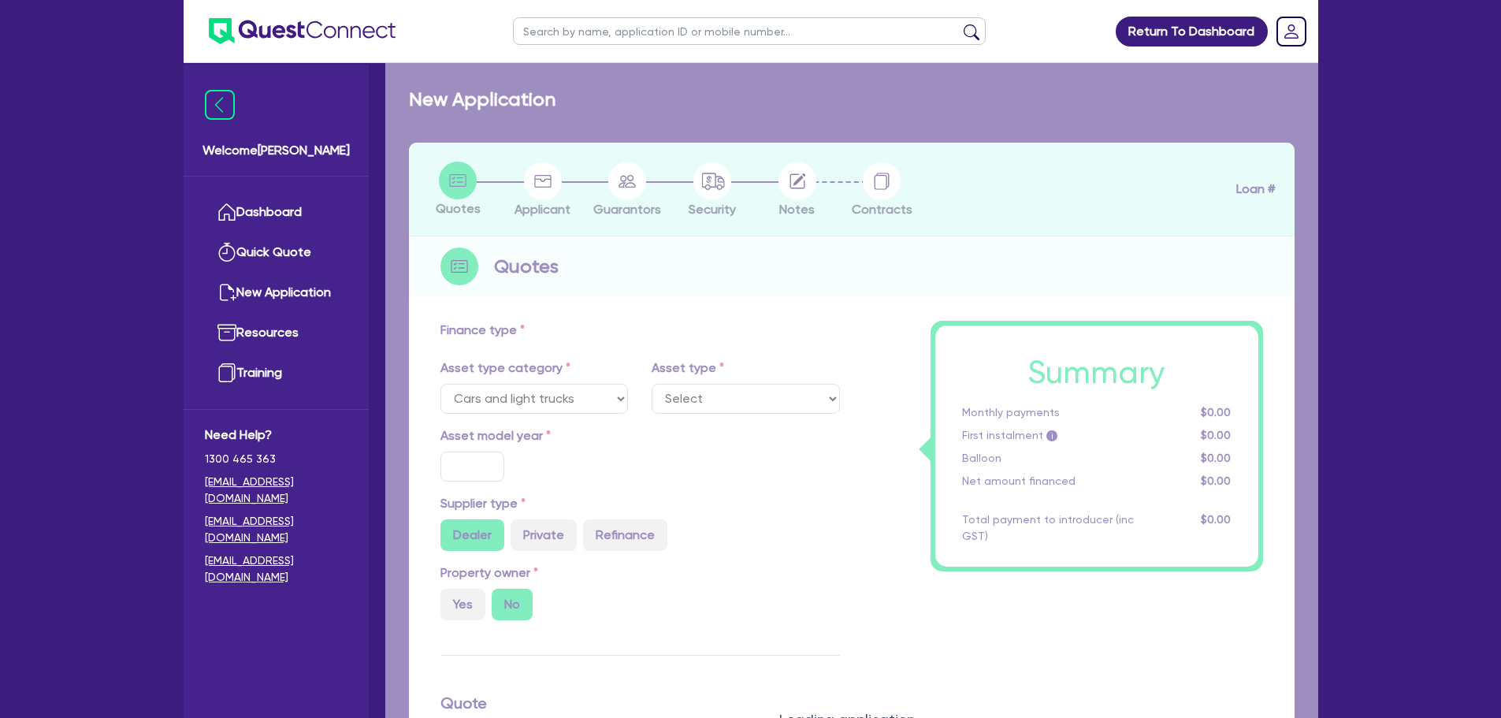
type input "3,996"
type input "10"
type input "500"
select select "PASSENGER_VEHICLES"
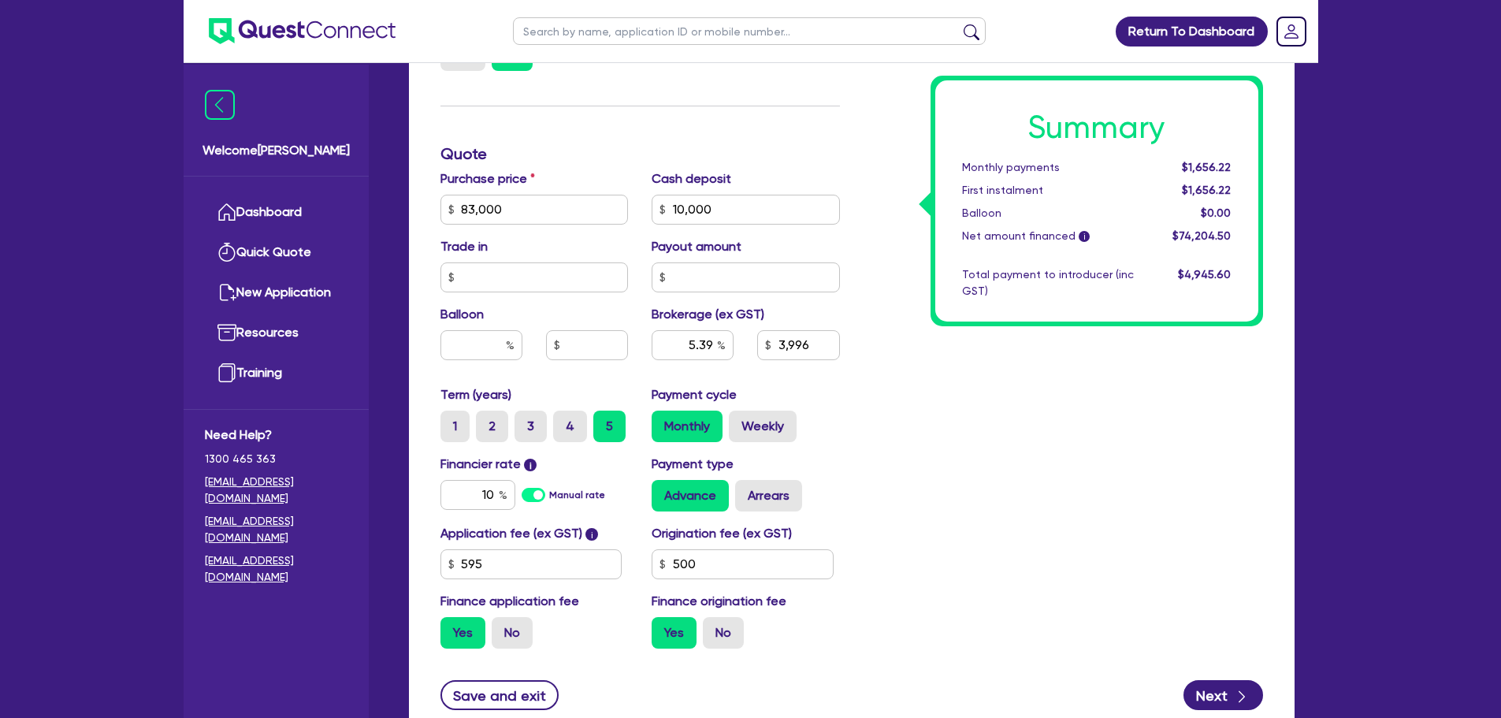
scroll to position [713, 0]
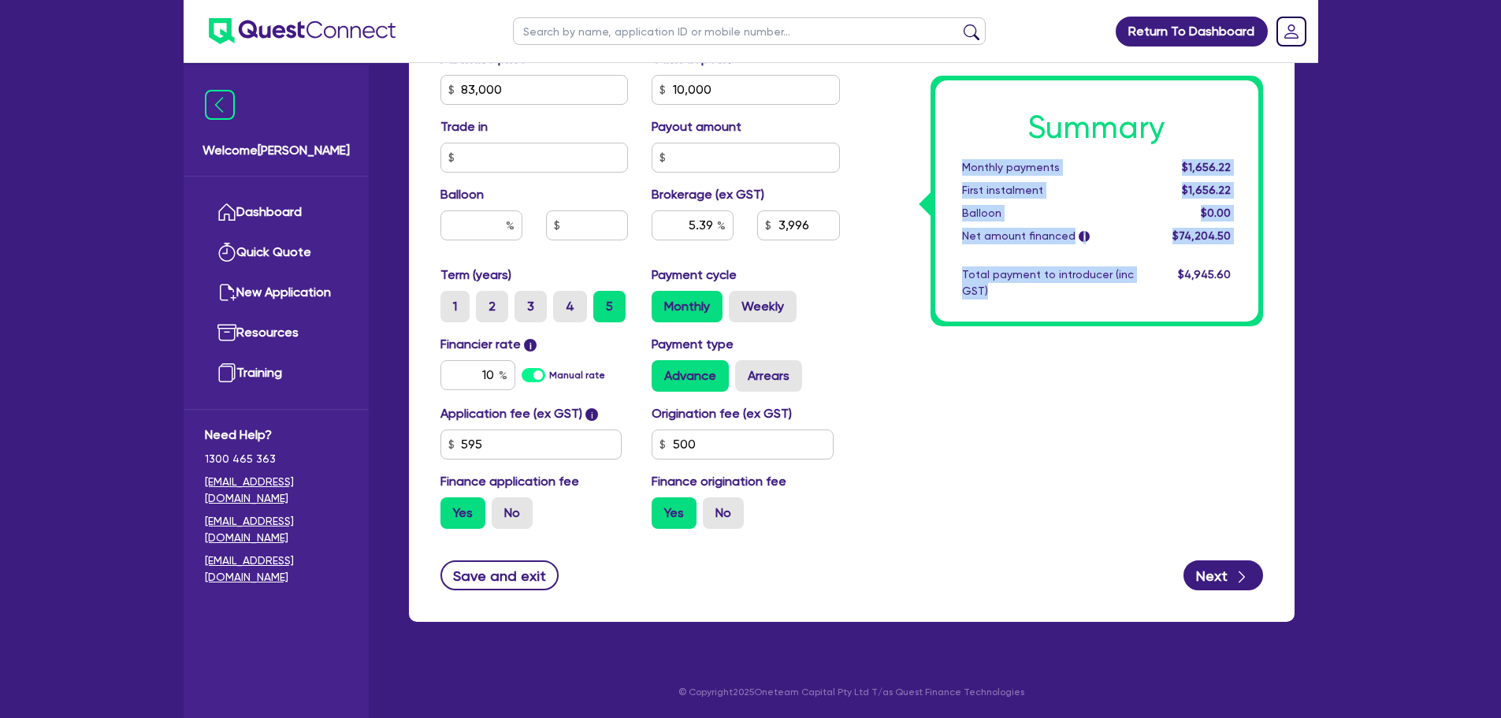
drag, startPoint x: 1004, startPoint y: 289, endPoint x: 950, endPoint y: 159, distance: 140.9
click at [950, 159] on div "Summary Monthly payments $1,656.22 First instalment $1,656.22 Balloon $0.00 Net…" at bounding box center [1096, 200] width 323 height 241
click at [1078, 317] on div "Summary Monthly payments $1,656.22 First instalment $1,656.22 Balloon $0.00 Net…" at bounding box center [1096, 200] width 323 height 241
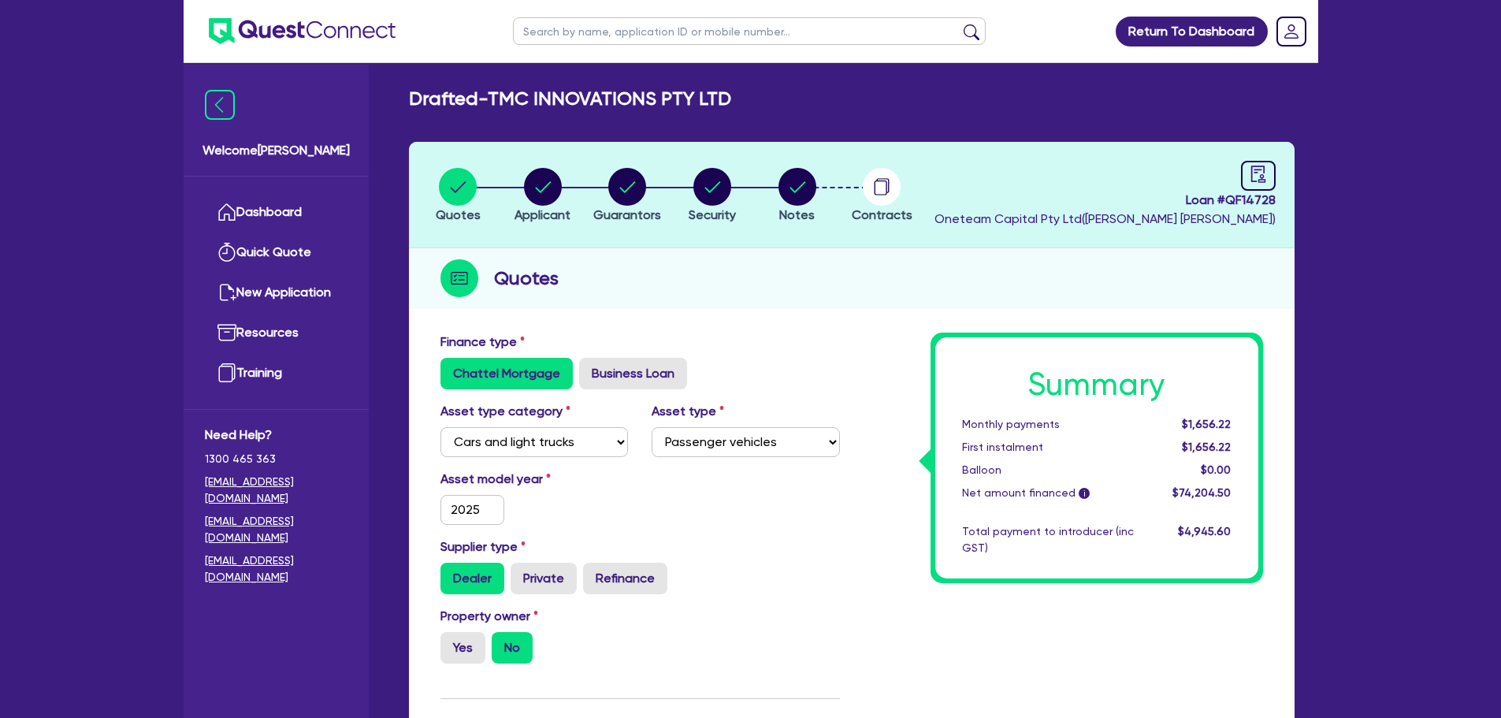
scroll to position [0, 0]
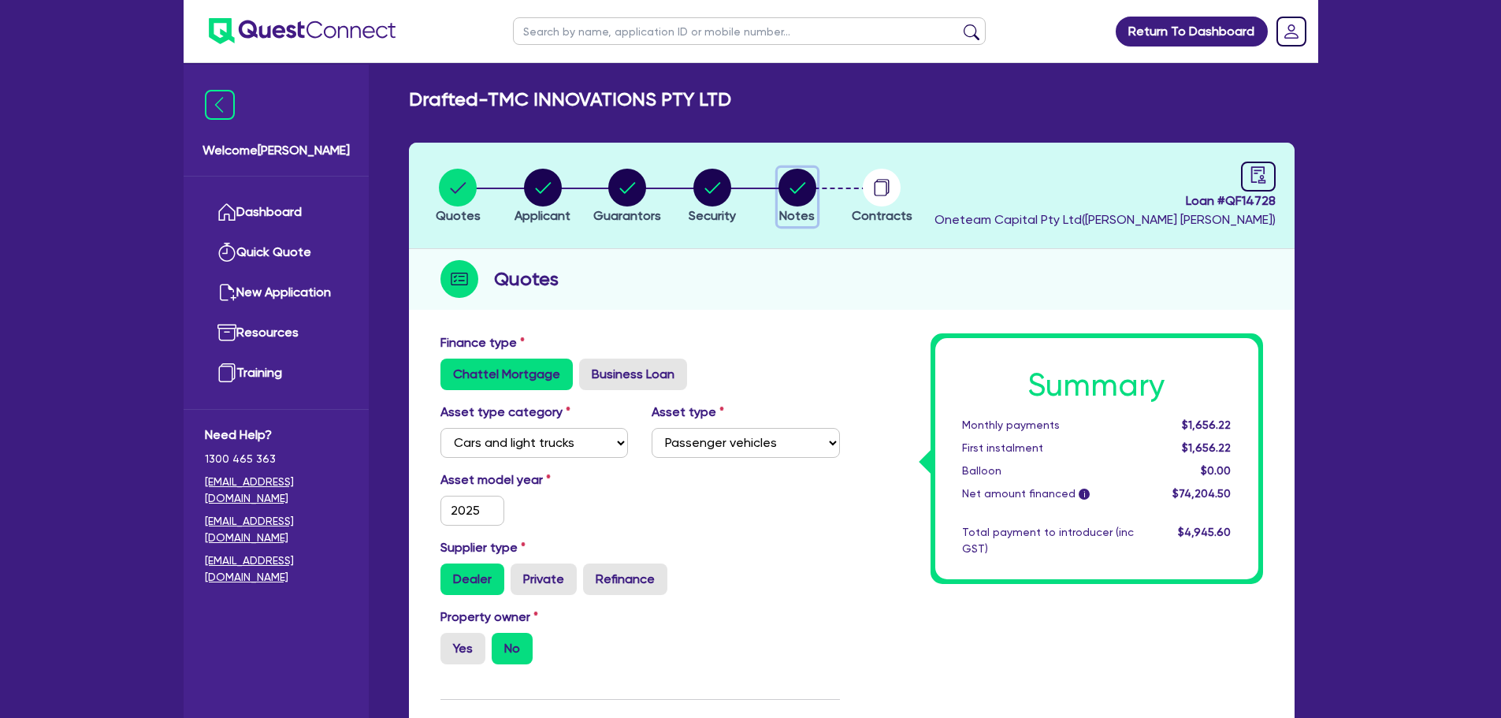
click at [800, 197] on circle "button" at bounding box center [797, 188] width 38 height 38
select select "Other"
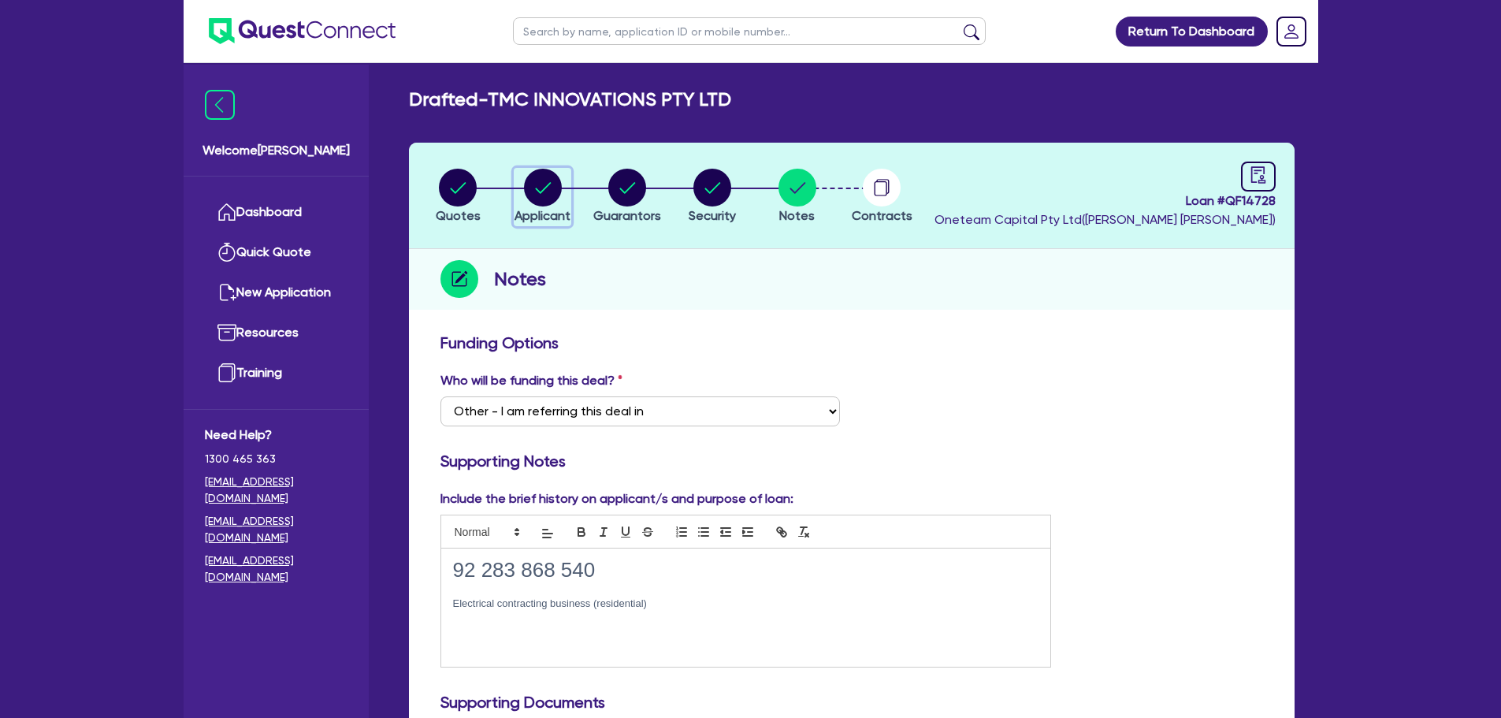
click at [543, 202] on circle "button" at bounding box center [543, 188] width 38 height 38
select select "COMPANY"
select select "PROFESSIONAL"
select select "ADVERTISING_MARKETING_SPECIALISTS"
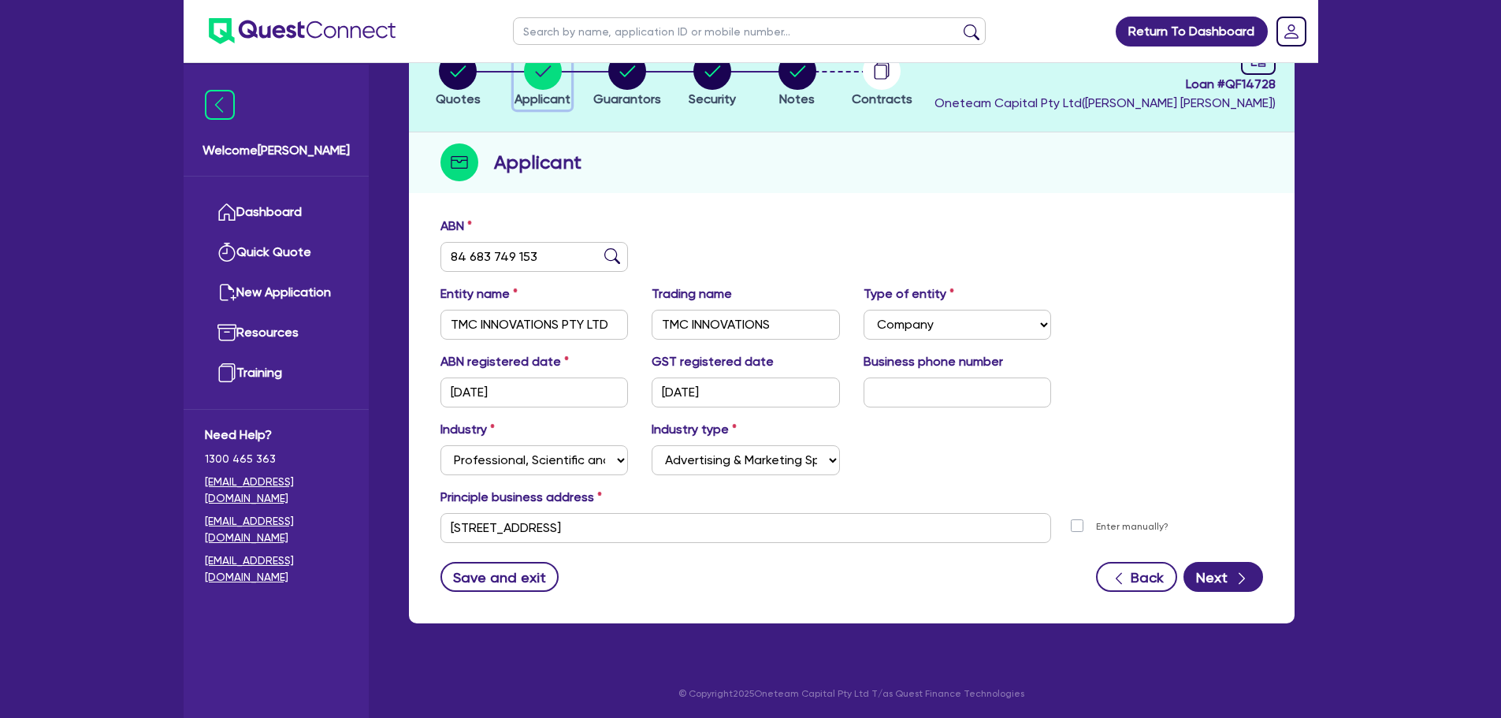
scroll to position [118, 0]
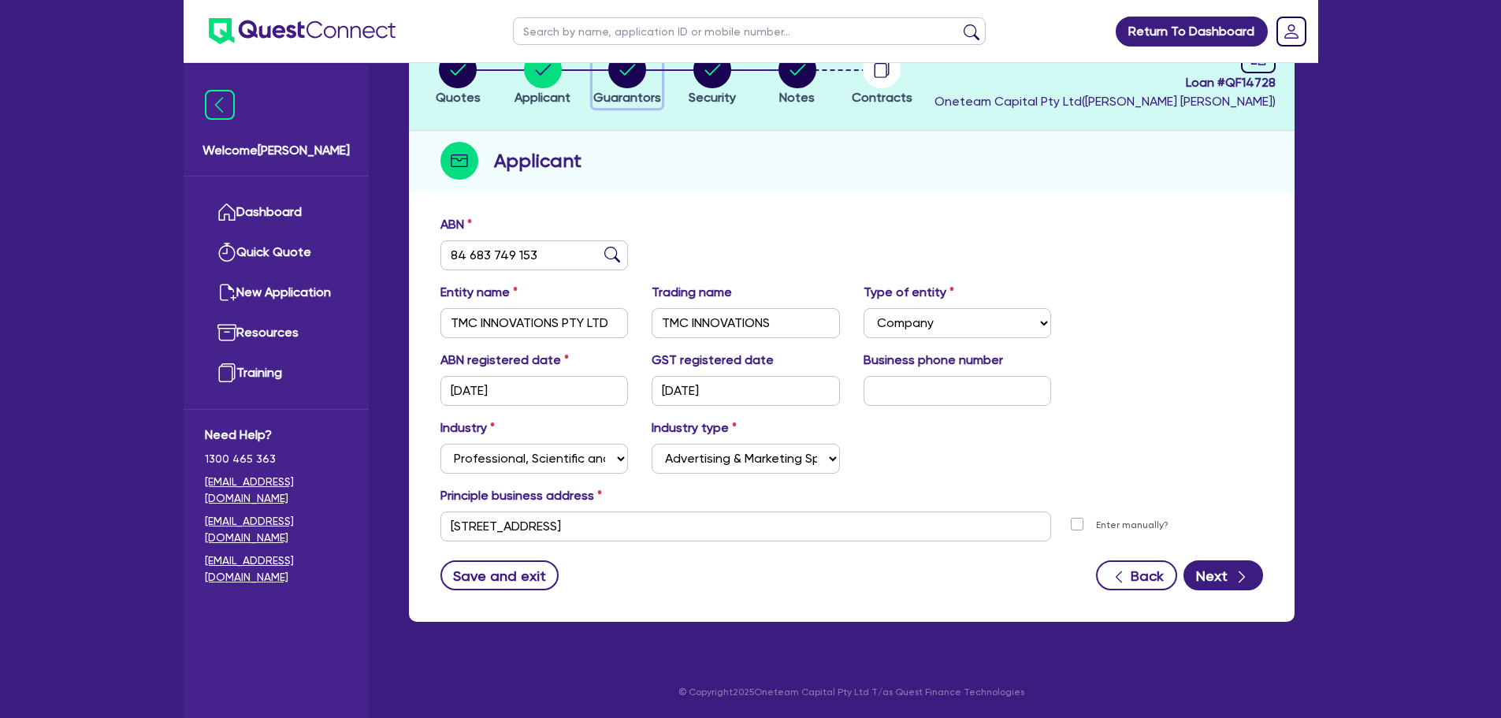
click at [618, 76] on circle "button" at bounding box center [627, 69] width 38 height 38
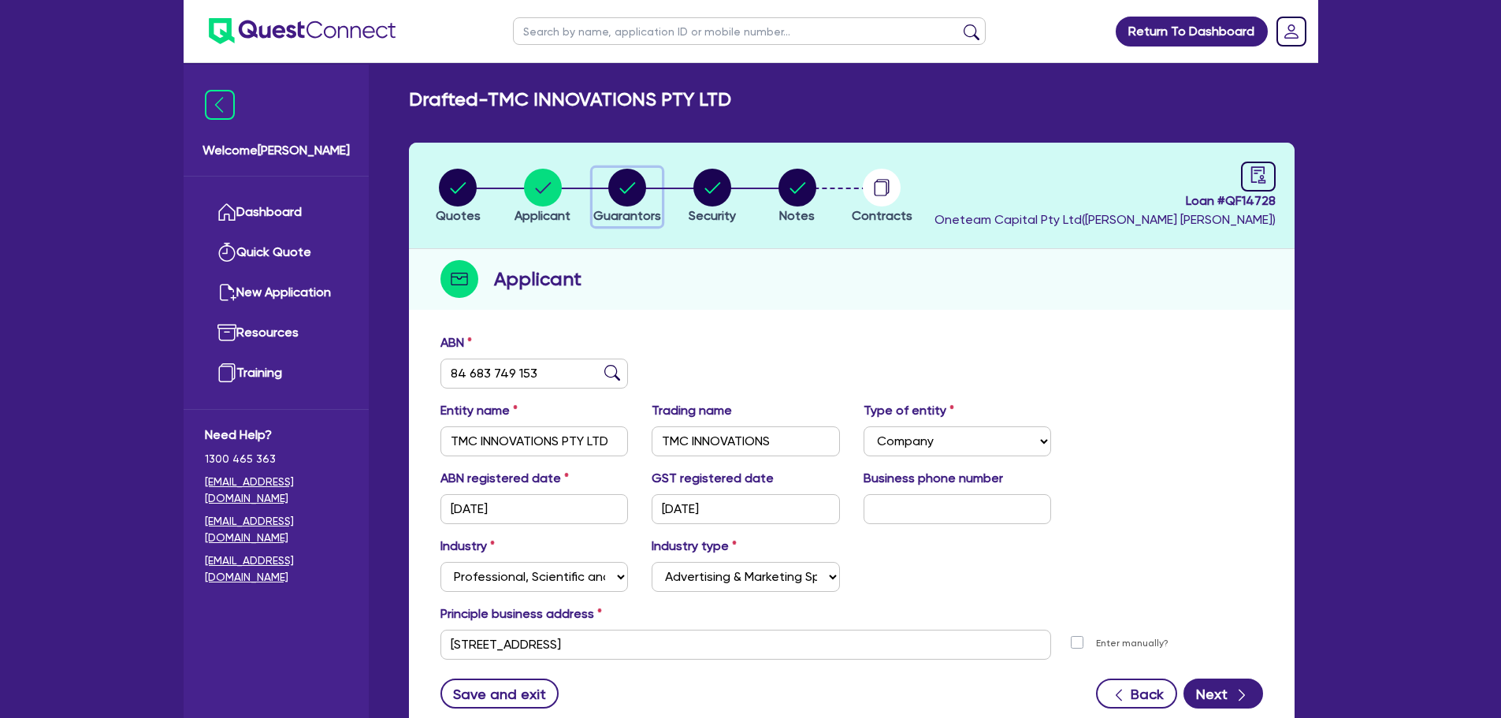
select select "MRS"
select select "MARRIED"
select select "CASH"
select select "VEHICLE"
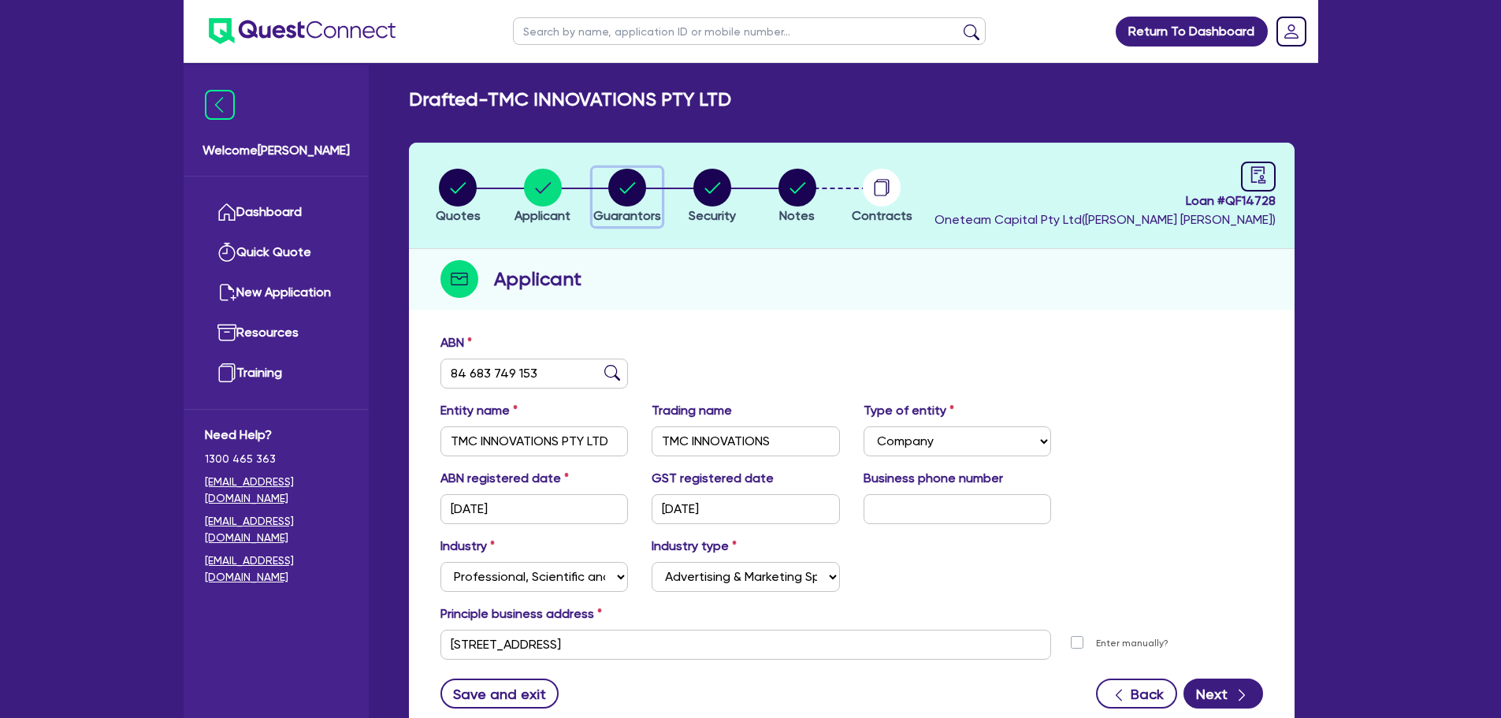
select select "HOUSEHOLD_PERSONAL"
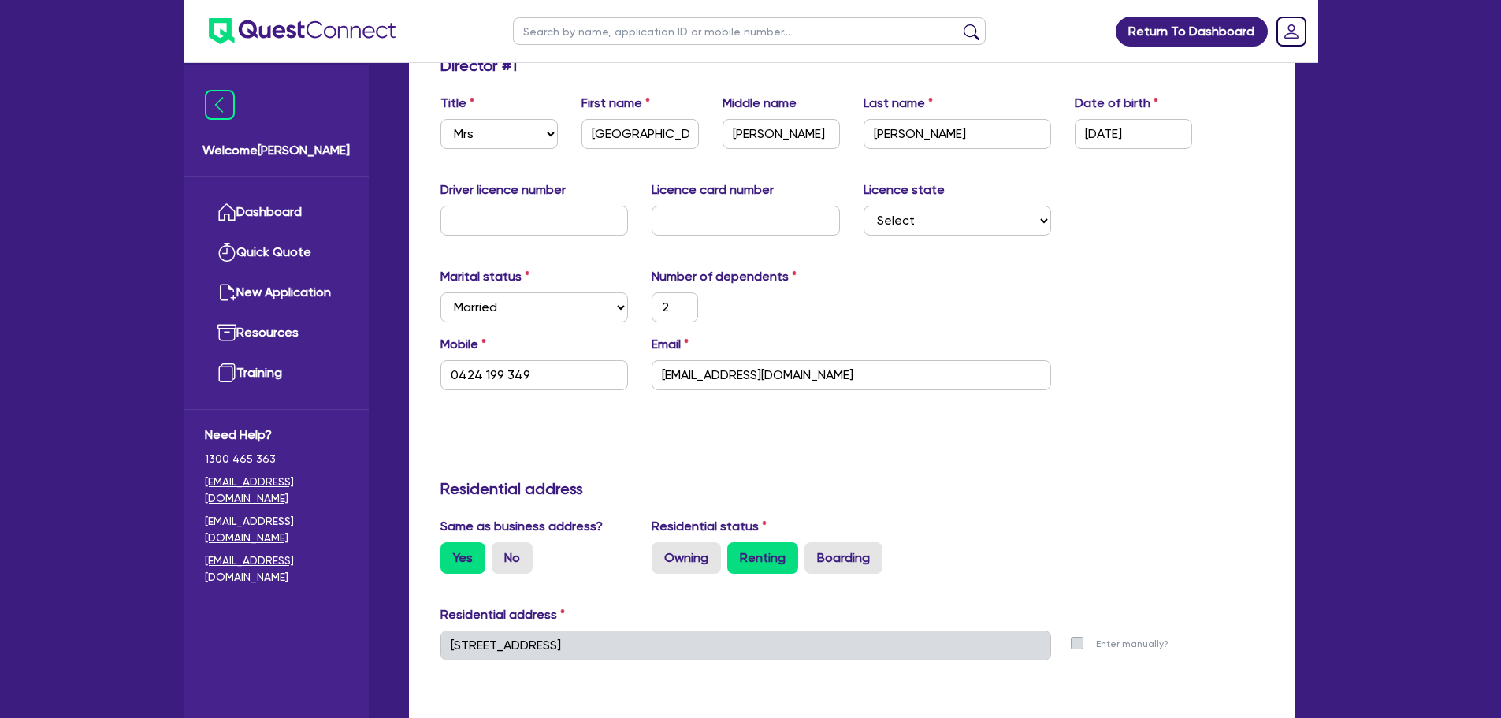
scroll to position [79, 0]
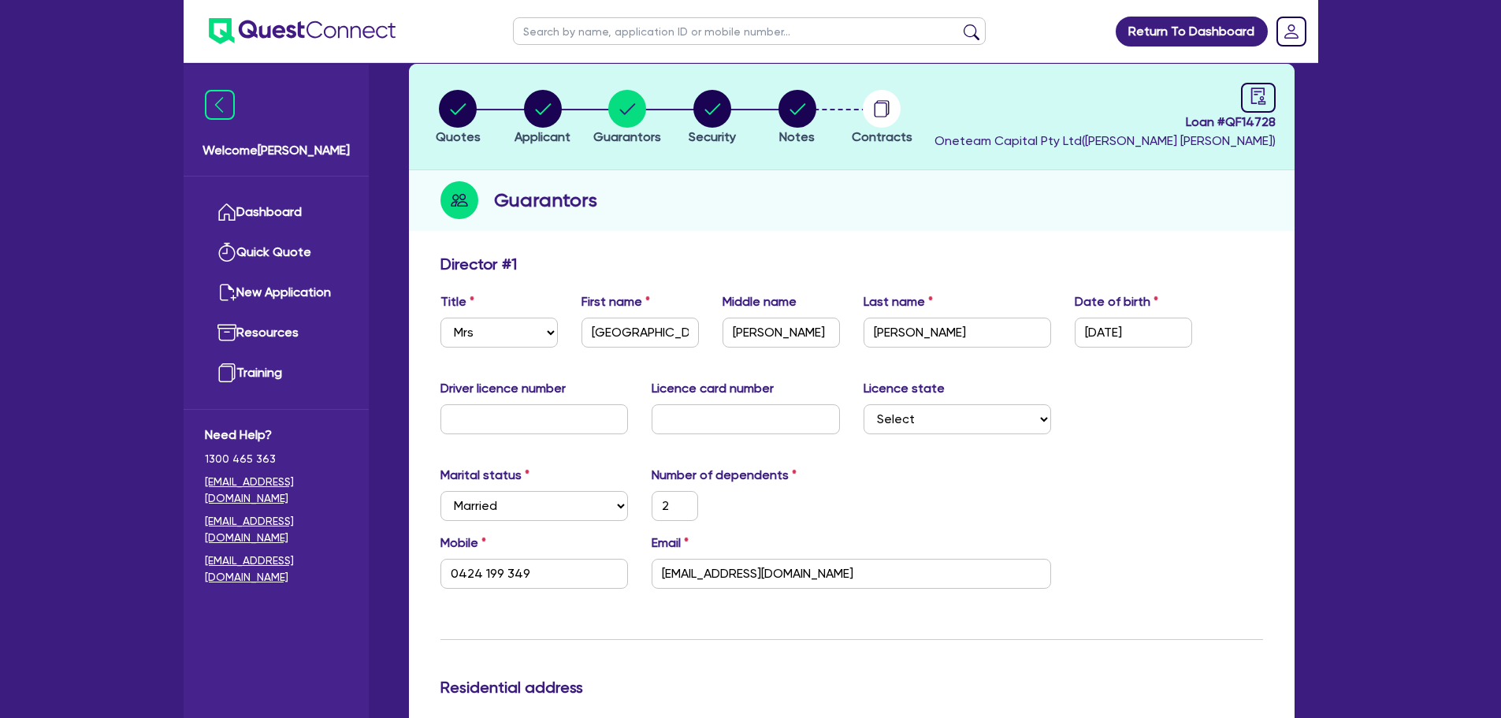
click at [887, 480] on div "Marital status Select Single Married De Facto / Partner Number of dependents 2" at bounding box center [852, 500] width 846 height 68
click at [816, 106] on li "Notes" at bounding box center [797, 116] width 85 height 55
click at [805, 111] on circle "button" at bounding box center [797, 109] width 38 height 38
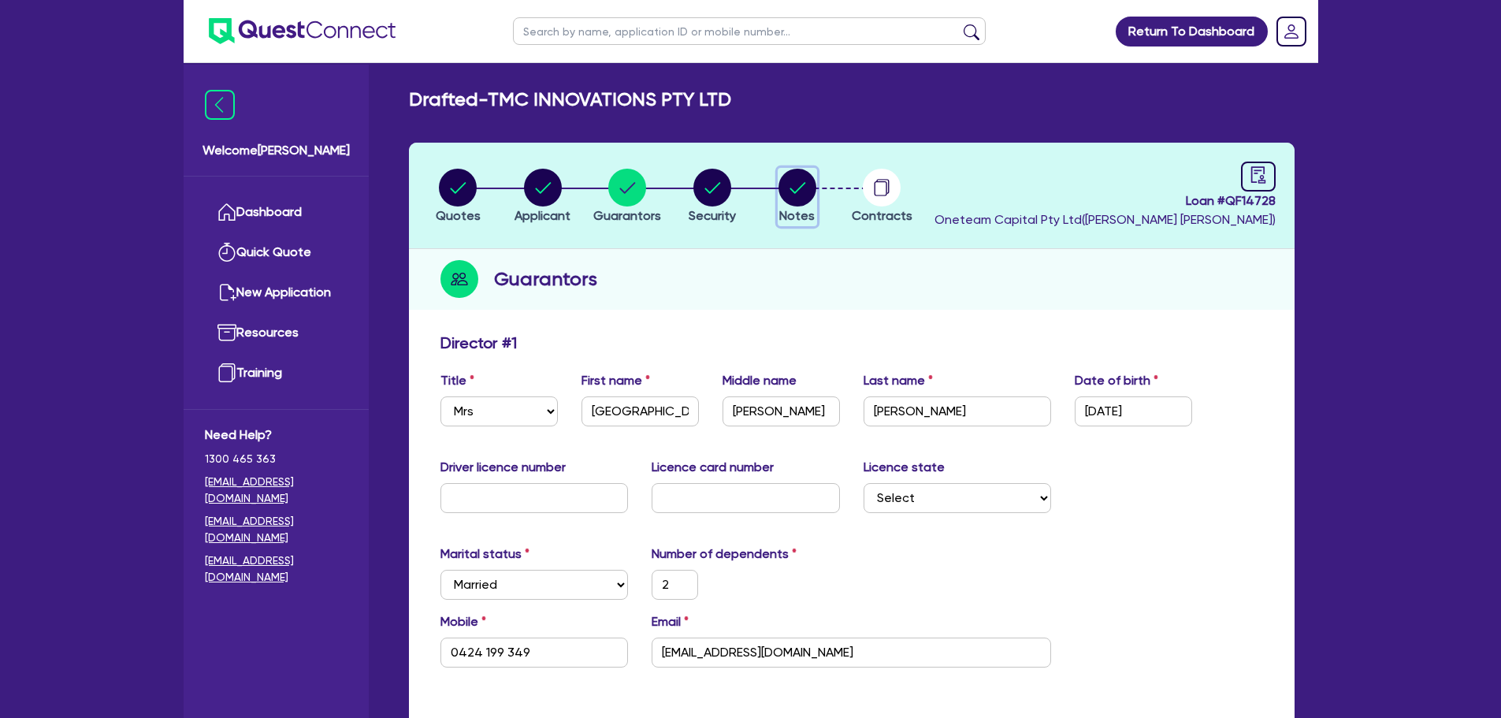
select select "Other"
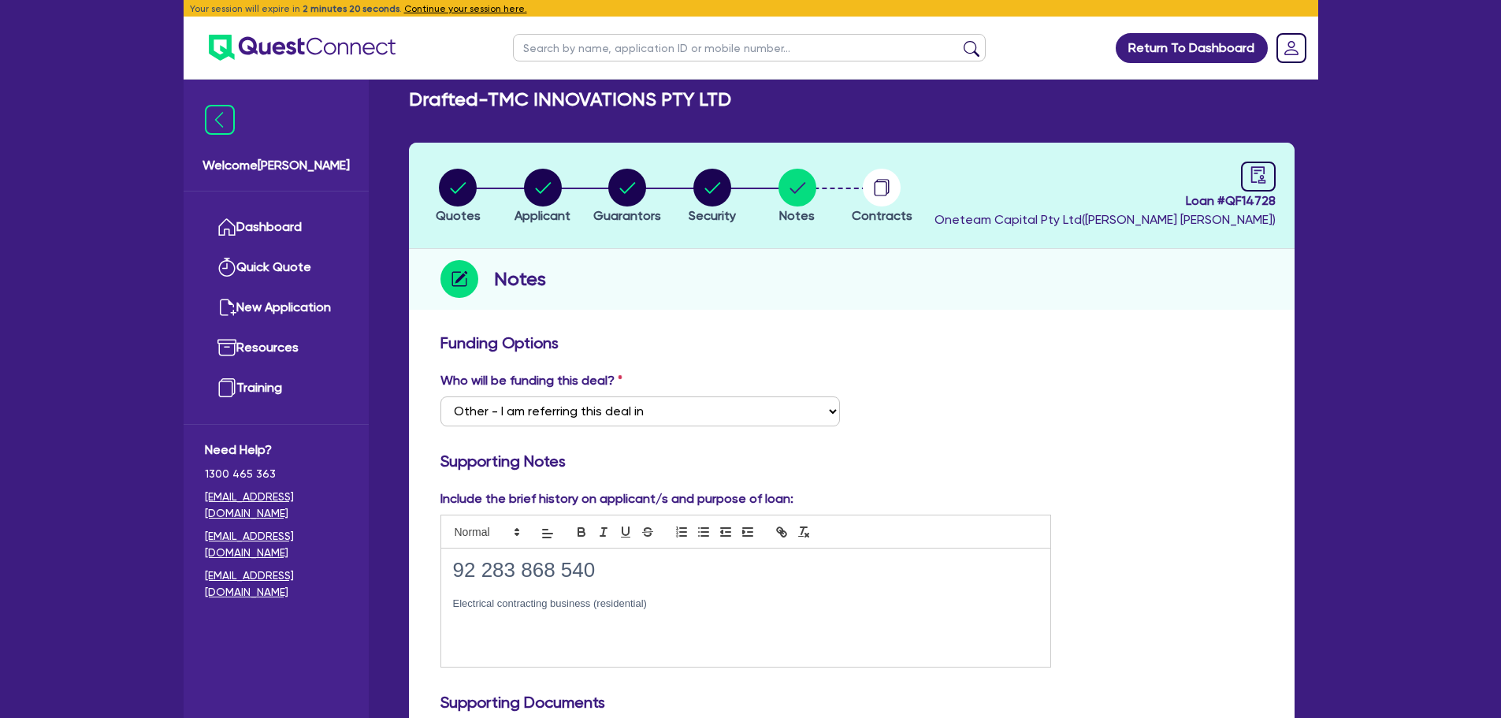
select select "Other"
click at [1256, 170] on icon "audit" at bounding box center [1257, 174] width 17 height 17
select select "DRAFTED_AMENDED"
select select "Other"
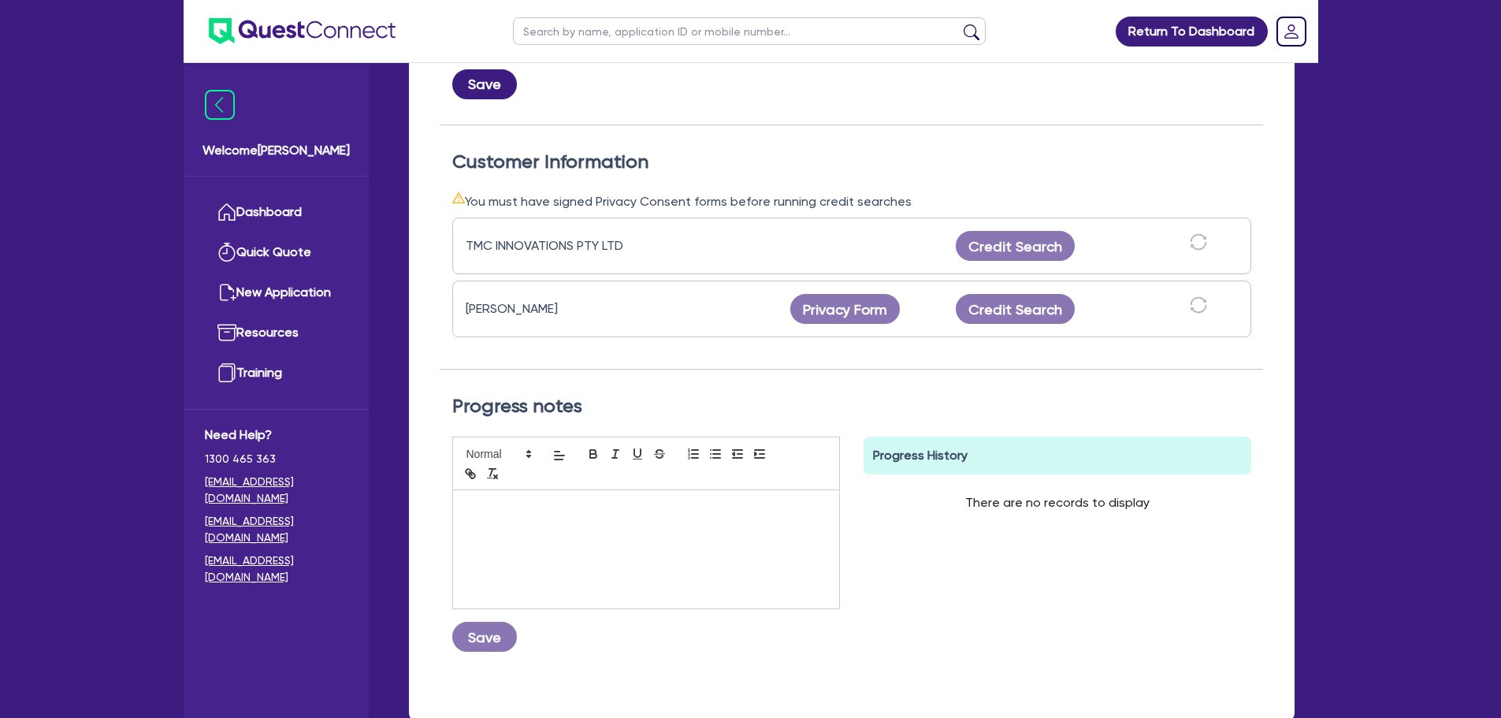
scroll to position [394, 0]
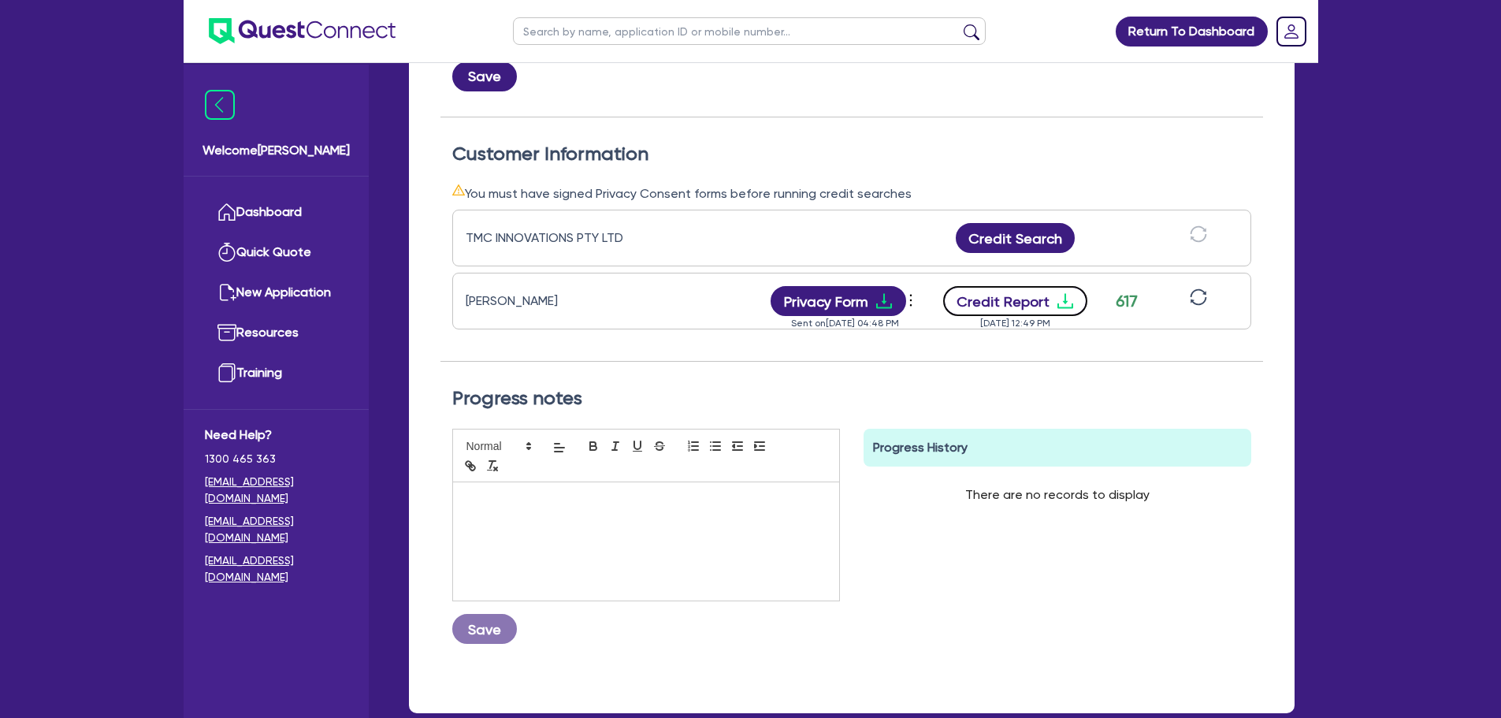
click at [1028, 299] on button "Credit Report" at bounding box center [1015, 301] width 144 height 30
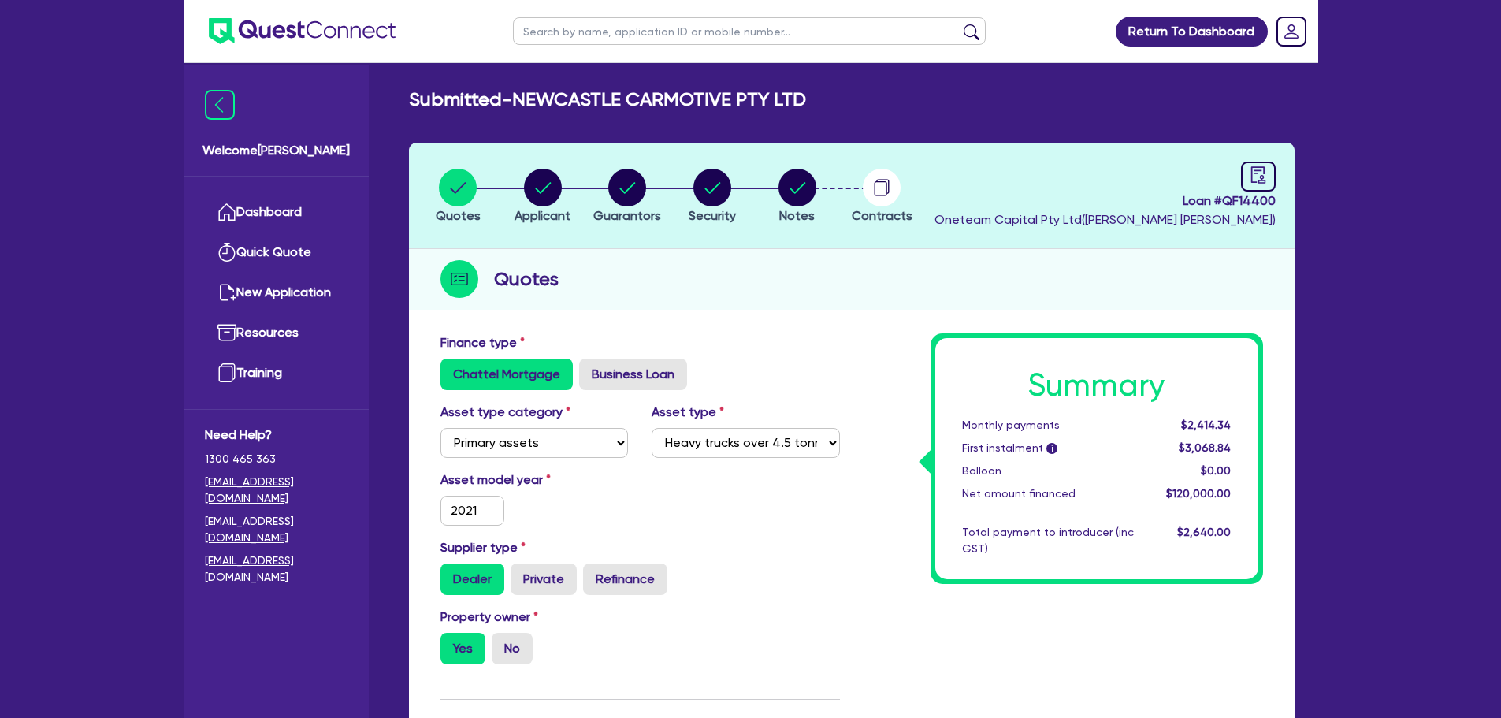
select select "PRIMARY_ASSETS"
select select "HEAVY_TRUCKS"
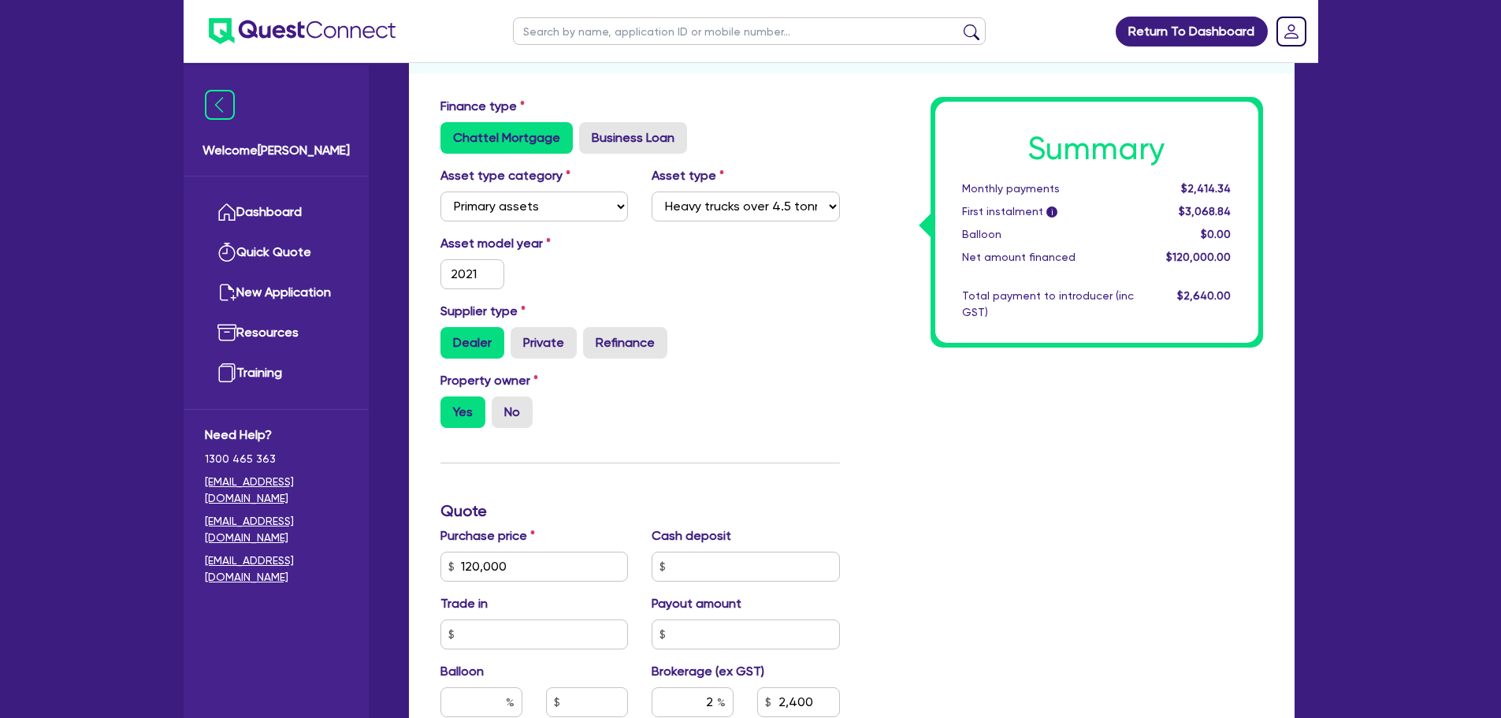
scroll to position [473, 0]
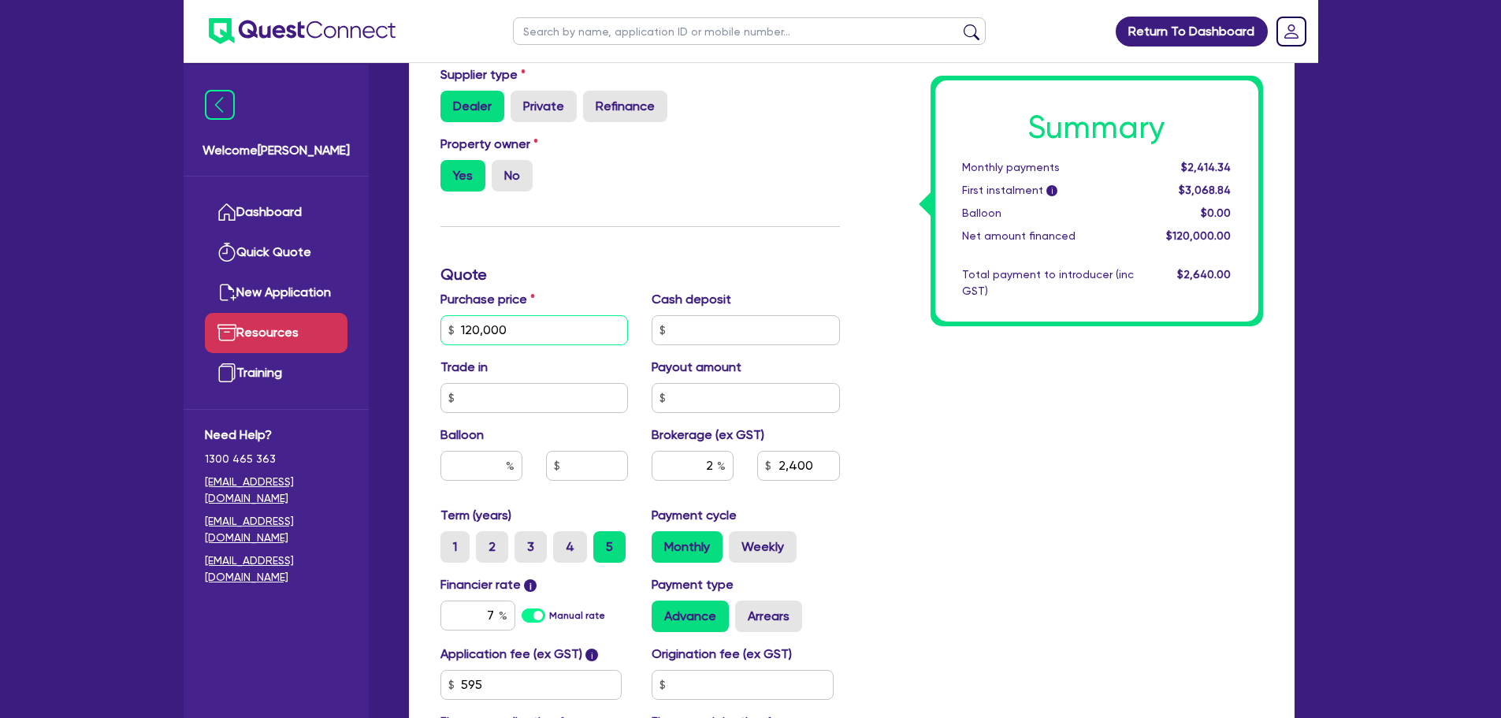
drag, startPoint x: 547, startPoint y: 336, endPoint x: 277, endPoint y: 332, distance: 270.2
click at [275, 333] on div "Welcome Rob Dashboard Quick Quote New Application Ref Company Ref Salesperson R…" at bounding box center [751, 242] width 1134 height 1431
type input "115,000"
click at [956, 396] on div "Summary Monthly payments $2,414.34 First instalment i $3,068.84 Balloon $0.00 N…" at bounding box center [1063, 321] width 423 height 921
type input "2,300"
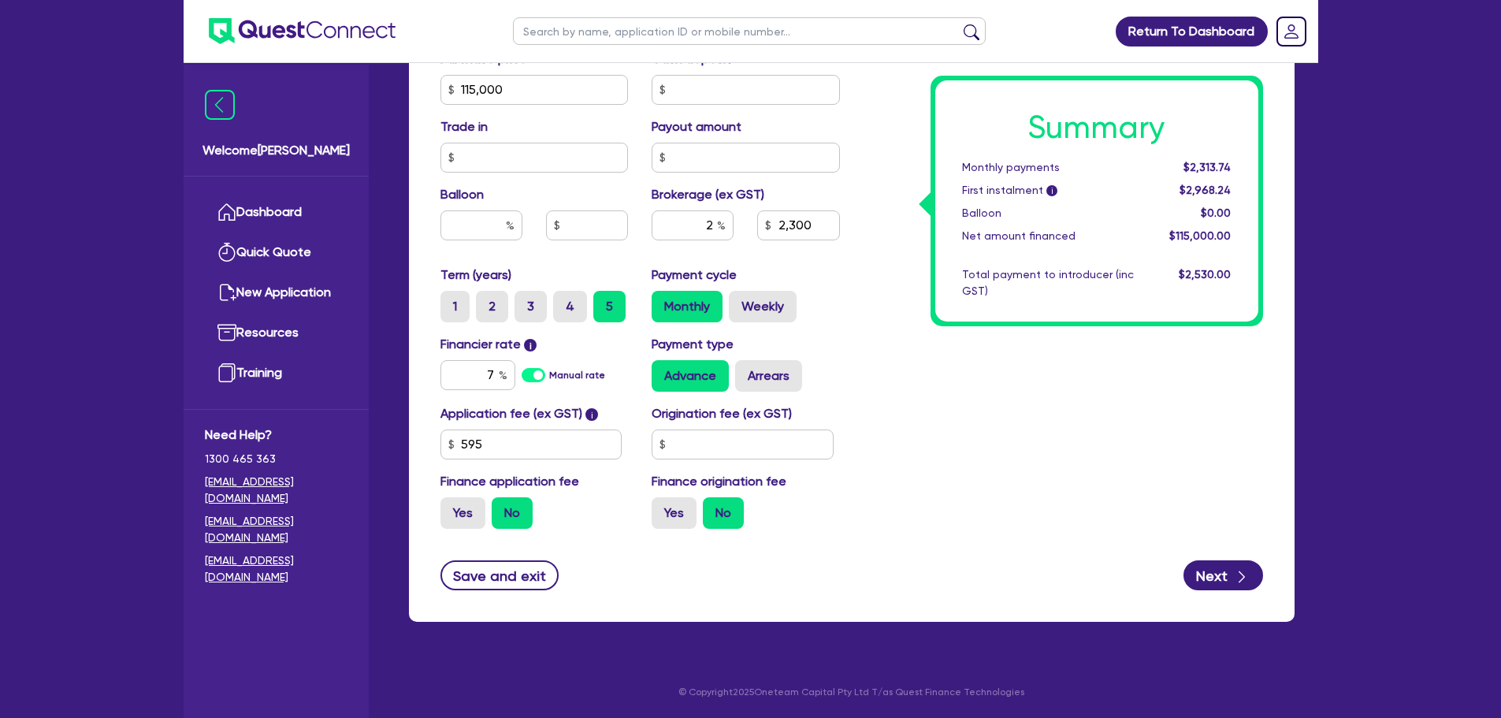
scroll to position [319, 0]
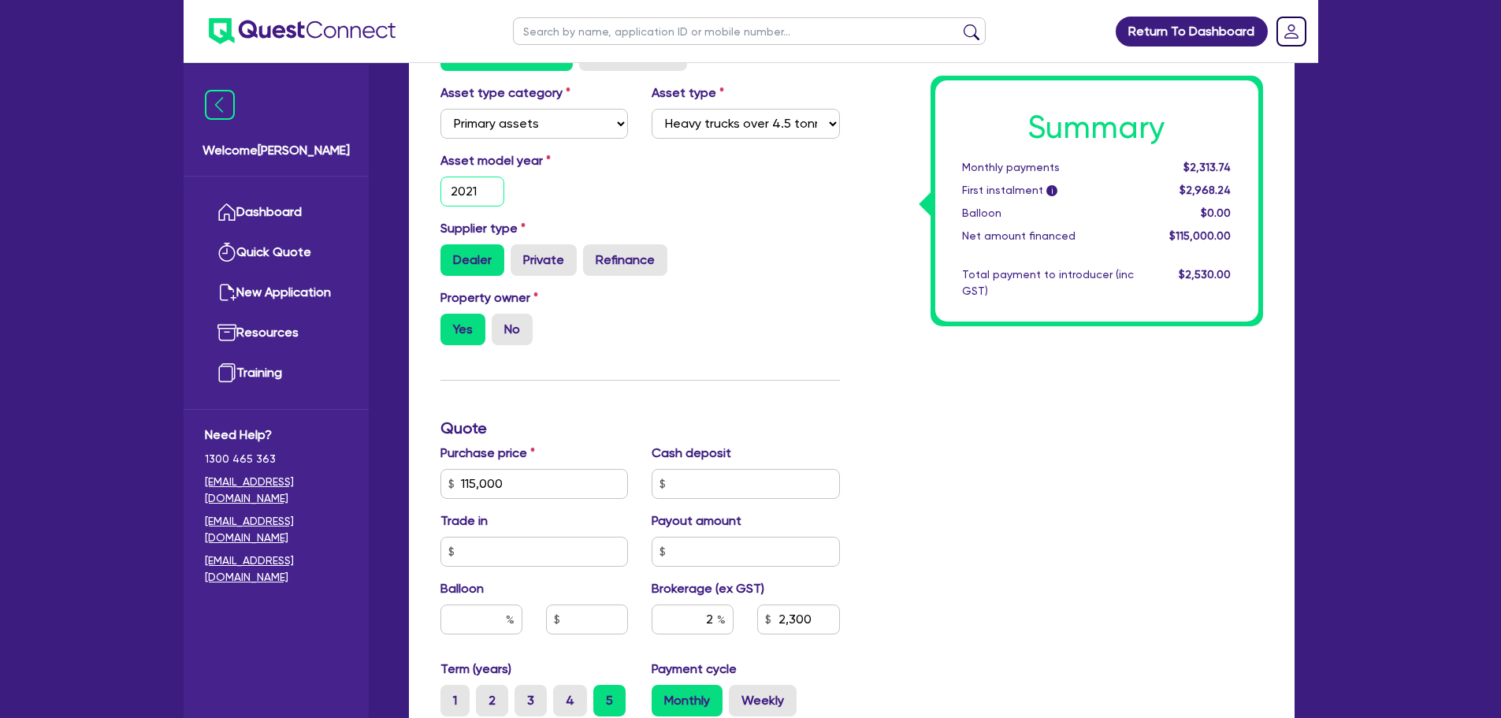
click at [495, 192] on input "2021" at bounding box center [472, 191] width 65 height 30
type input "2023"
click at [806, 295] on div "Property owner Yes No" at bounding box center [640, 322] width 423 height 69
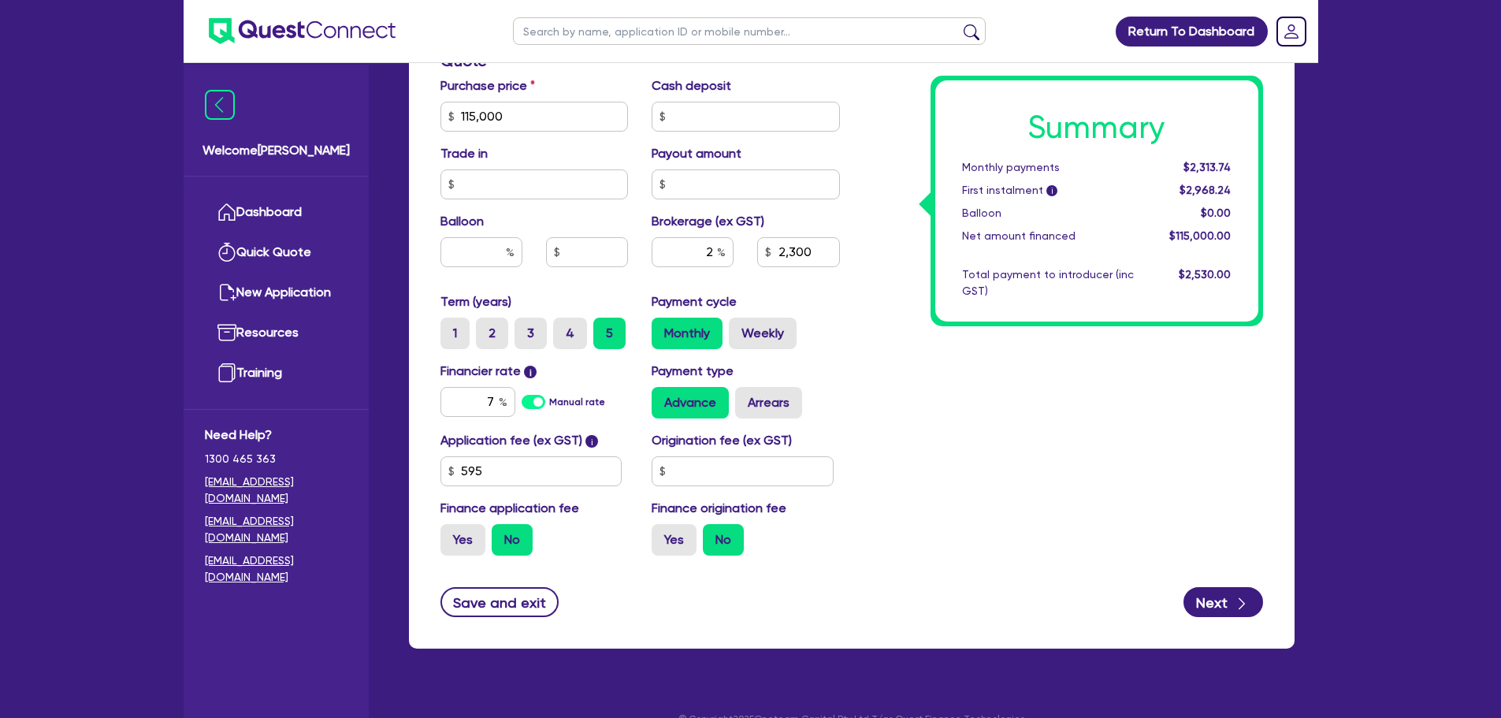
scroll to position [713, 0]
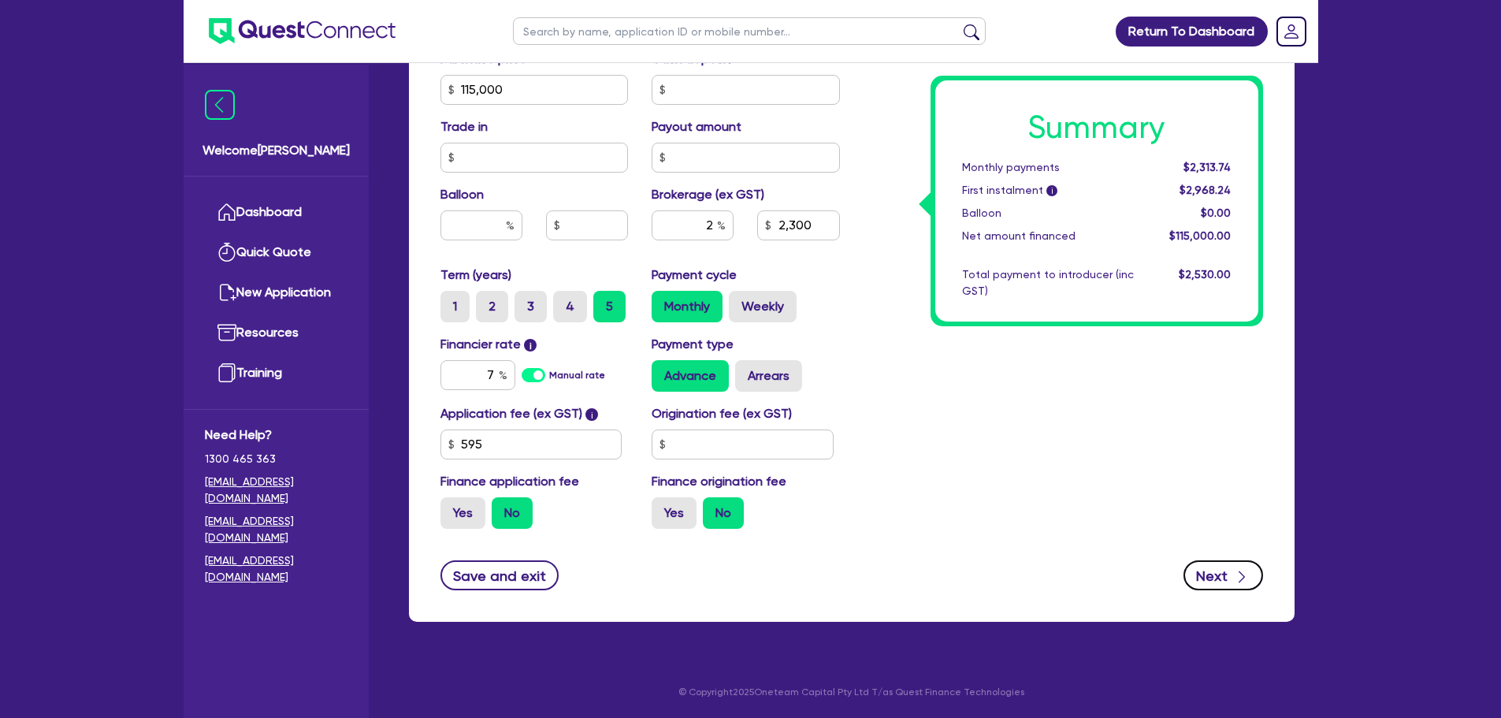
click at [1249, 576] on icon "button" at bounding box center [1242, 577] width 16 height 16
type input "2,300"
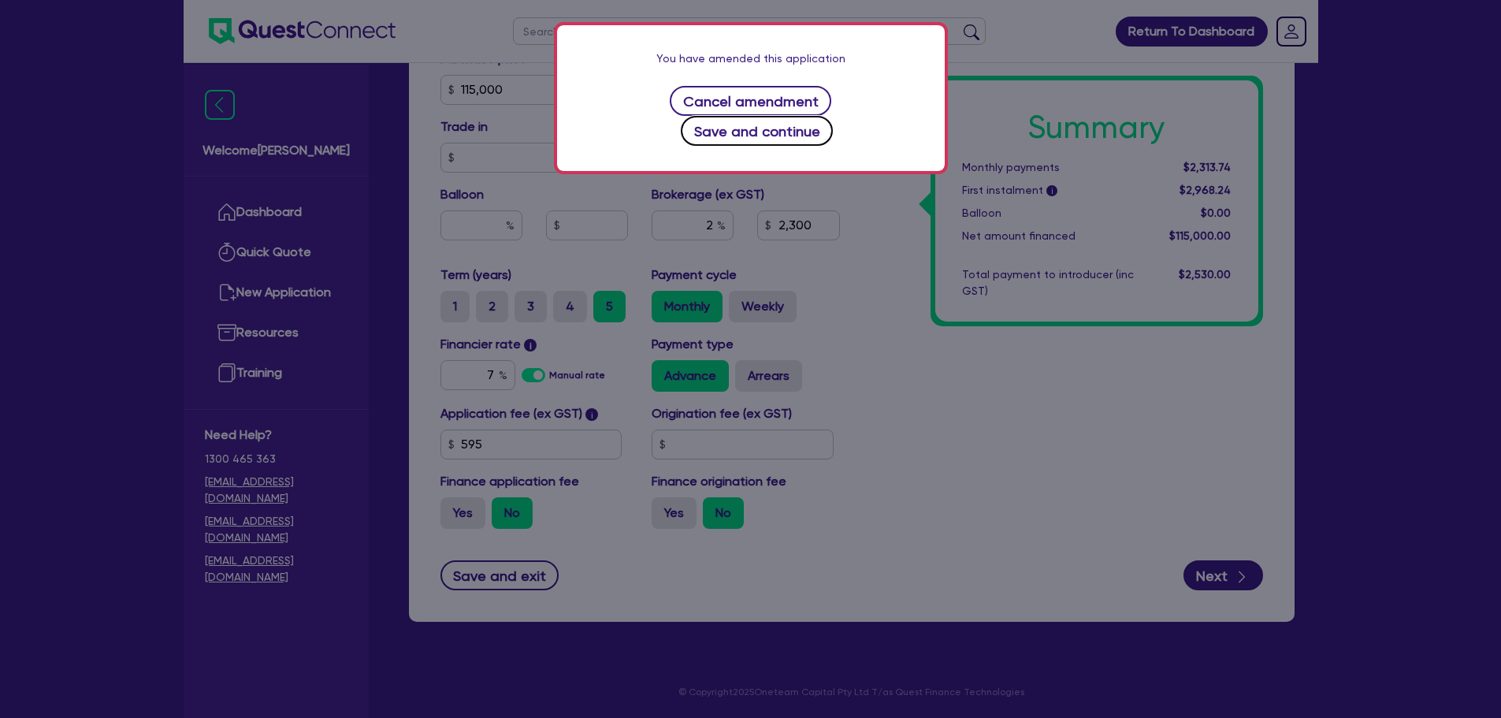
click at [807, 116] on button "Save and continue" at bounding box center [757, 131] width 152 height 30
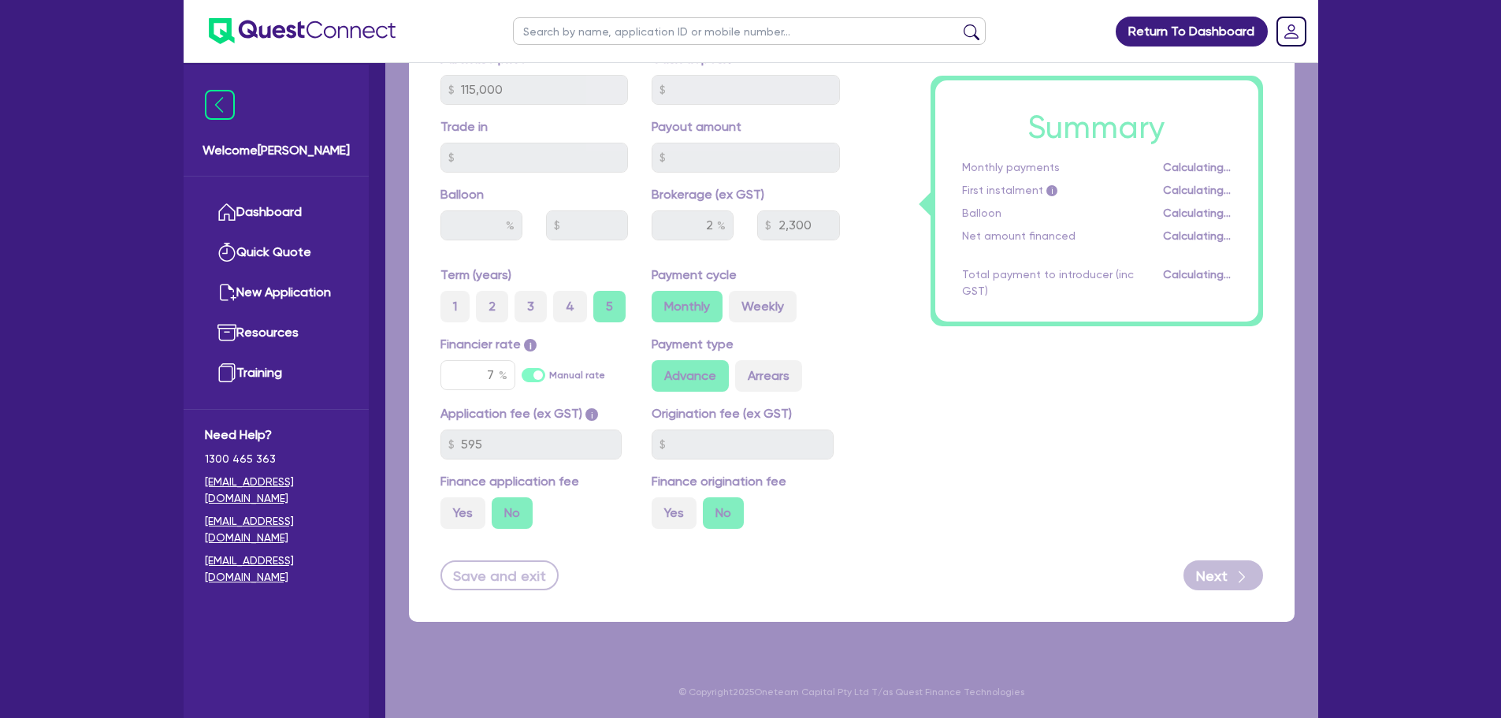
select select "COMPANY"
select select "RETAIL_WHOLESALE_TRADE"
select select "MOTOR_VEHICLES"
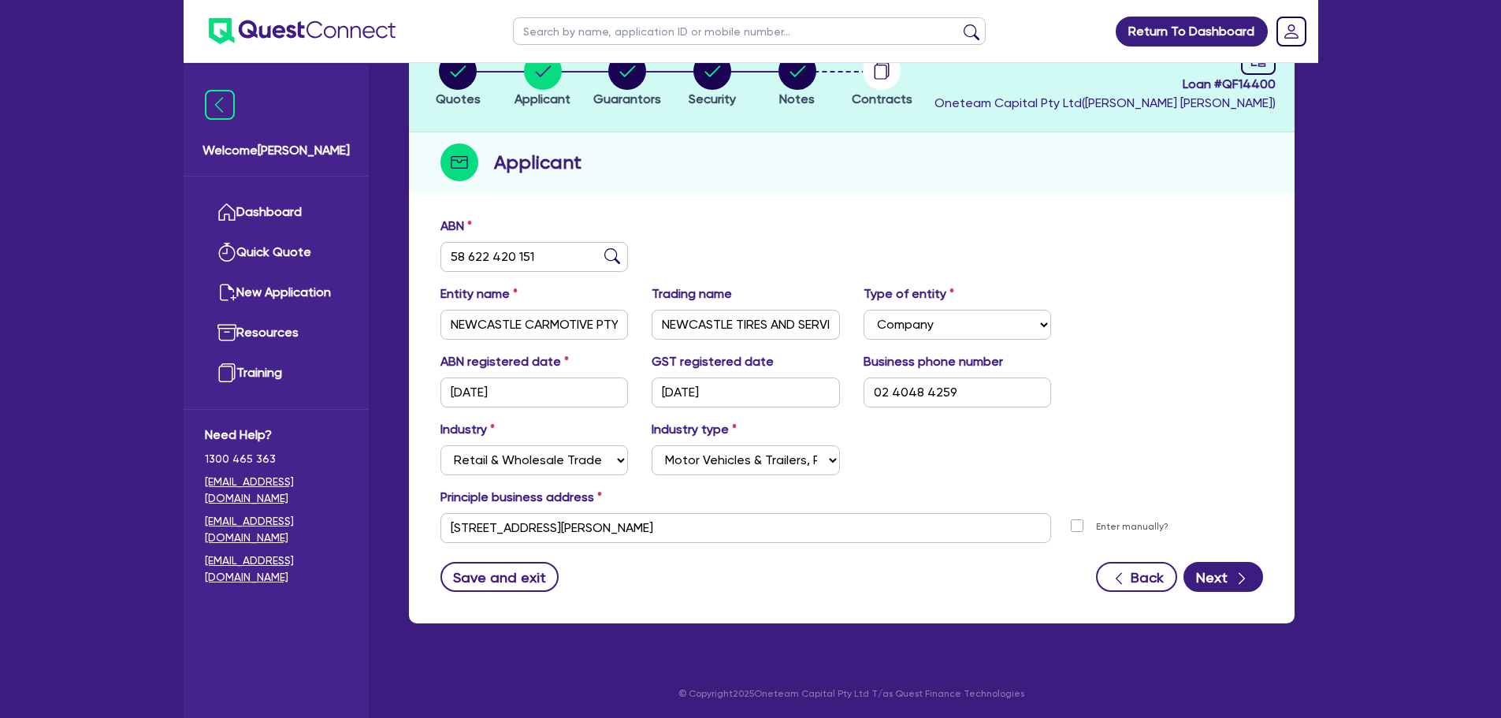
scroll to position [118, 0]
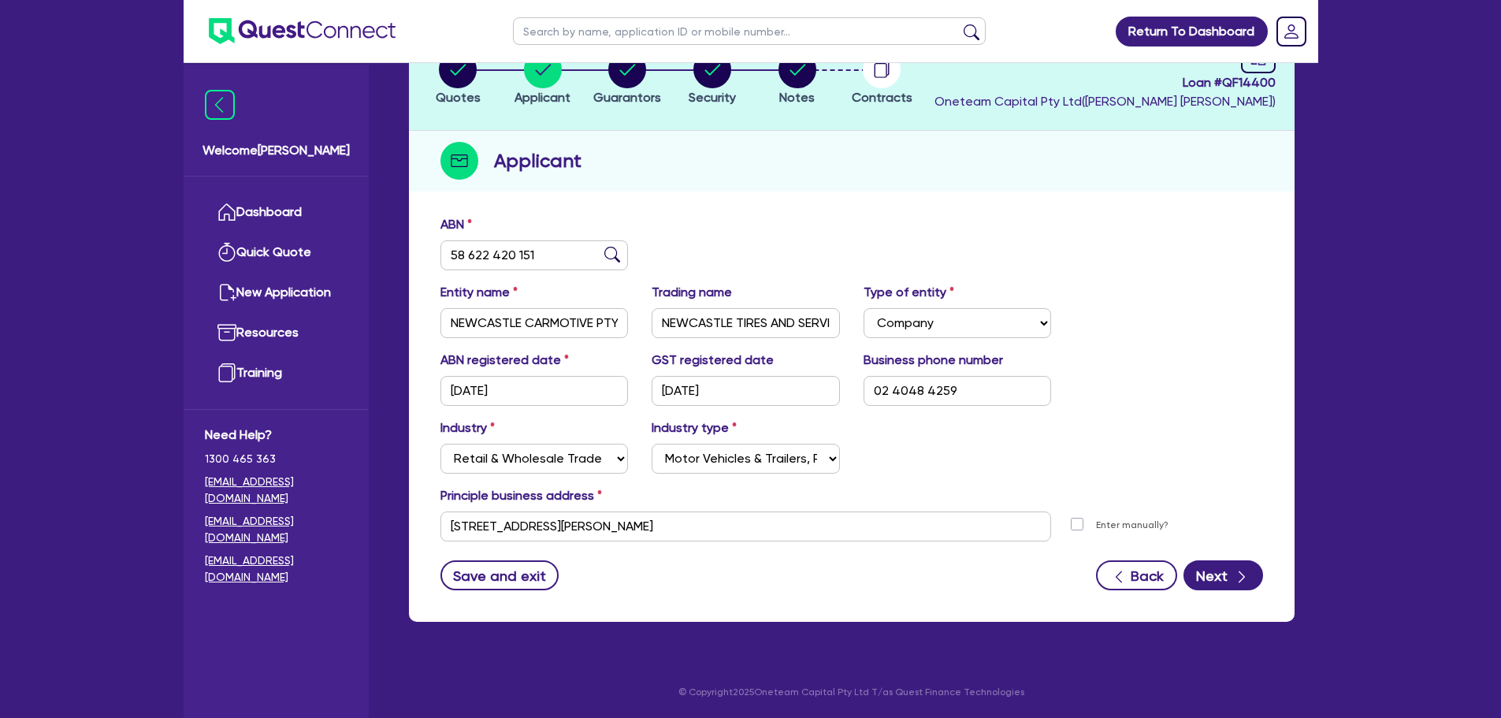
click at [1226, 598] on div "ABN 58 622 420 151 Entity name NEWCASTLE CARMOTIVE PTY LTD Trading name NEWCAST…" at bounding box center [851, 414] width 885 height 414
click at [1227, 582] on button "Next" at bounding box center [1223, 575] width 80 height 30
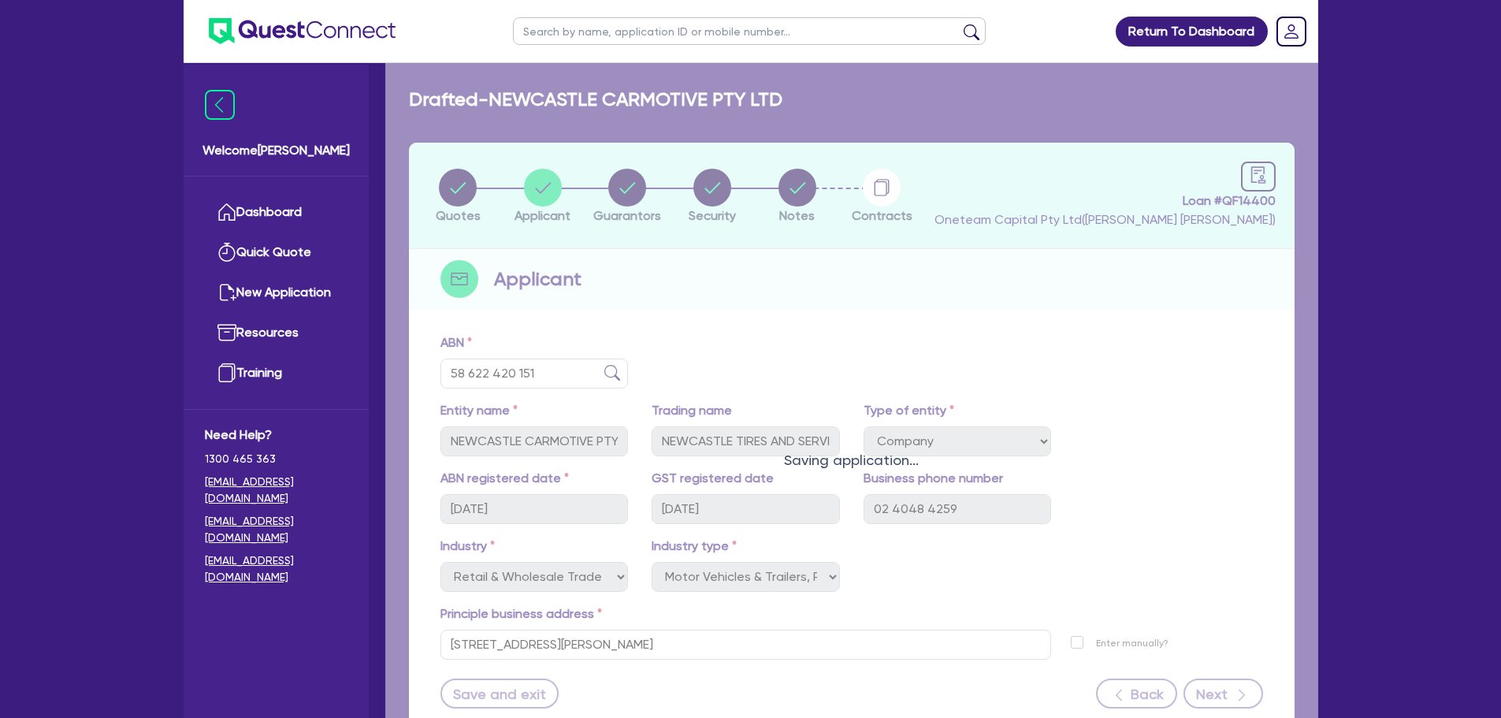
select select "MRS"
select select "NSW"
select select "MARRIED"
select select "PROPERTY"
select select "CASH"
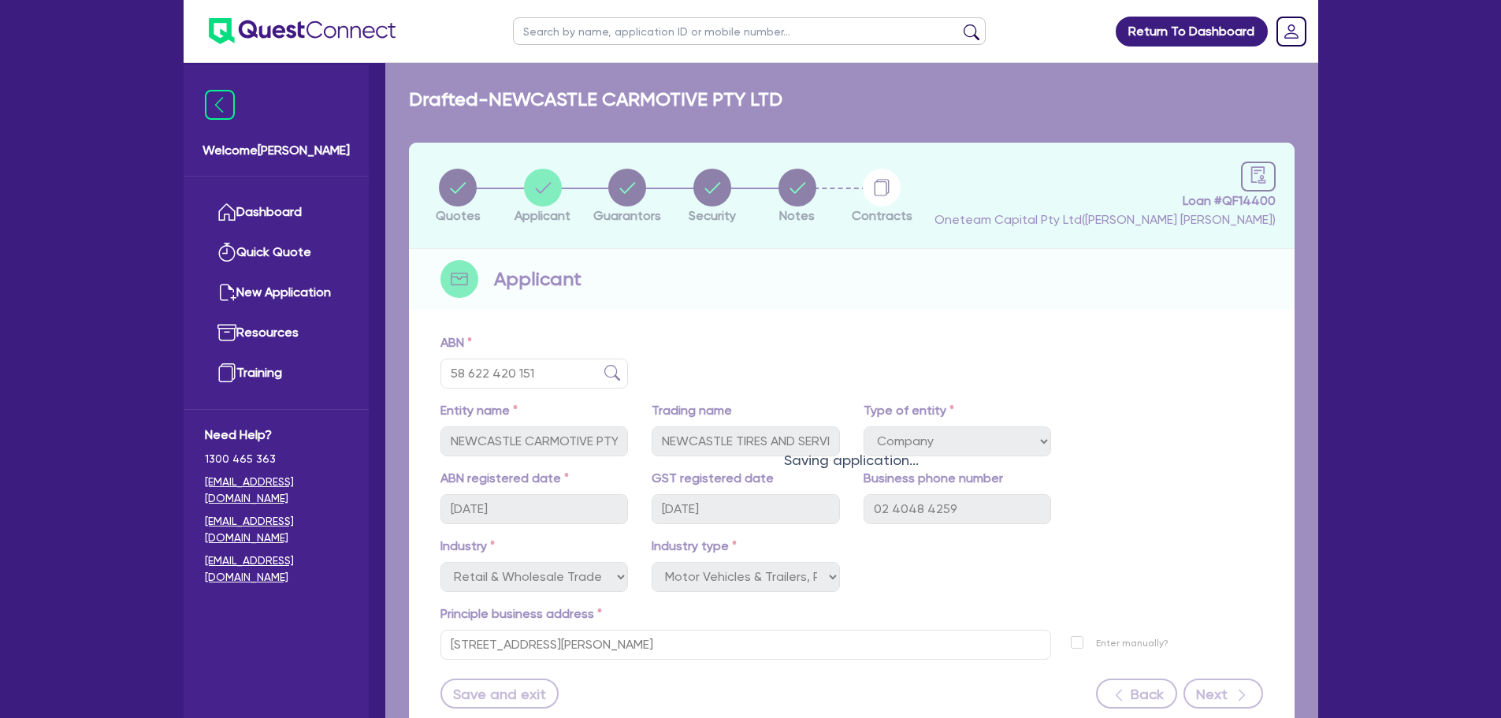
select select "TRUCK"
select select "VEHICLE"
select select "TRUCK"
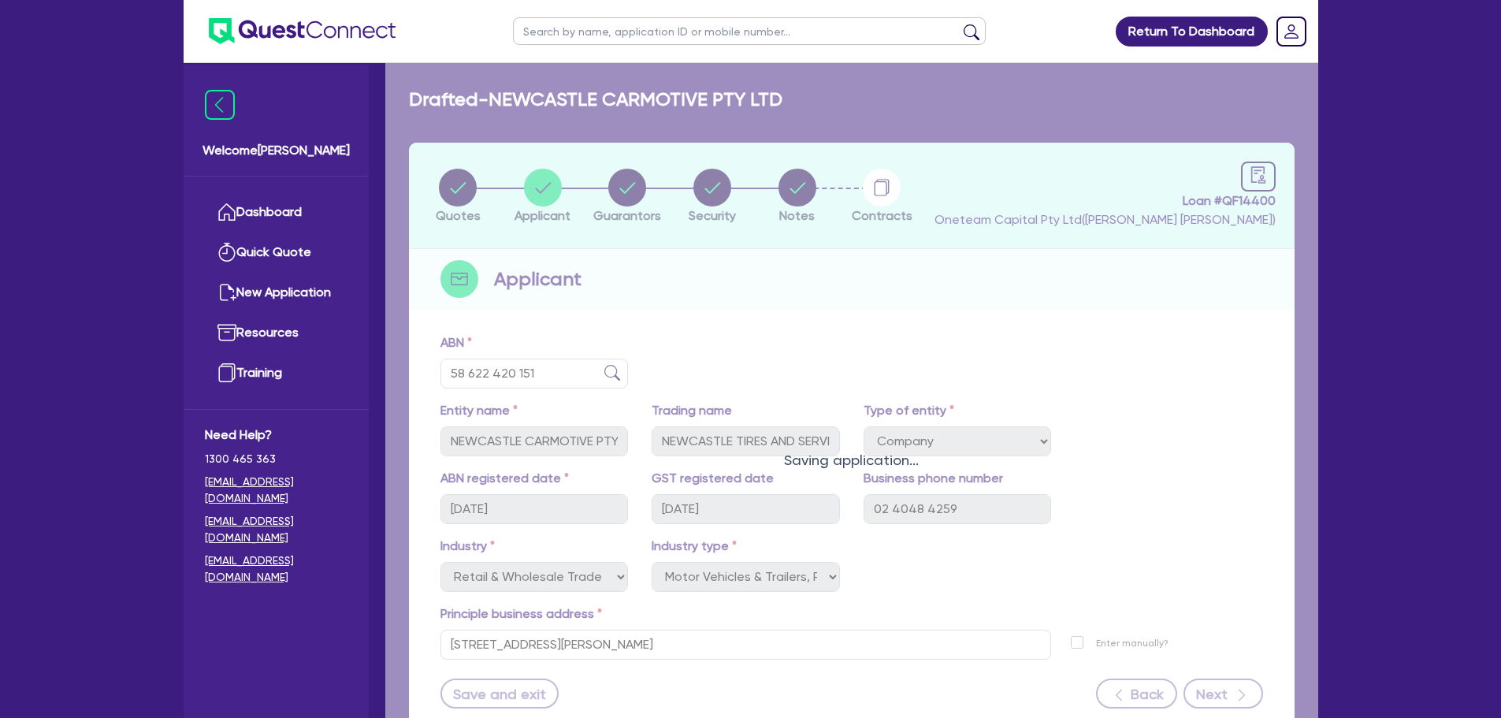
select select "VEHICLE"
select select "PROPERTY"
select select "TRUCK_LOAN"
select select "VEHICLE_LOAN"
select select "MORTGAGE"
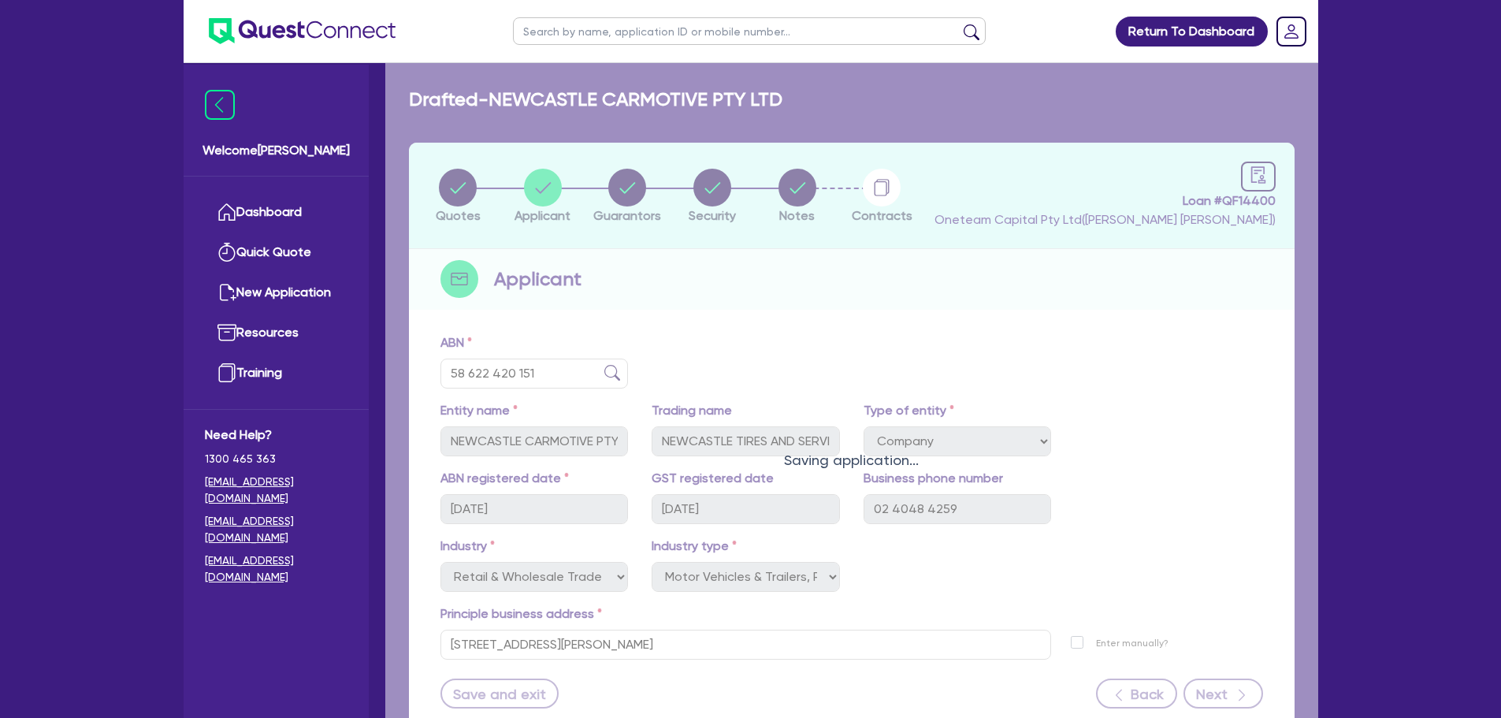
select select "EQUIPMENT_LOAN"
select select "TRUCK_LOAN"
select select "VEHICLE_LOAN"
select select "MORTGAGE"
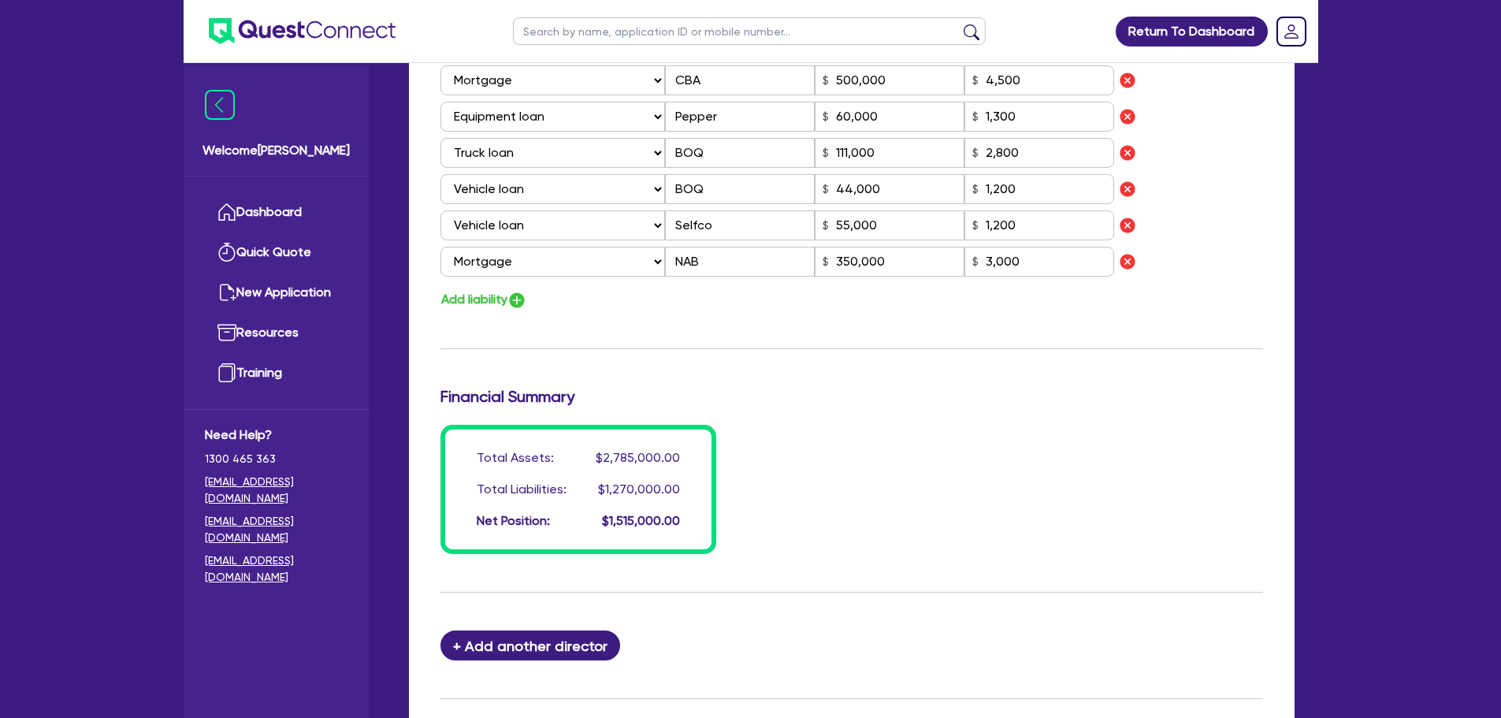
scroll to position [1654, 0]
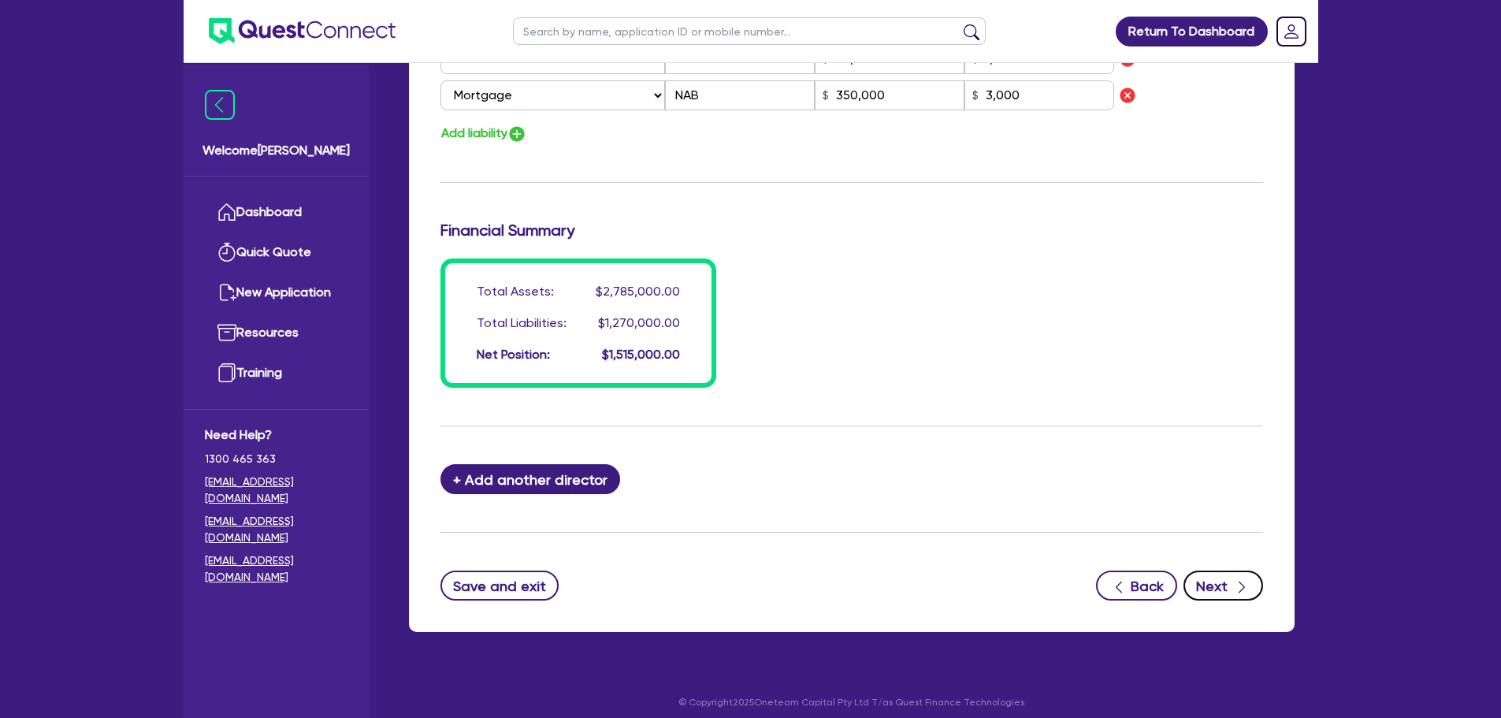
click at [1234, 592] on icon "button" at bounding box center [1242, 587] width 16 height 16
select select "PRIMARY_ASSETS"
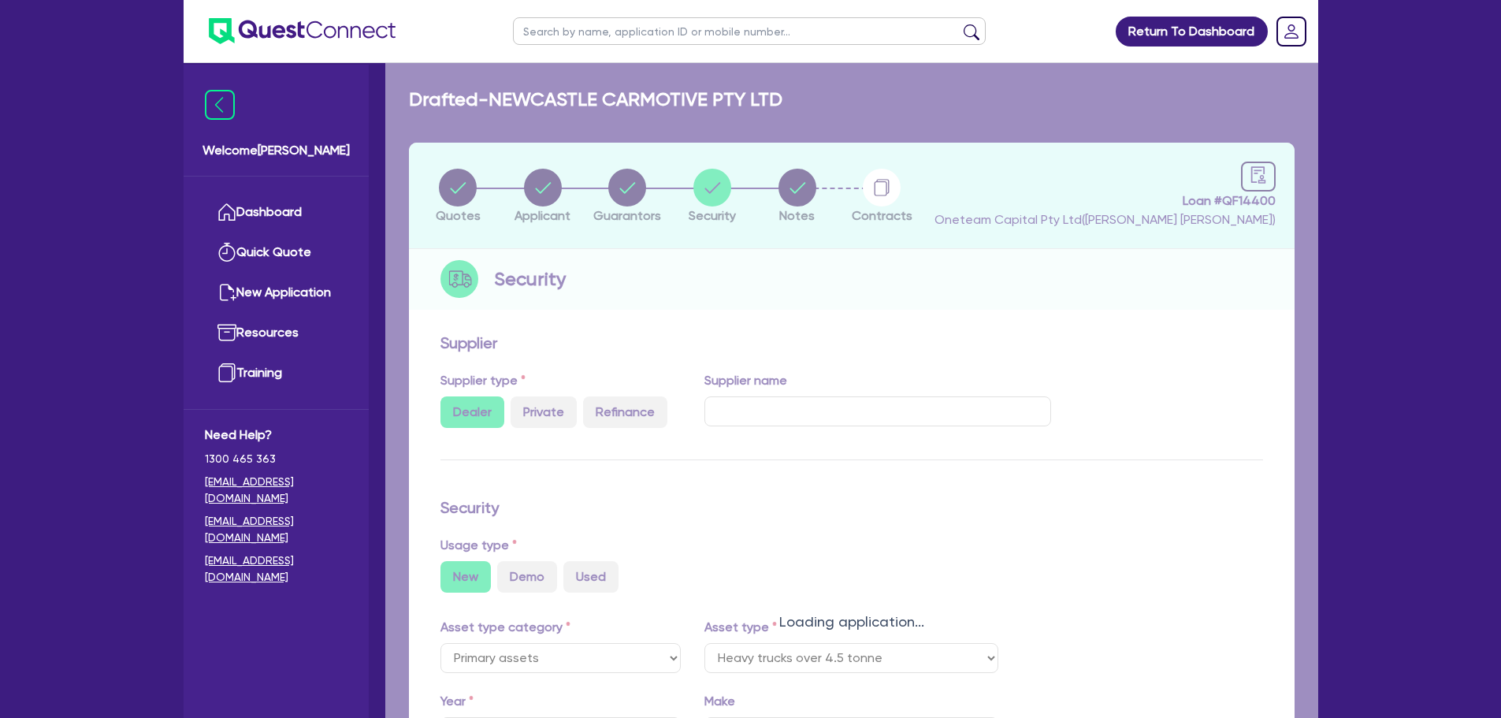
select select "HEAVY_TRUCKS"
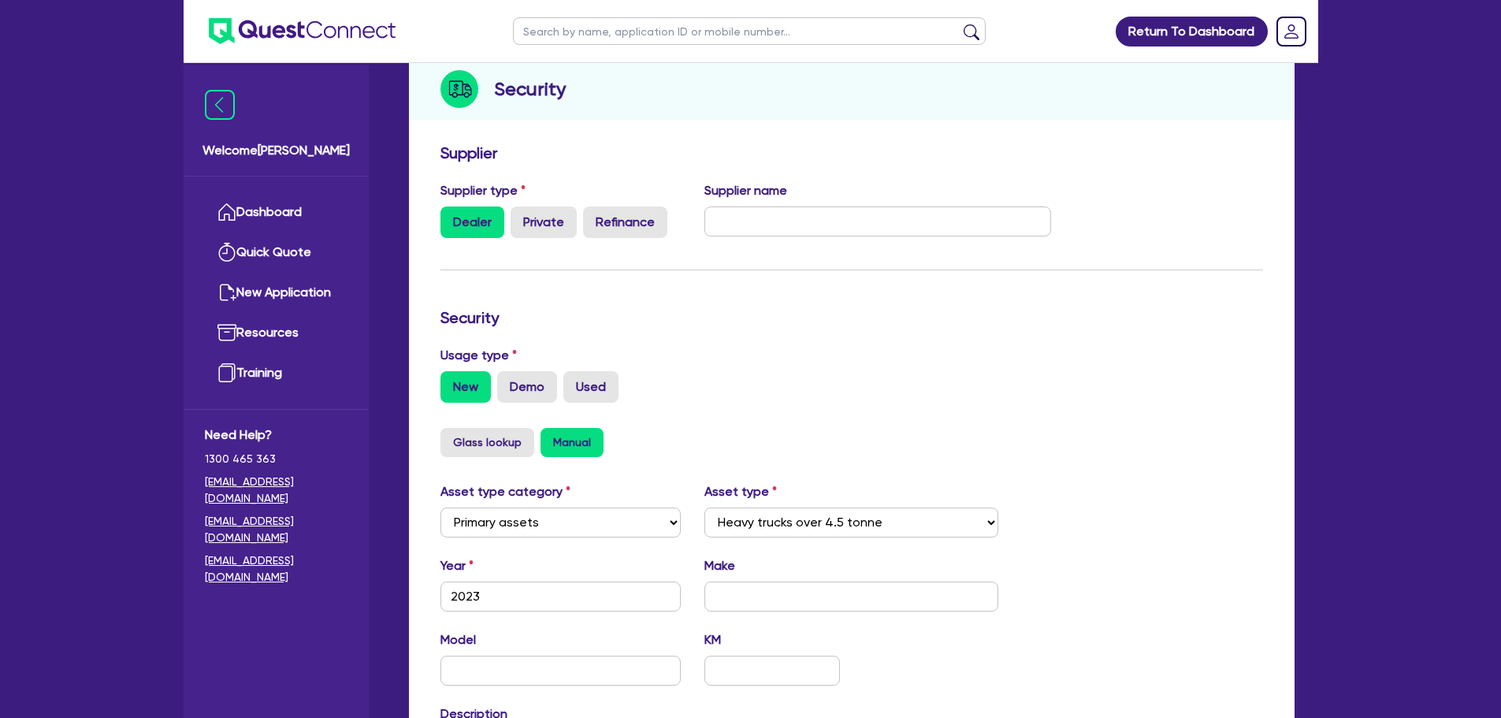
scroll to position [495, 0]
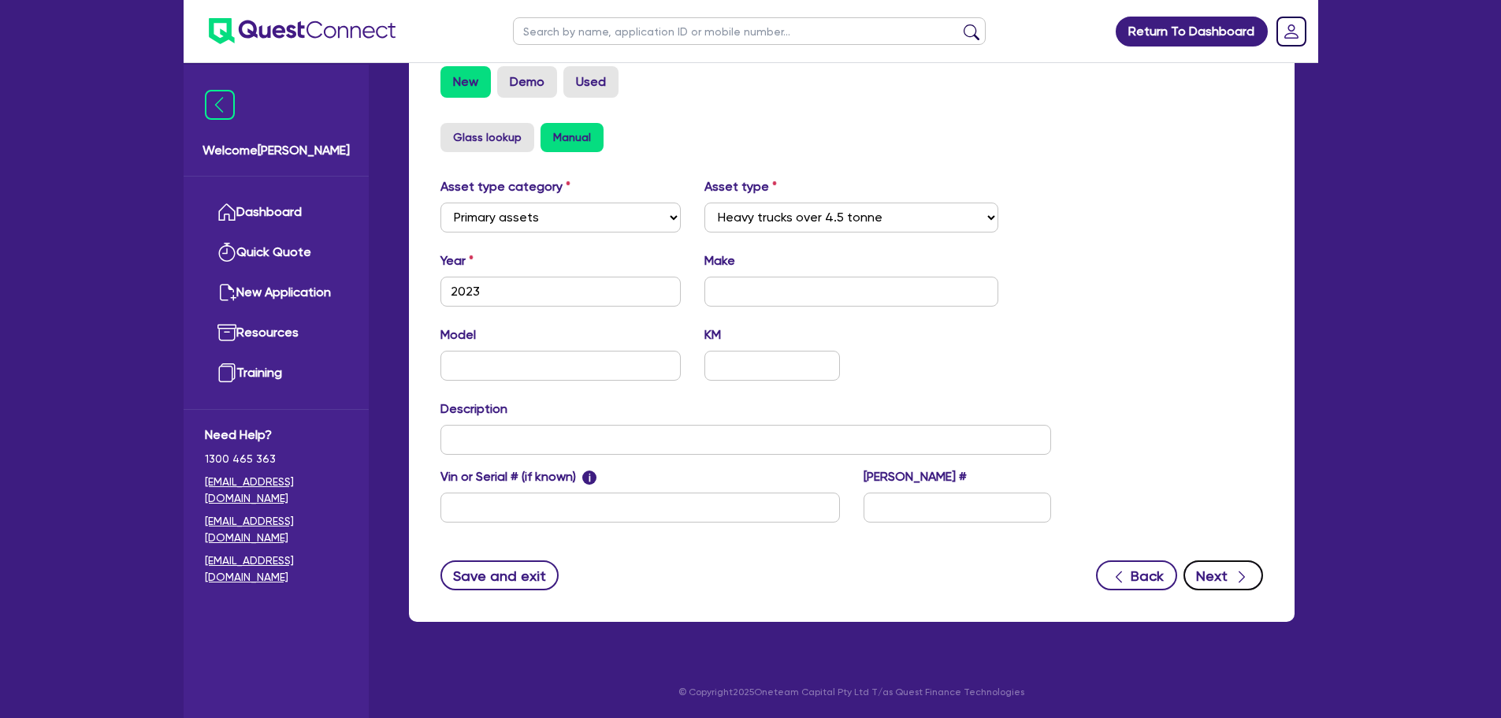
click at [1223, 567] on button "Next" at bounding box center [1223, 575] width 80 height 30
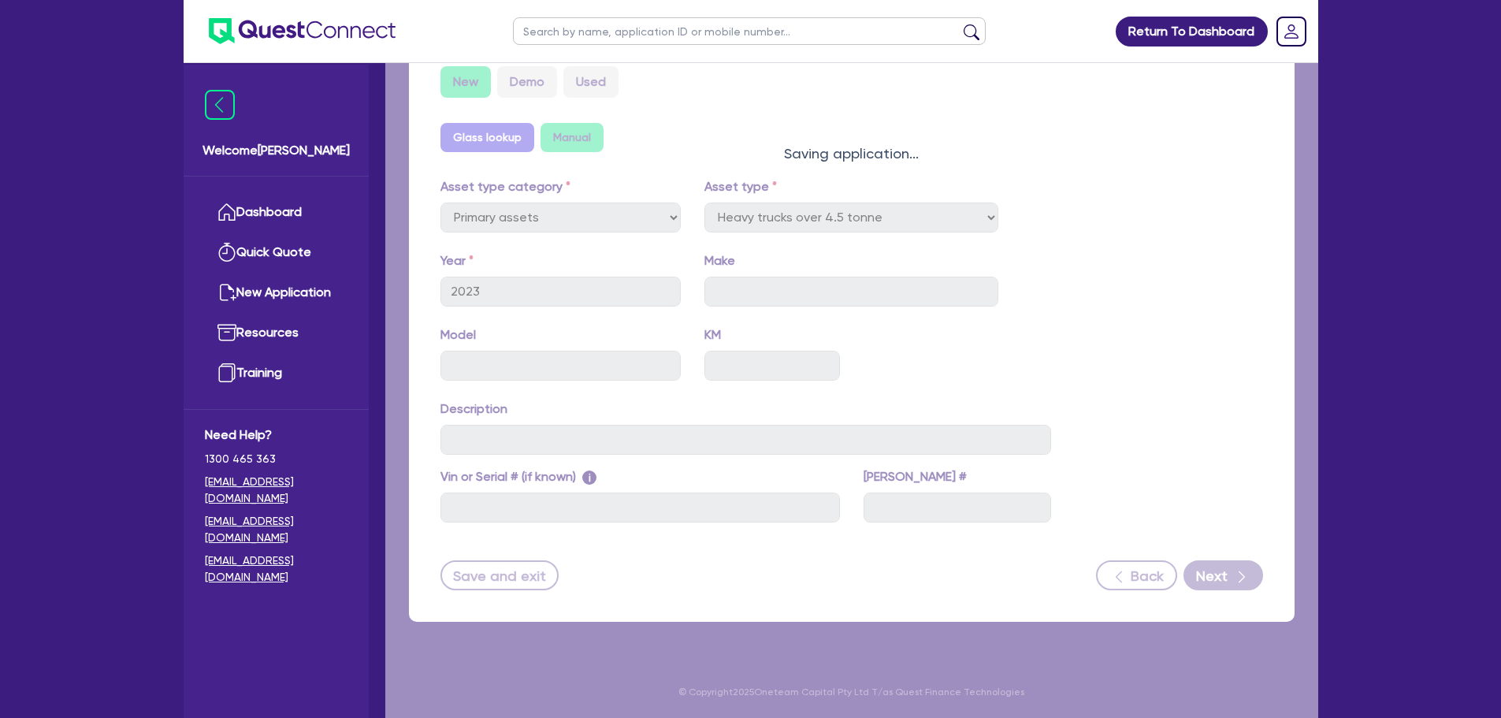
select select "Other"
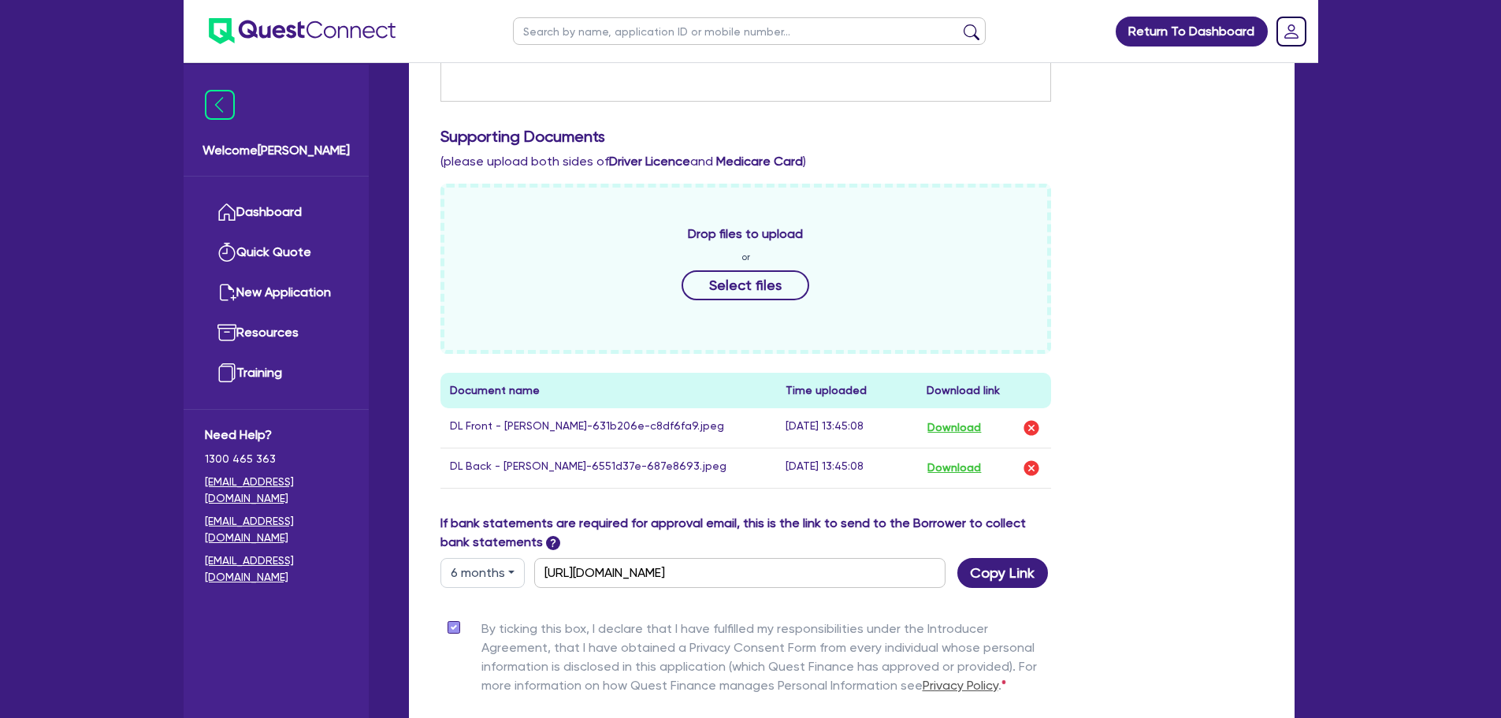
scroll to position [745, 0]
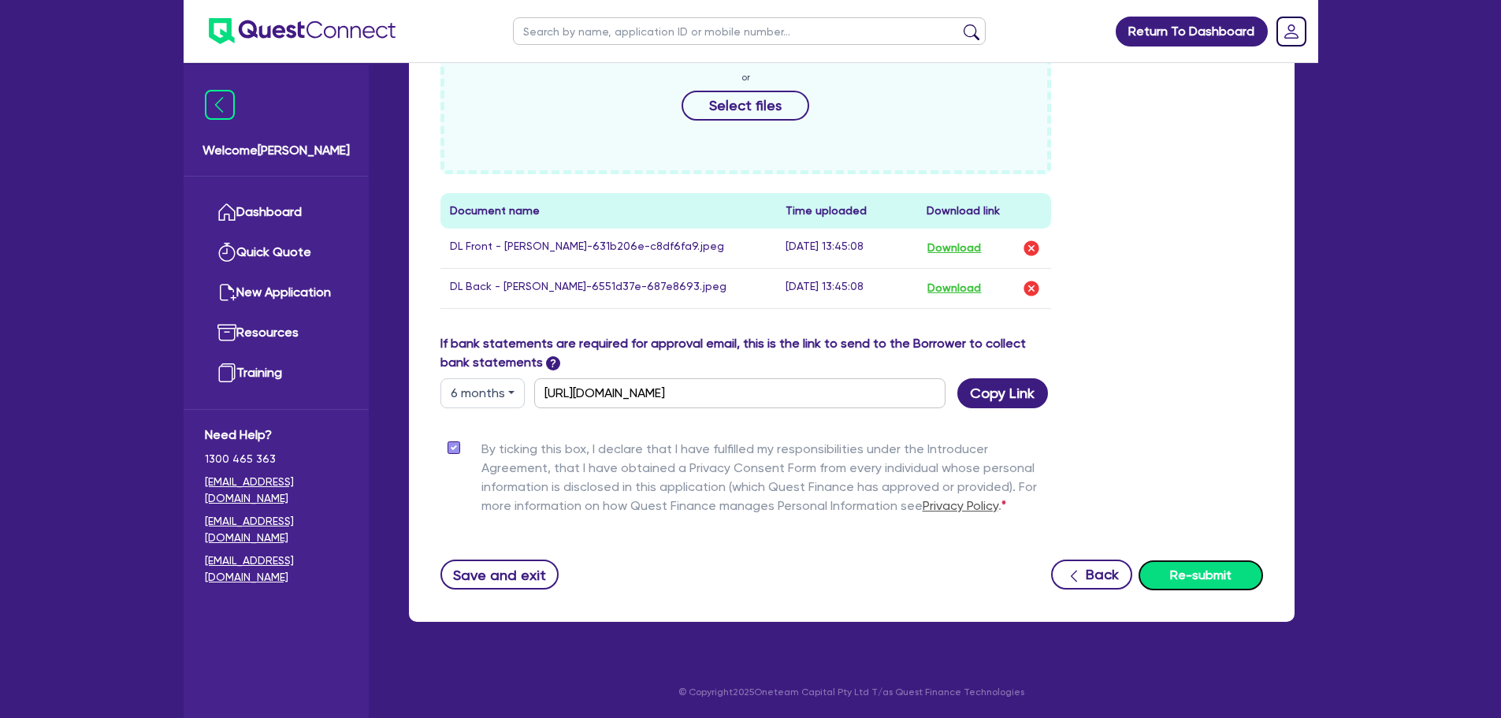
click at [1229, 572] on button "Re-submit" at bounding box center [1200, 575] width 124 height 30
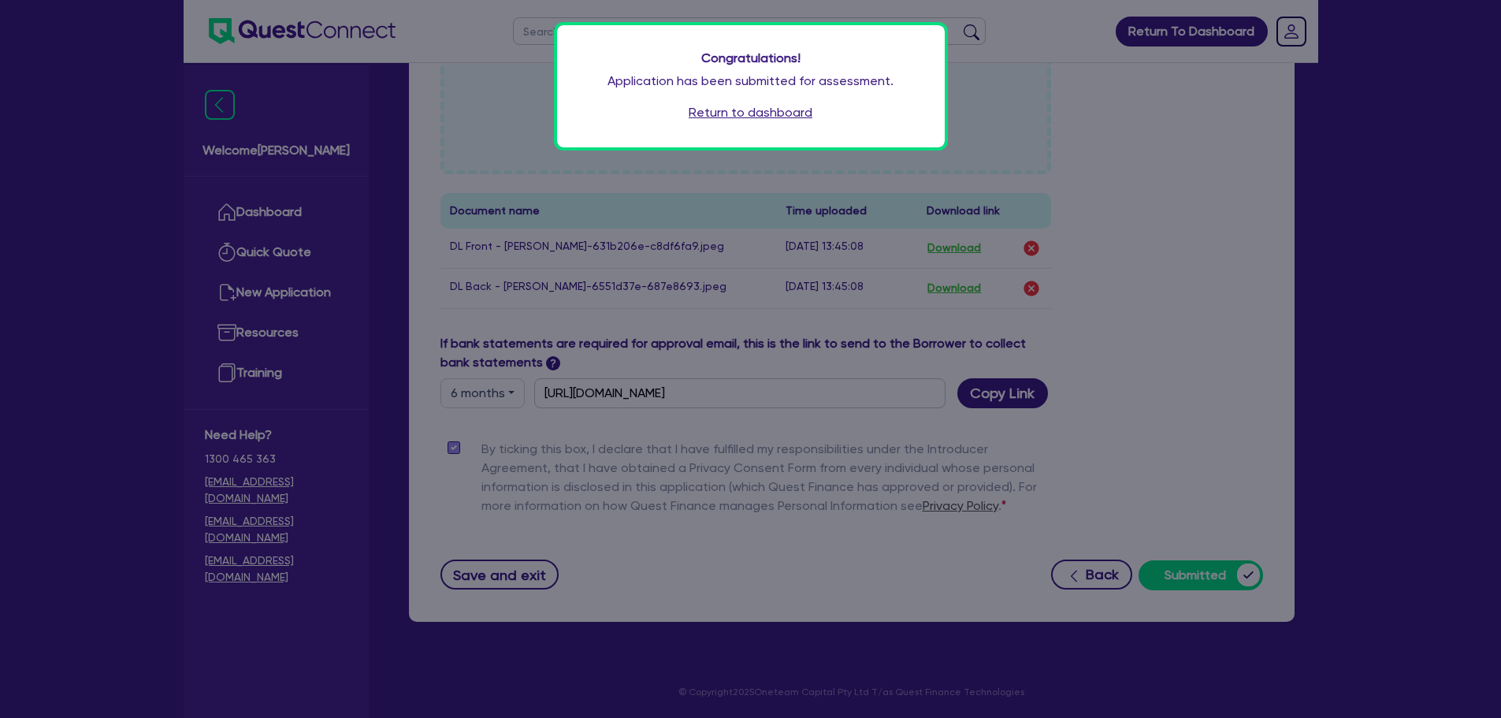
click at [716, 117] on link "Return to dashboard" at bounding box center [750, 112] width 124 height 19
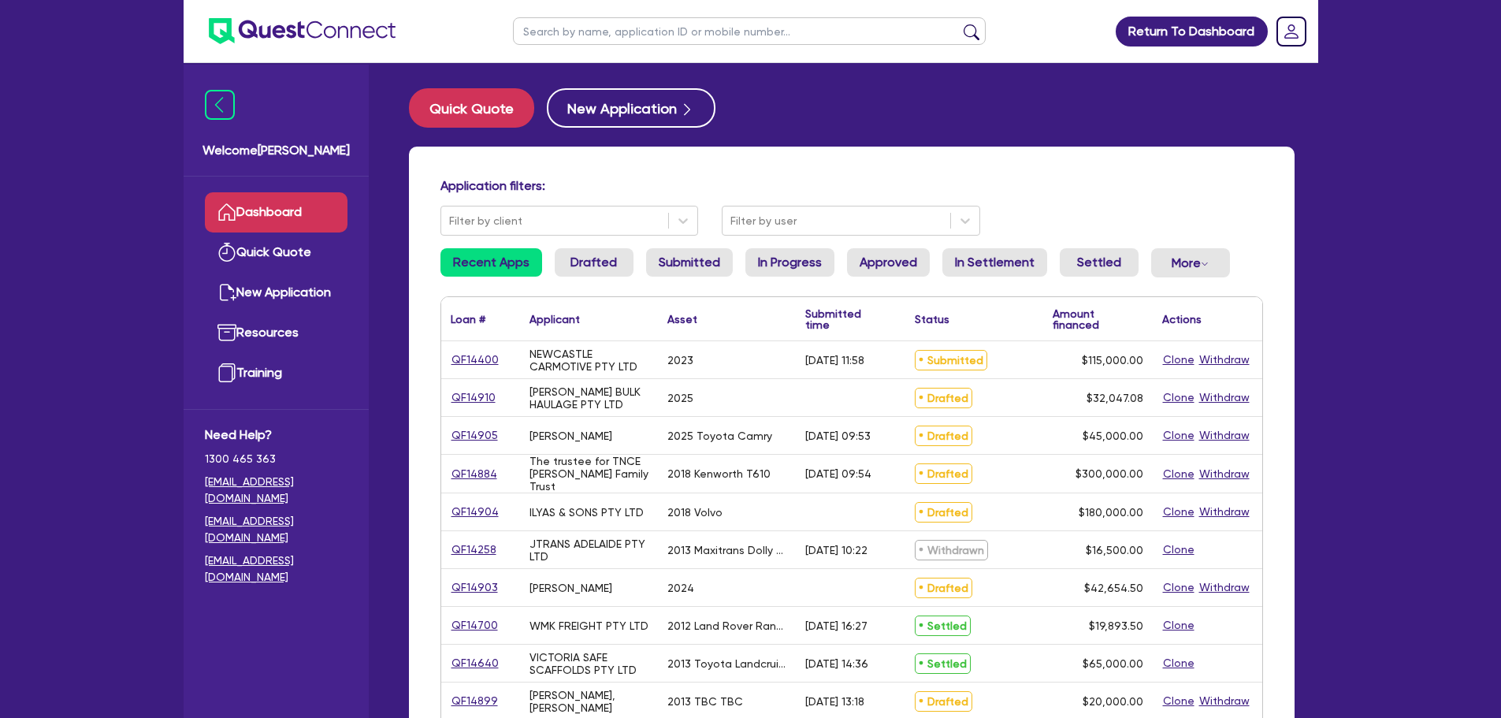
click at [567, 32] on input "text" at bounding box center [749, 31] width 473 height 28
type input "[GEOGRAPHIC_DATA]"
click at [959, 24] on button "submit" at bounding box center [971, 35] width 25 height 22
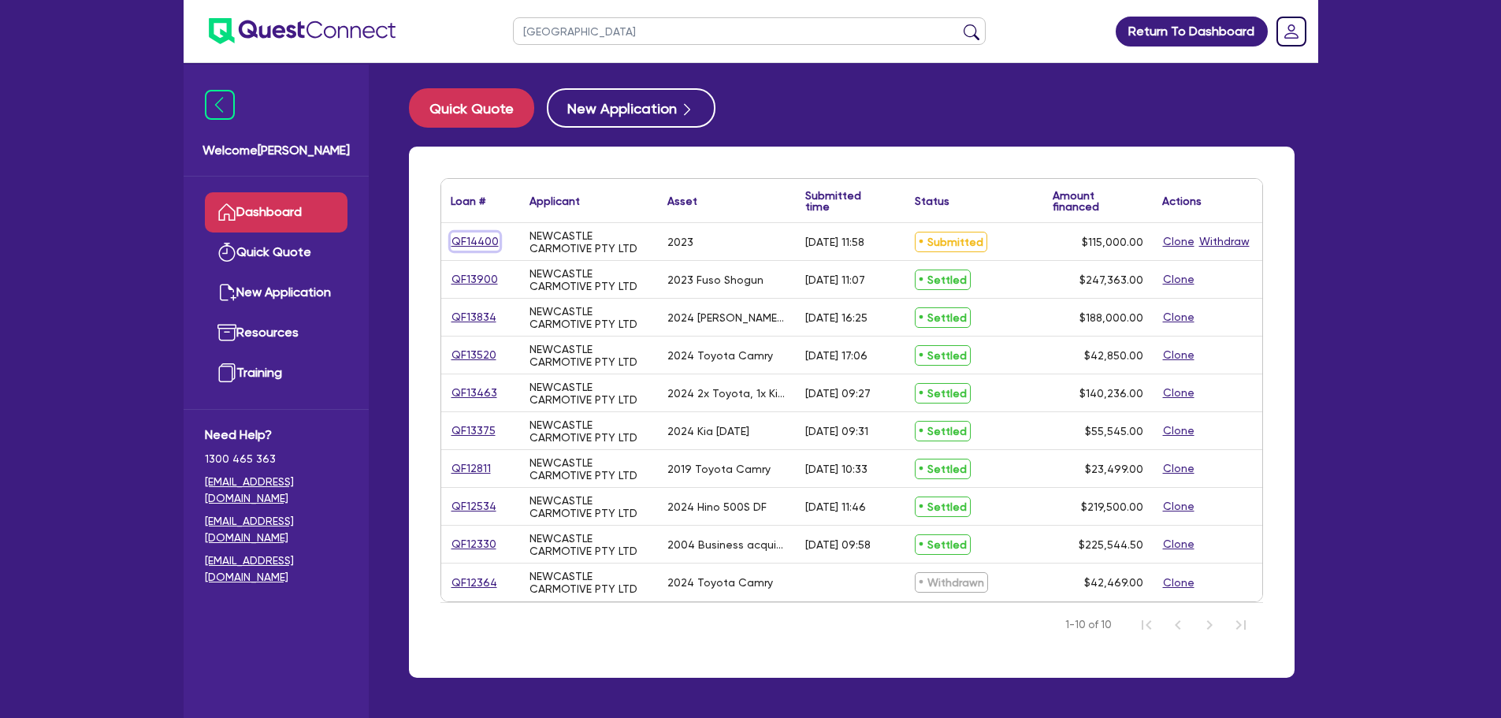
click at [480, 242] on link "QF14400" at bounding box center [475, 241] width 49 height 18
select select "PRIMARY_ASSETS"
select select "HEAVY_TRUCKS"
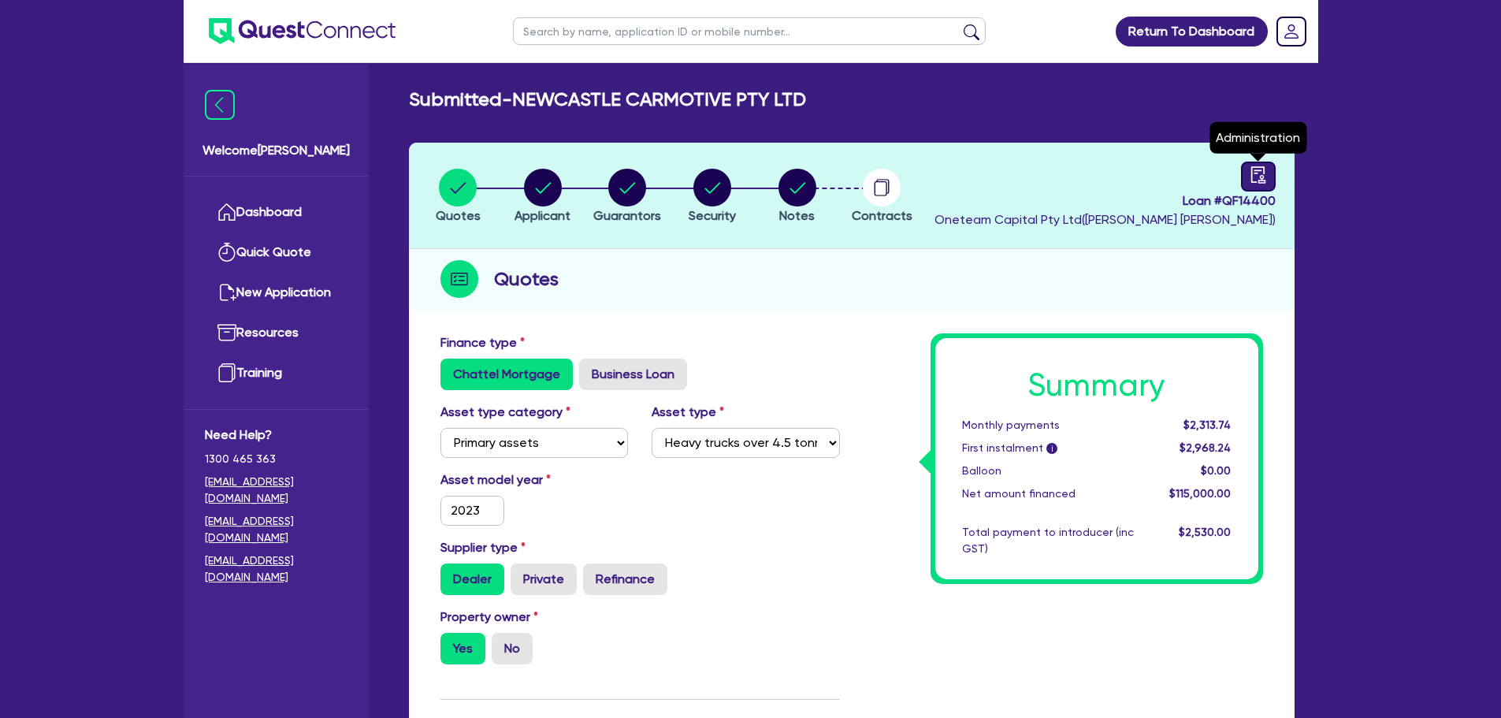
click at [1268, 172] on link at bounding box center [1258, 176] width 35 height 30
select select "SUBMITTED_AMENDED"
select select "Other"
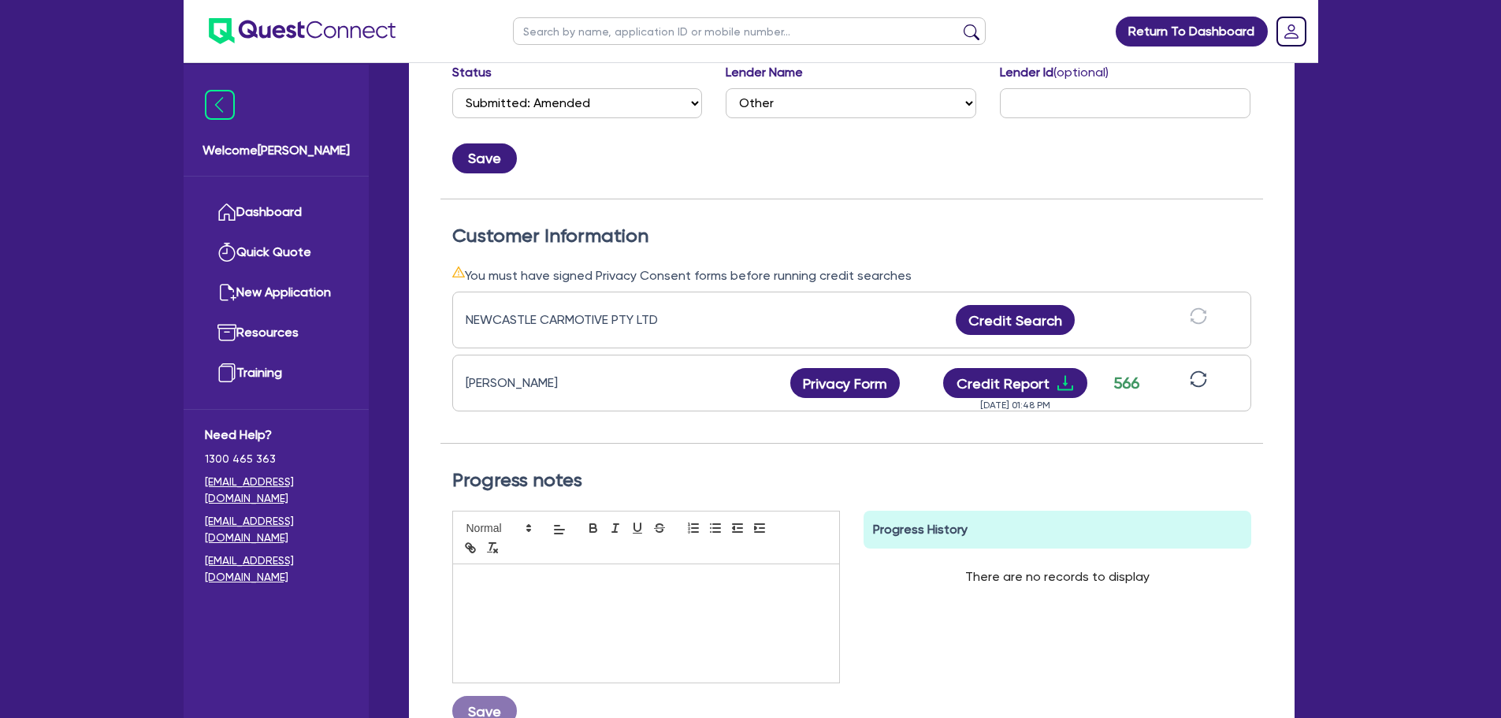
scroll to position [315, 0]
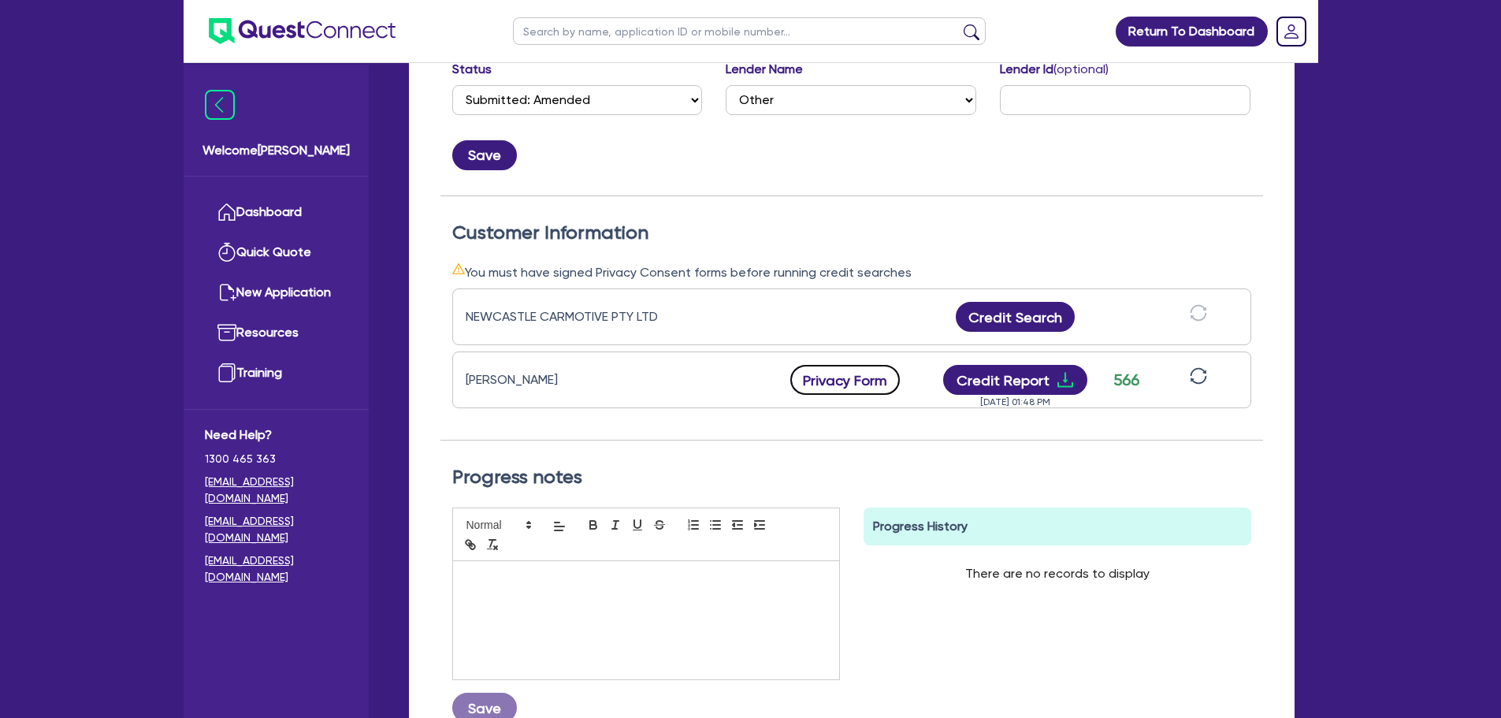
click at [878, 383] on button "Privacy Form" at bounding box center [845, 380] width 110 height 30
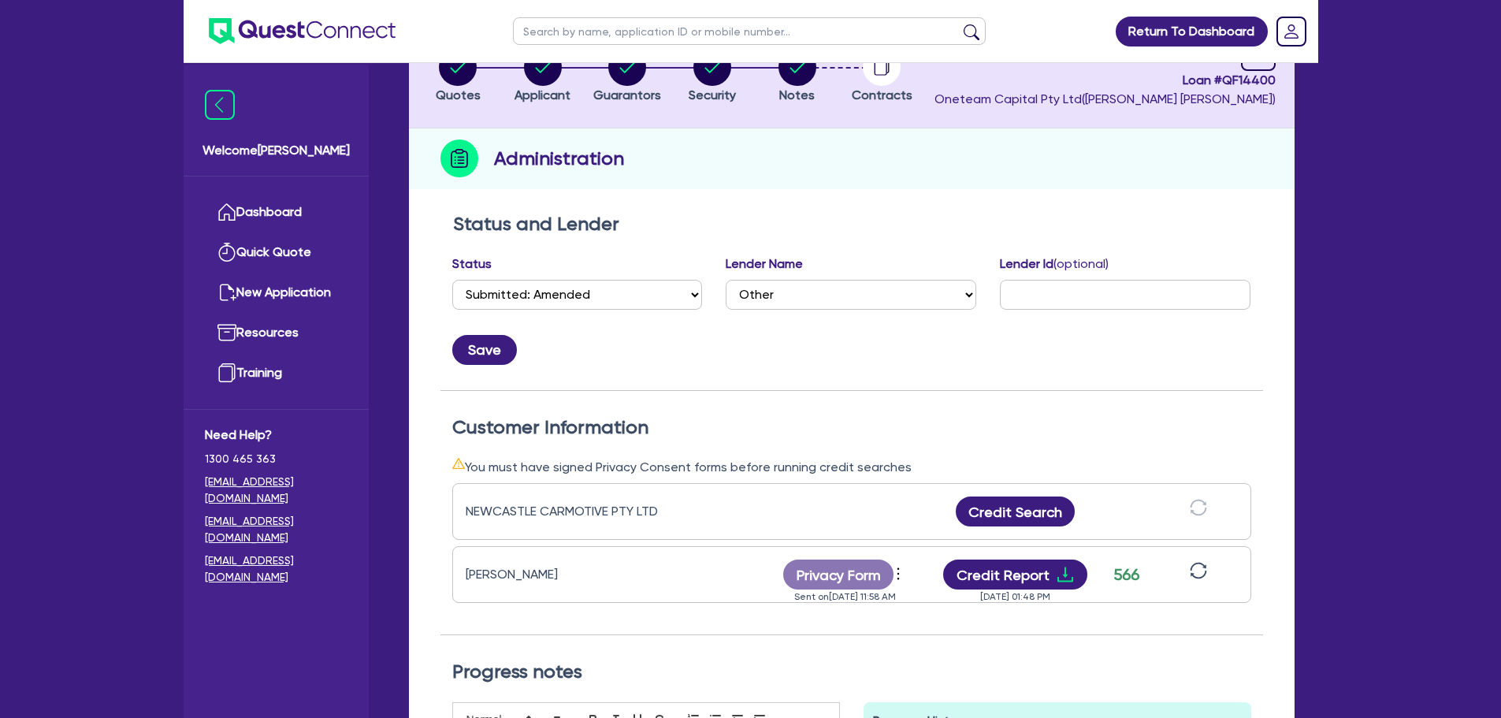
scroll to position [0, 0]
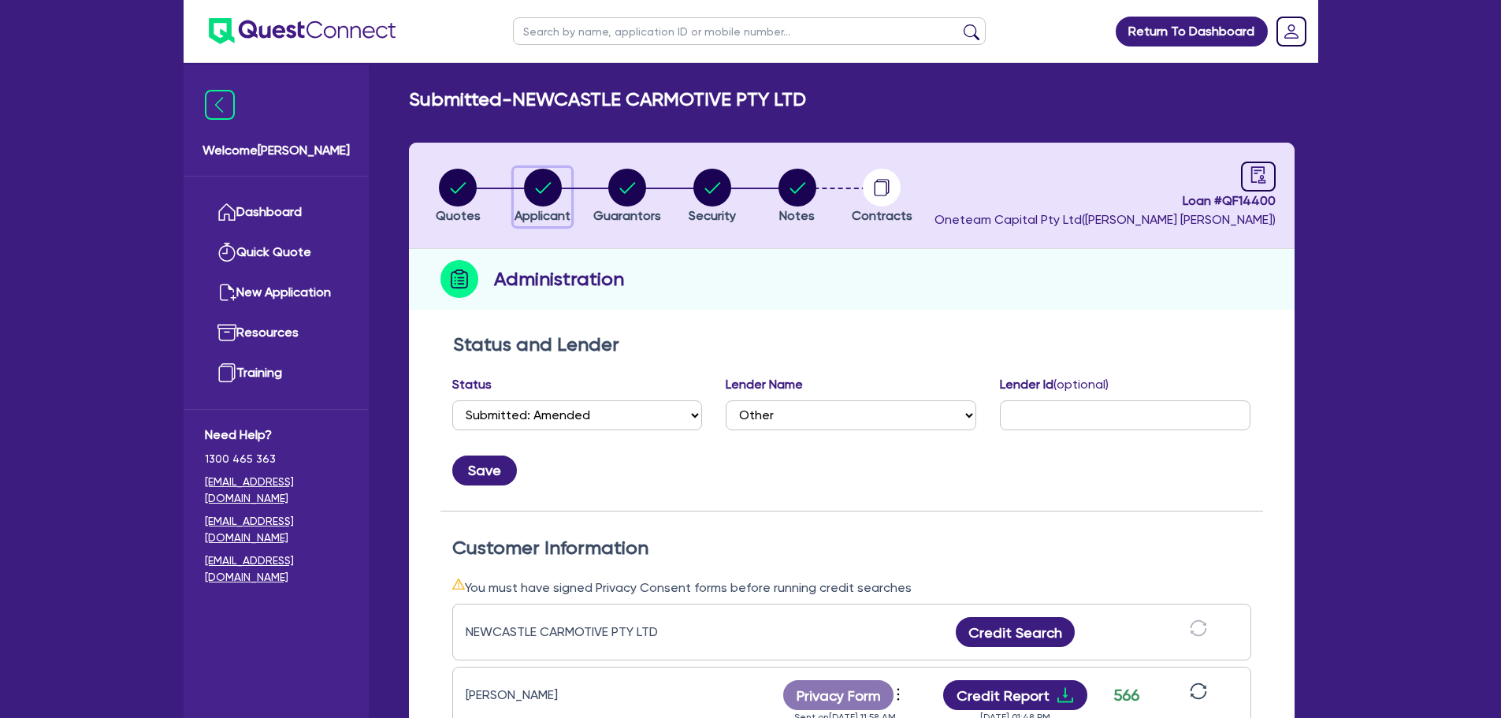
click at [558, 201] on icon "button" at bounding box center [543, 188] width 38 height 38
select select "COMPANY"
select select "RETAIL_WHOLESALE_TRADE"
select select "MOTOR_VEHICLES"
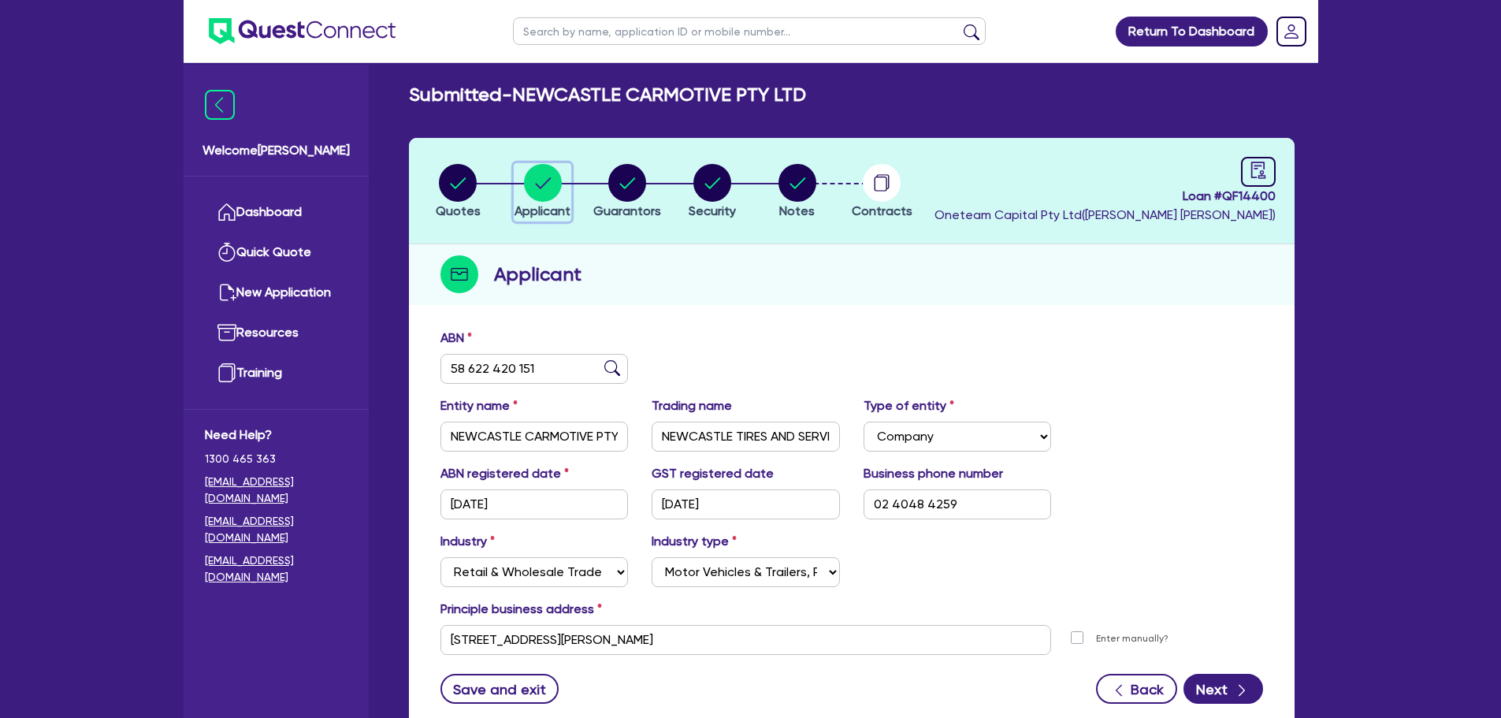
scroll to position [118, 0]
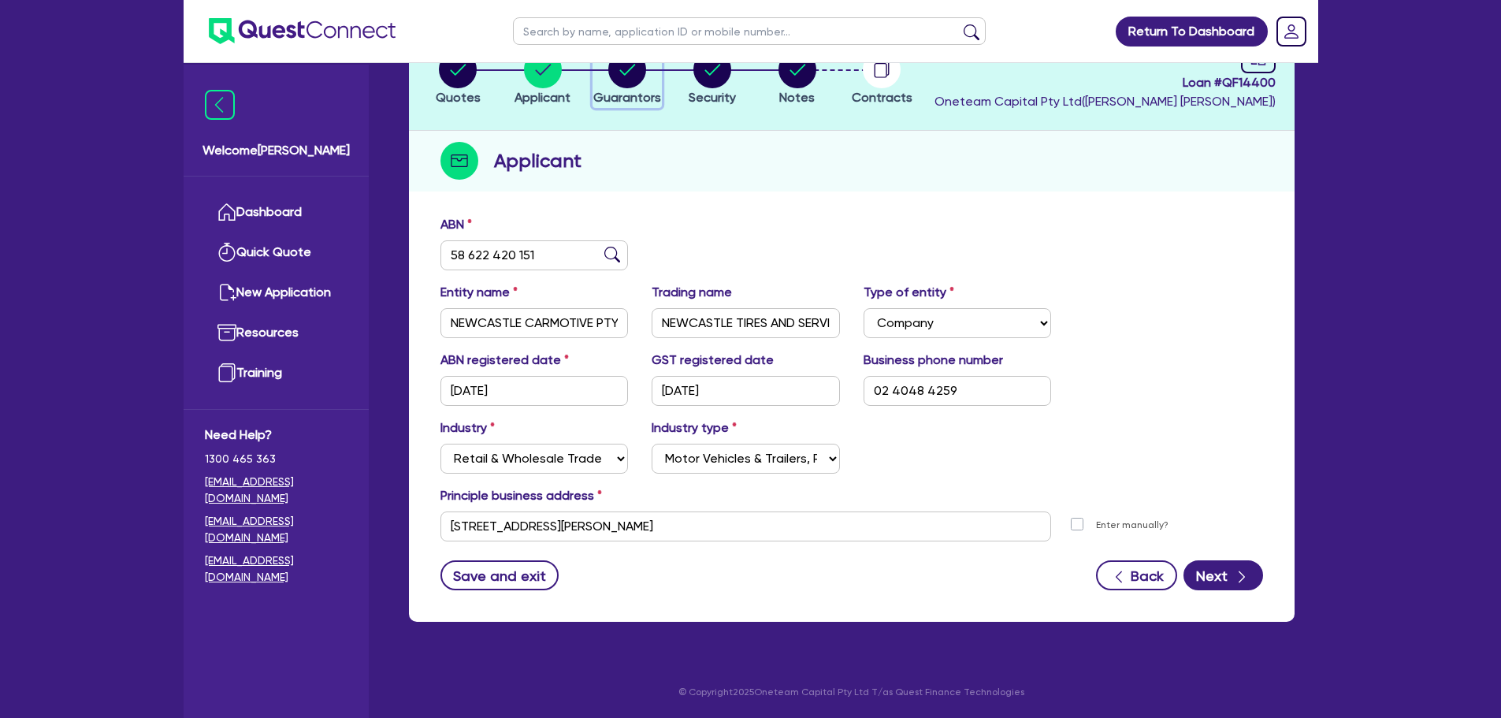
click at [632, 94] on span "Guarantors" at bounding box center [627, 97] width 68 height 15
select select "MRS"
select select "NSW"
select select "MARRIED"
select select "PROPERTY"
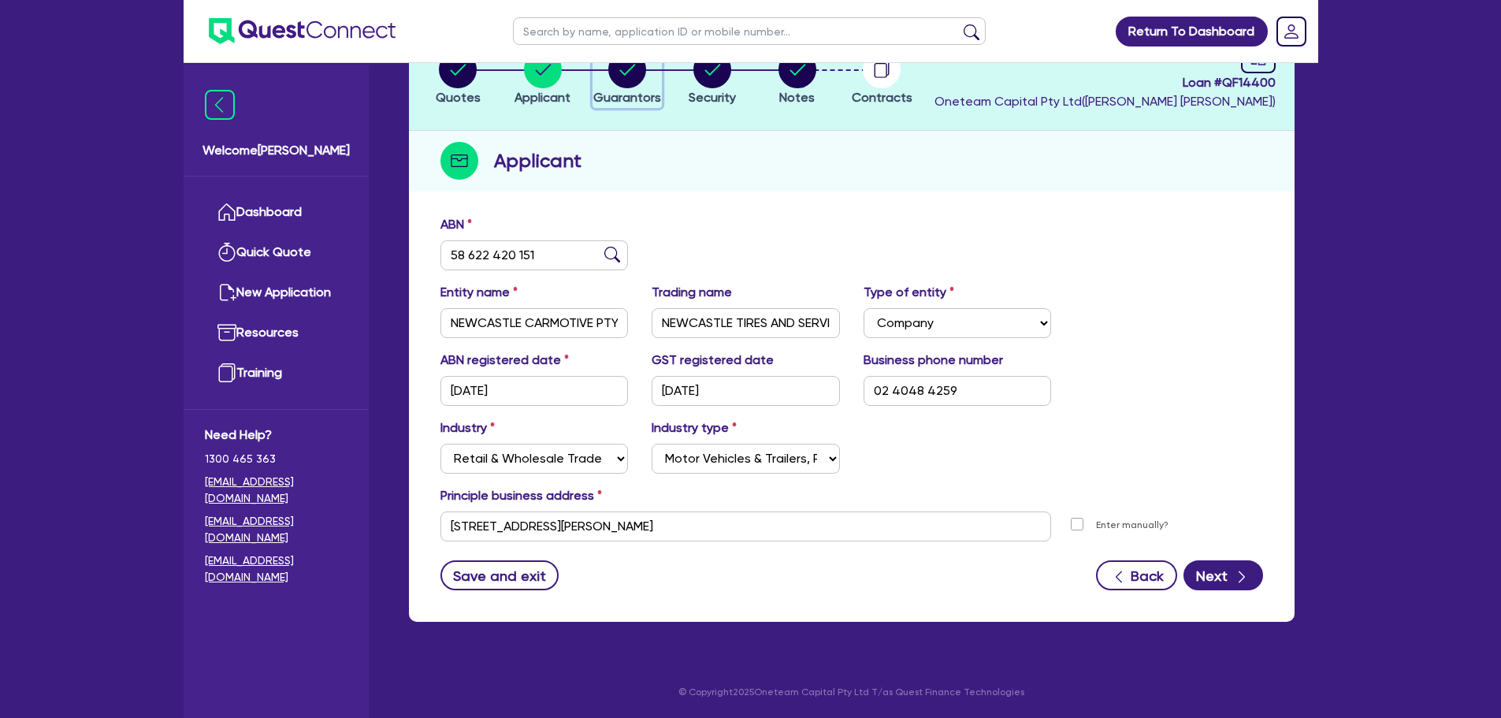
select select "CASH"
select select "TRUCK"
select select "VEHICLE"
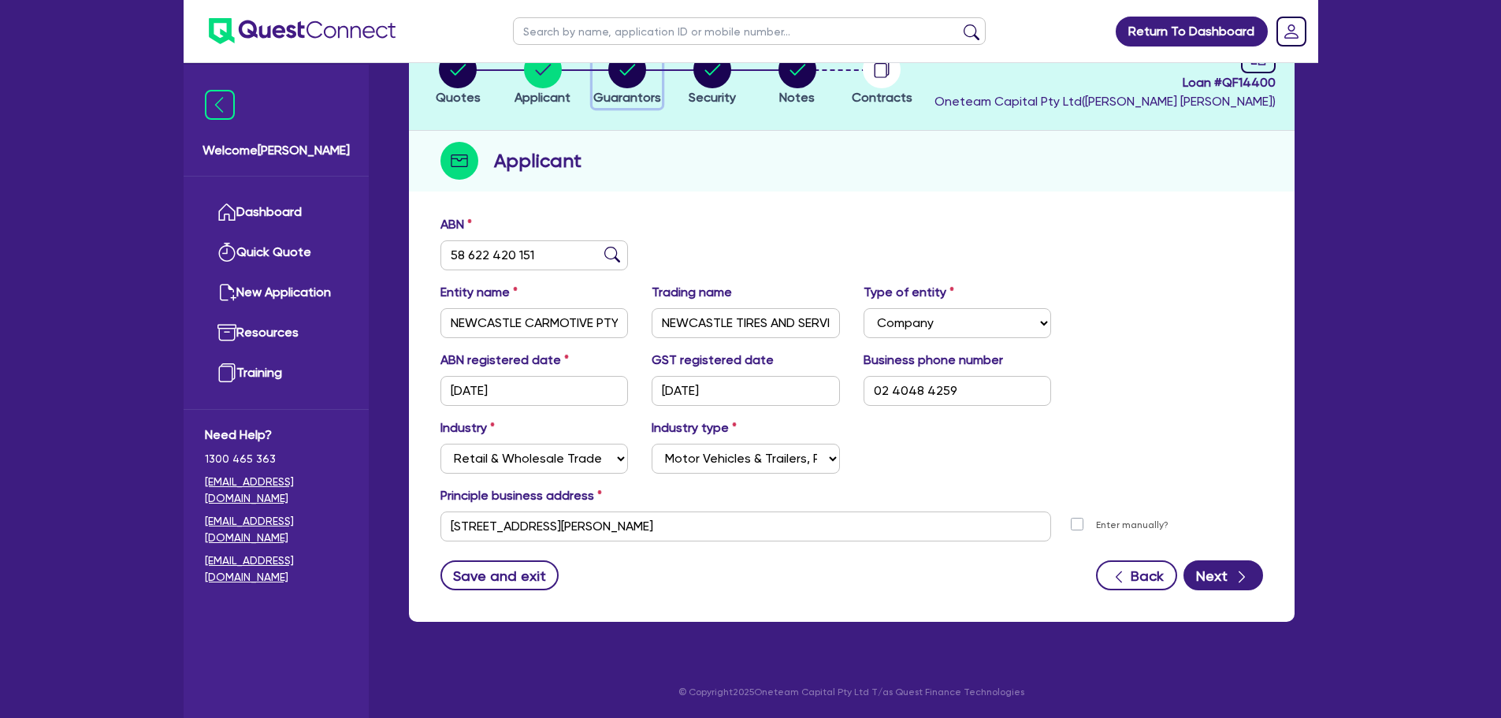
select select "TRUCK"
select select "VEHICLE"
select select "PROPERTY"
select select "TRUCK_LOAN"
select select "VEHICLE_LOAN"
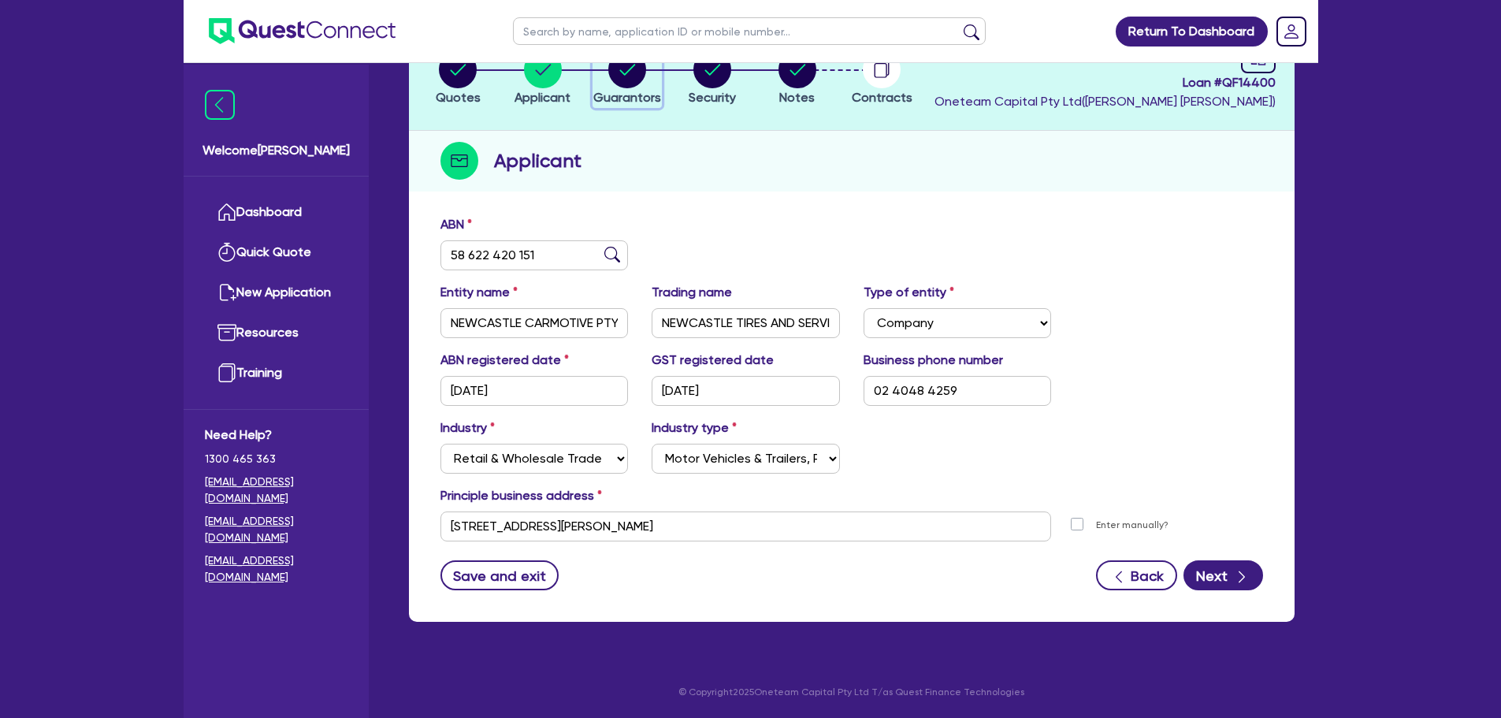
select select "MORTGAGE"
select select "EQUIPMENT_LOAN"
select select "TRUCK_LOAN"
select select "VEHICLE_LOAN"
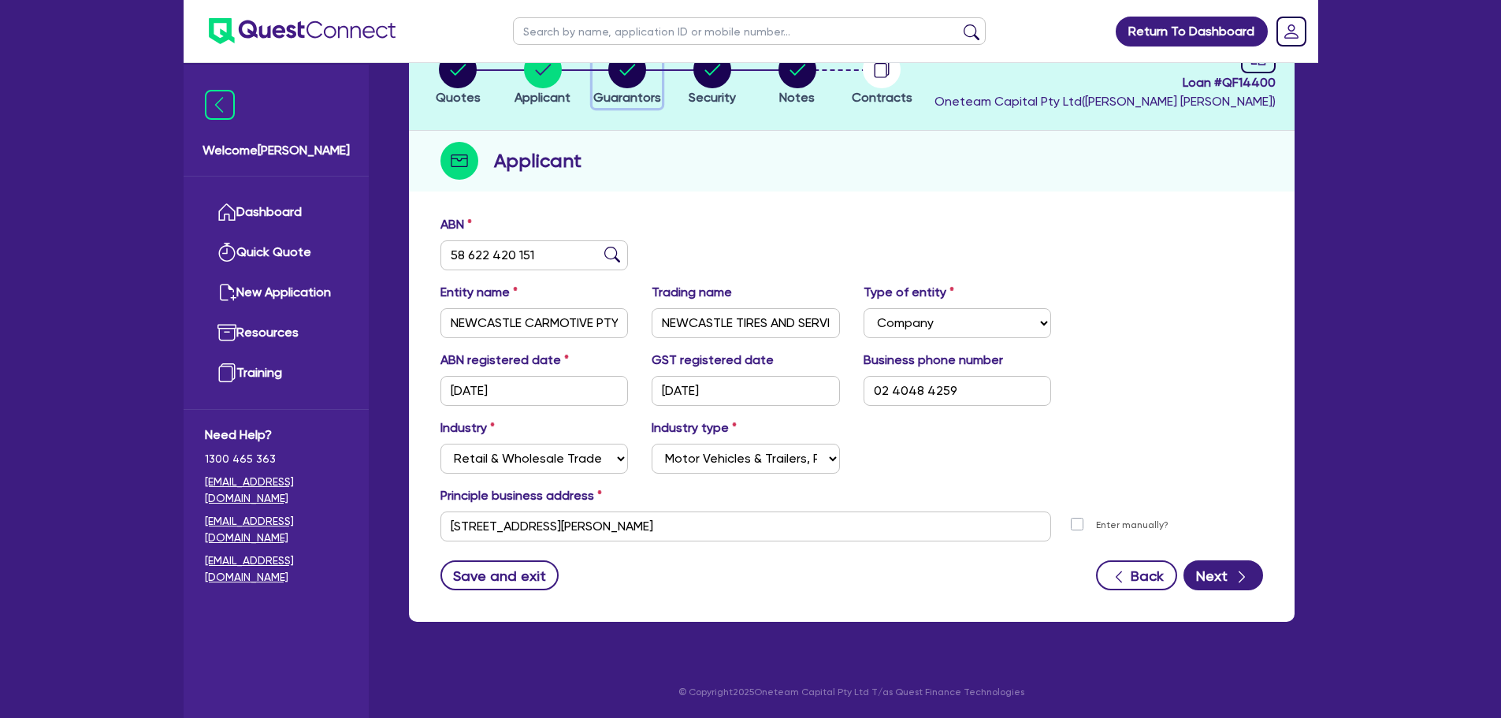
select select "MORTGAGE"
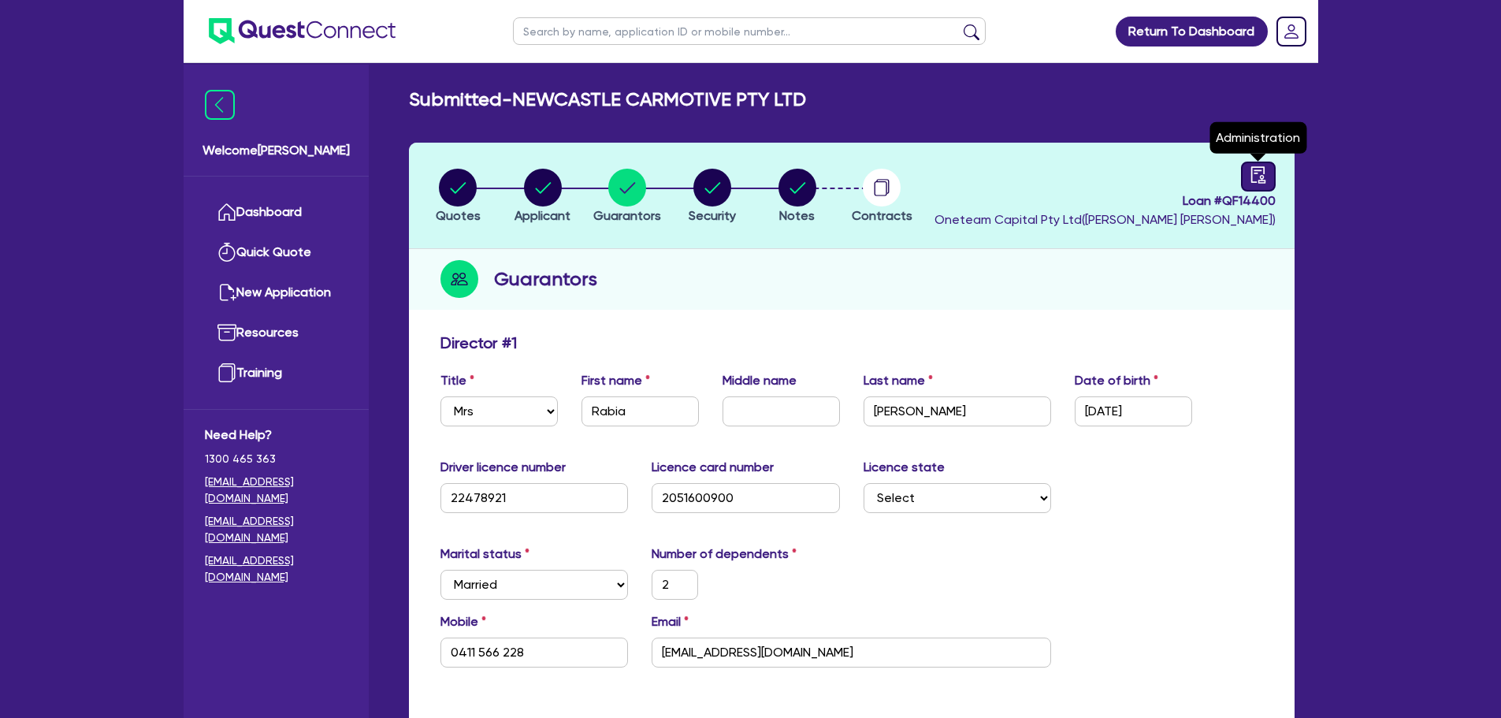
click at [1257, 181] on icon "audit" at bounding box center [1257, 174] width 17 height 17
select select "SUBMITTED_AMENDED"
select select "Other"
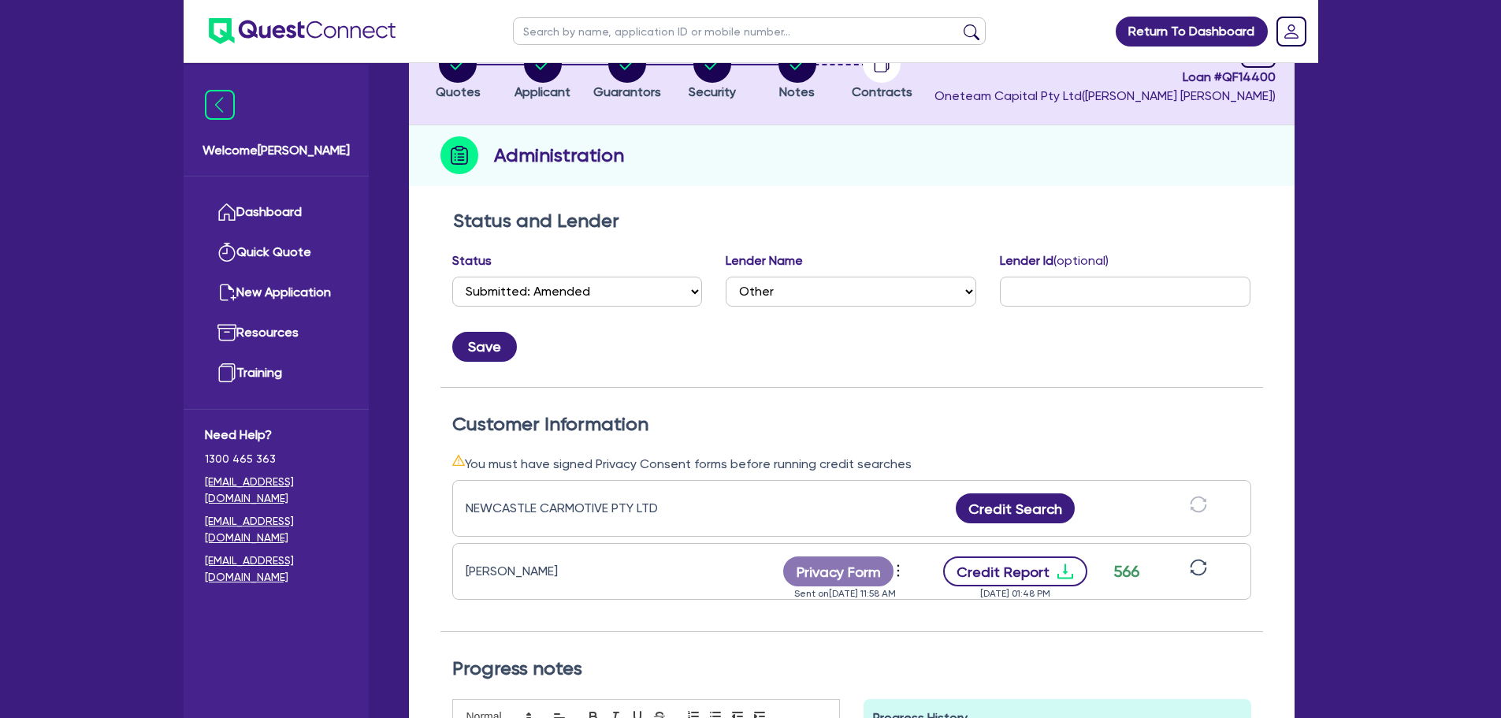
scroll to position [315, 0]
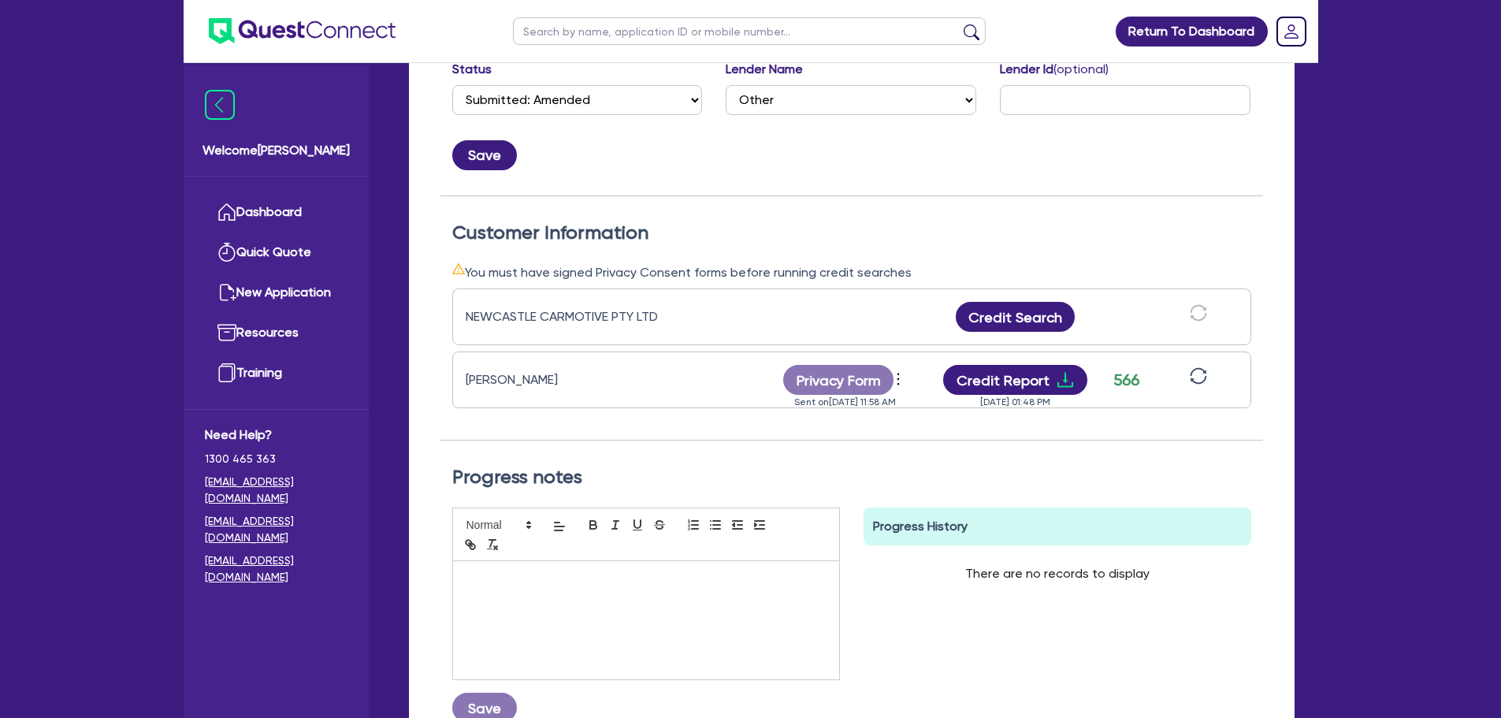
click at [1201, 375] on icon "sync" at bounding box center [1198, 375] width 17 height 17
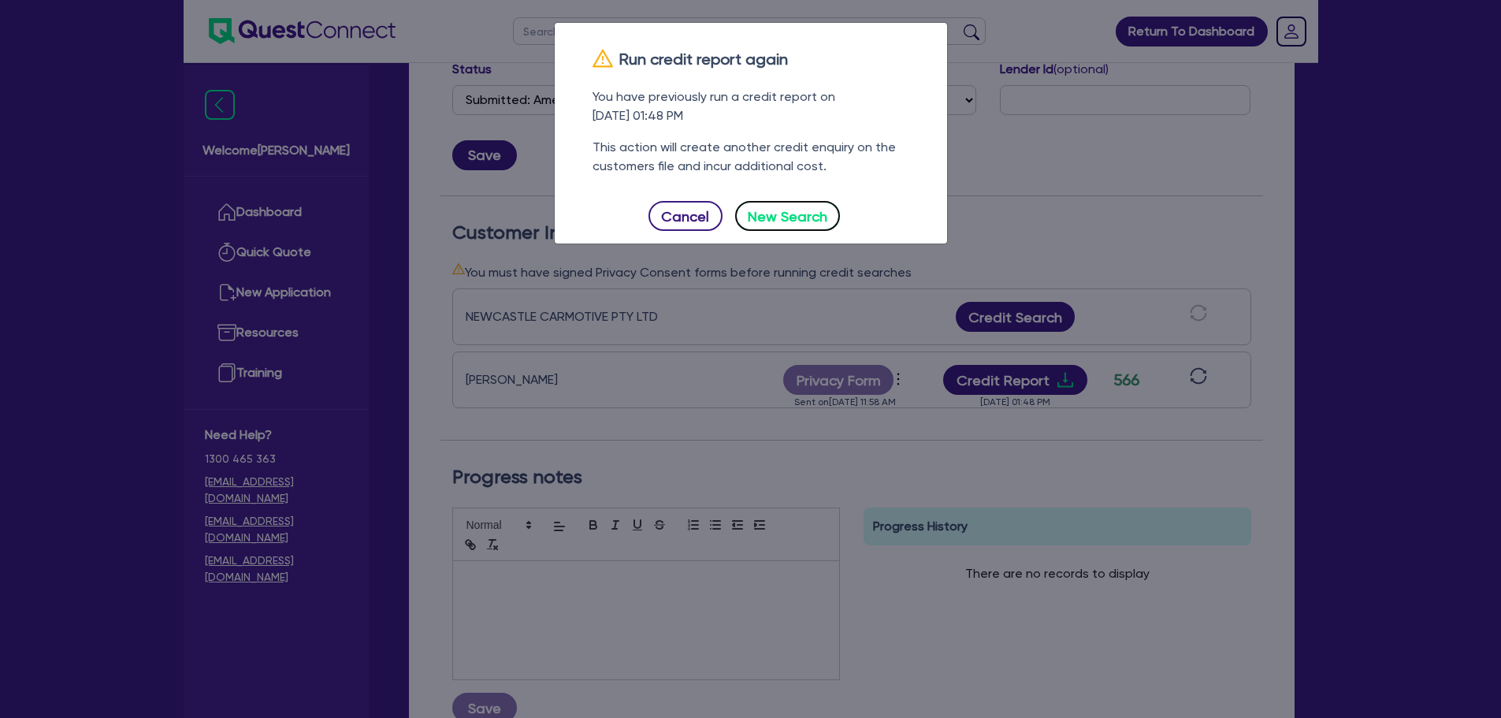
click at [813, 214] on button "New Search" at bounding box center [788, 216] width 106 height 30
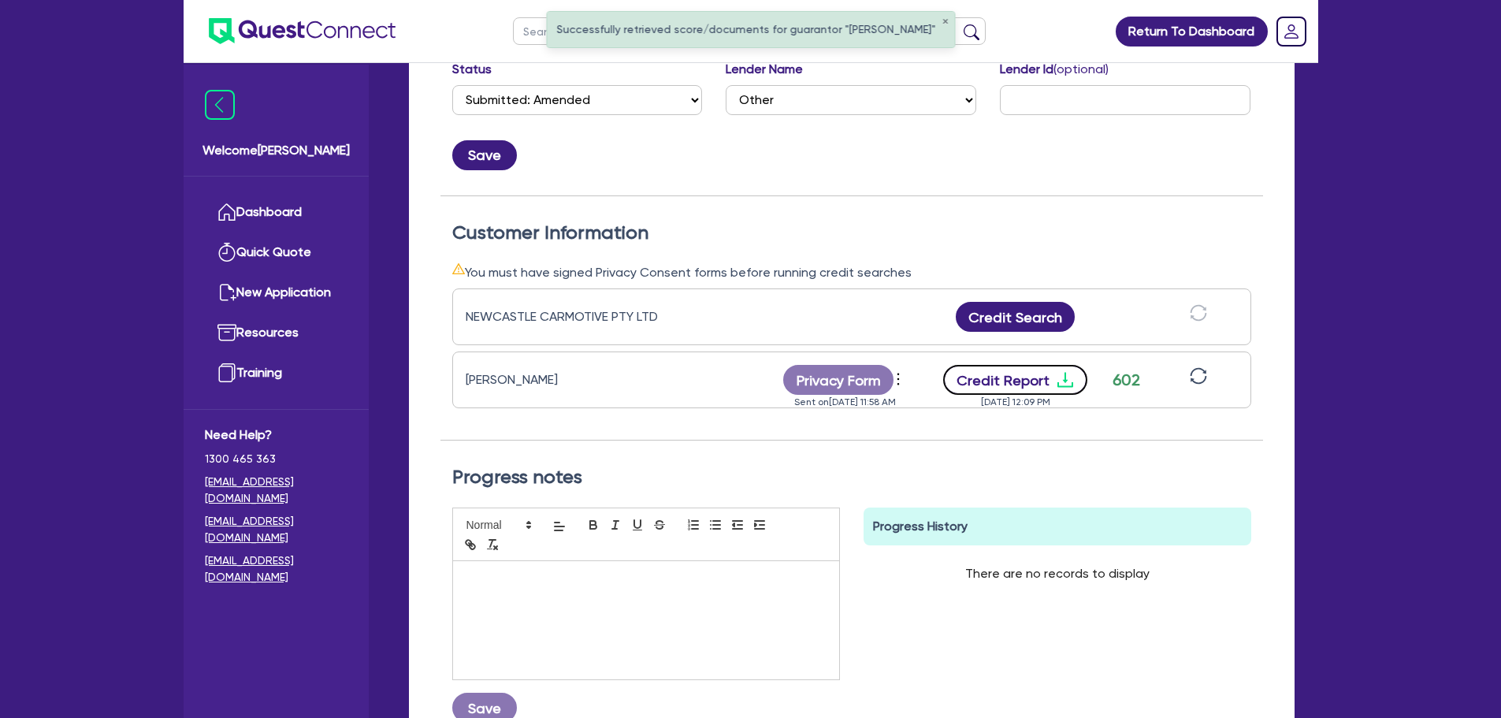
click at [1039, 384] on button "Credit Report" at bounding box center [1015, 380] width 144 height 30
